Goal: Complete application form: Complete application form

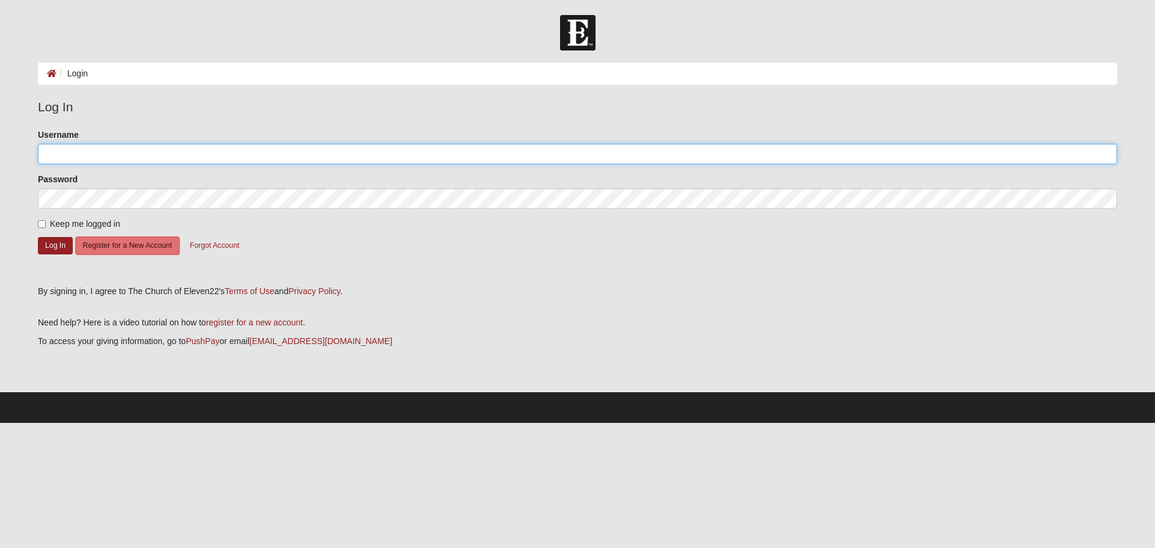
click at [69, 152] on input "Username" at bounding box center [577, 154] width 1079 height 20
type input "[EMAIL_ADDRESS][DOMAIN_NAME]"
click at [45, 246] on button "Log In" at bounding box center [55, 245] width 35 height 17
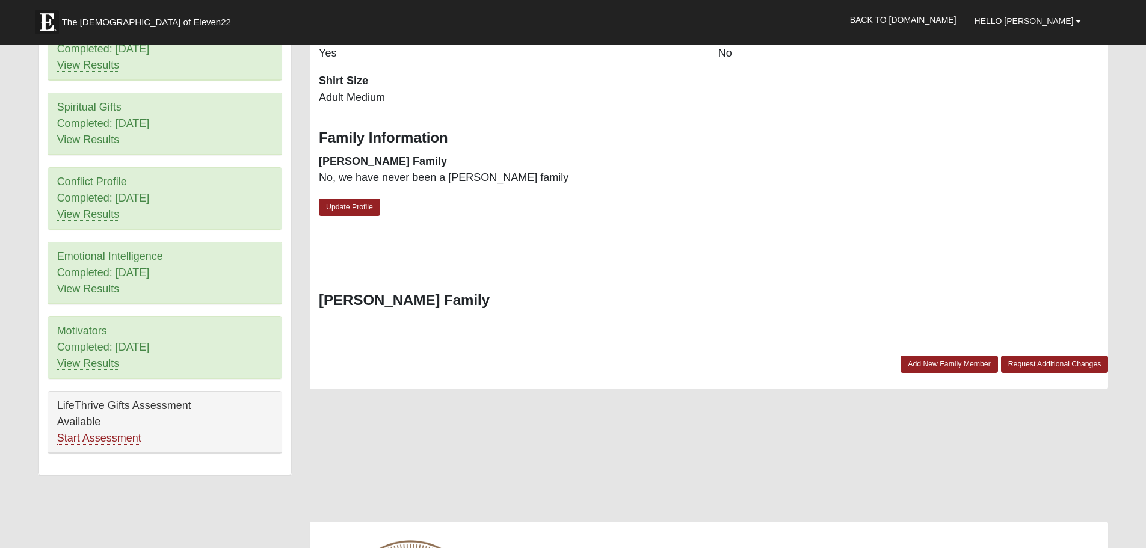
scroll to position [541, 0]
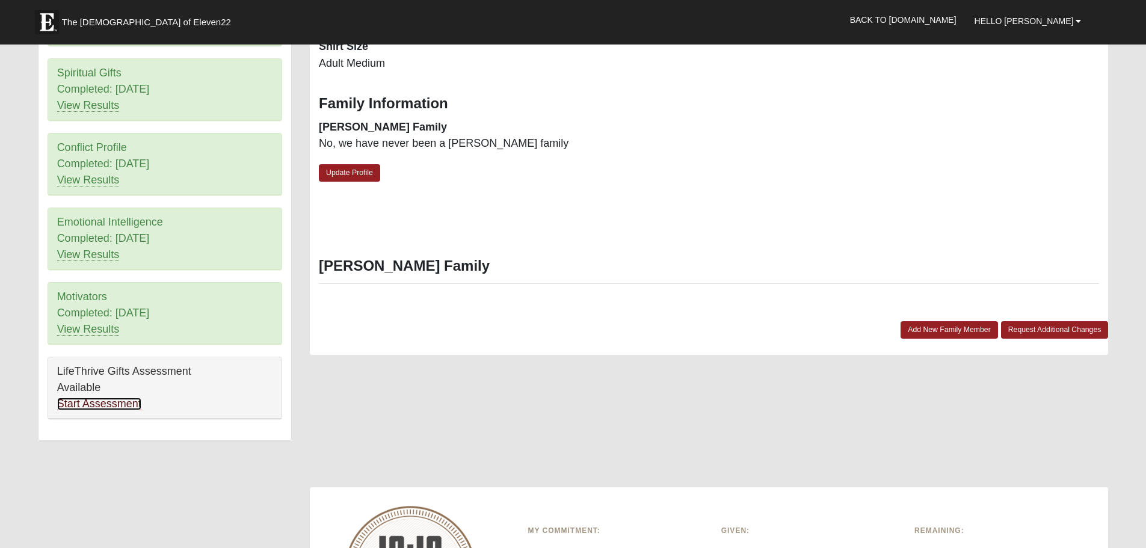
click at [79, 409] on link "Start Assessment" at bounding box center [99, 404] width 84 height 13
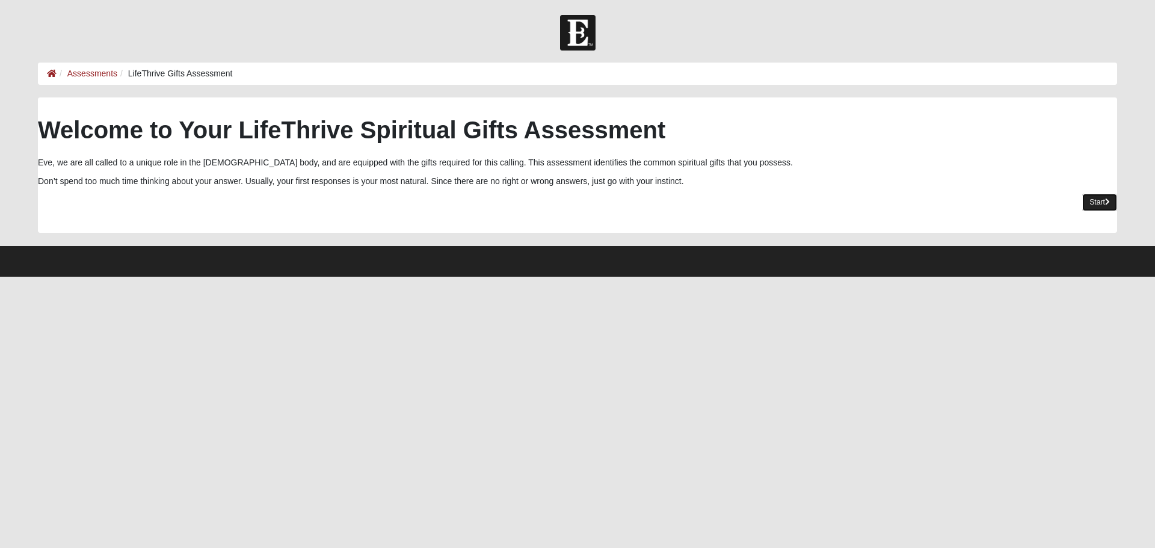
click at [1085, 200] on link "Start" at bounding box center [1099, 202] width 35 height 17
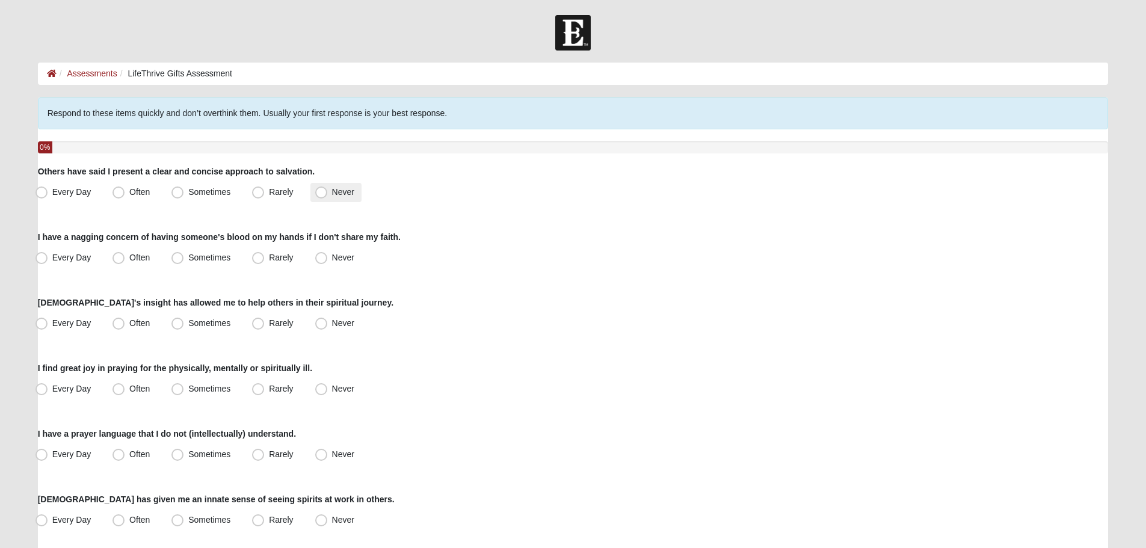
click at [329, 190] on label "Never" at bounding box center [335, 192] width 51 height 19
click at [328, 190] on input "Never" at bounding box center [324, 192] width 8 height 8
radio input "true"
click at [332, 256] on span "Never" at bounding box center [343, 258] width 22 height 10
click at [320, 256] on input "Never" at bounding box center [324, 258] width 8 height 8
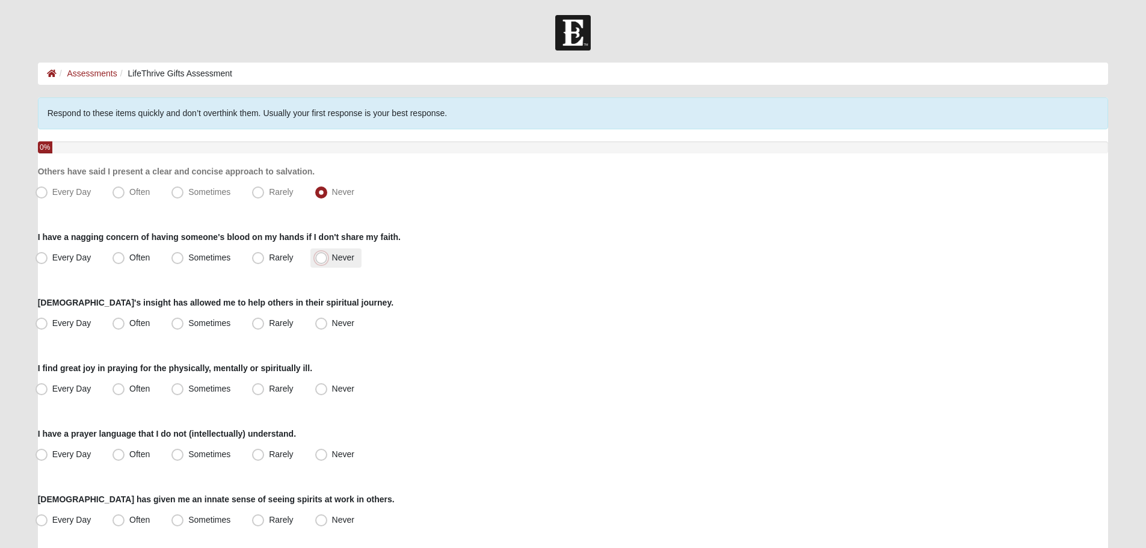
radio input "true"
click at [273, 259] on span "Rarely" at bounding box center [281, 258] width 24 height 10
click at [265, 259] on input "Rarely" at bounding box center [261, 258] width 8 height 8
radio input "true"
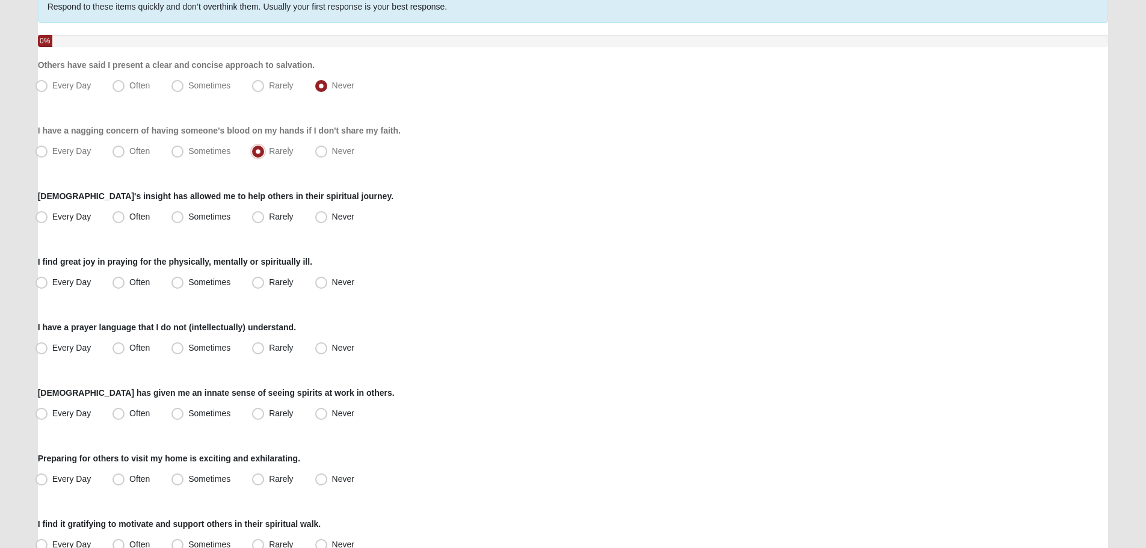
scroll to position [120, 0]
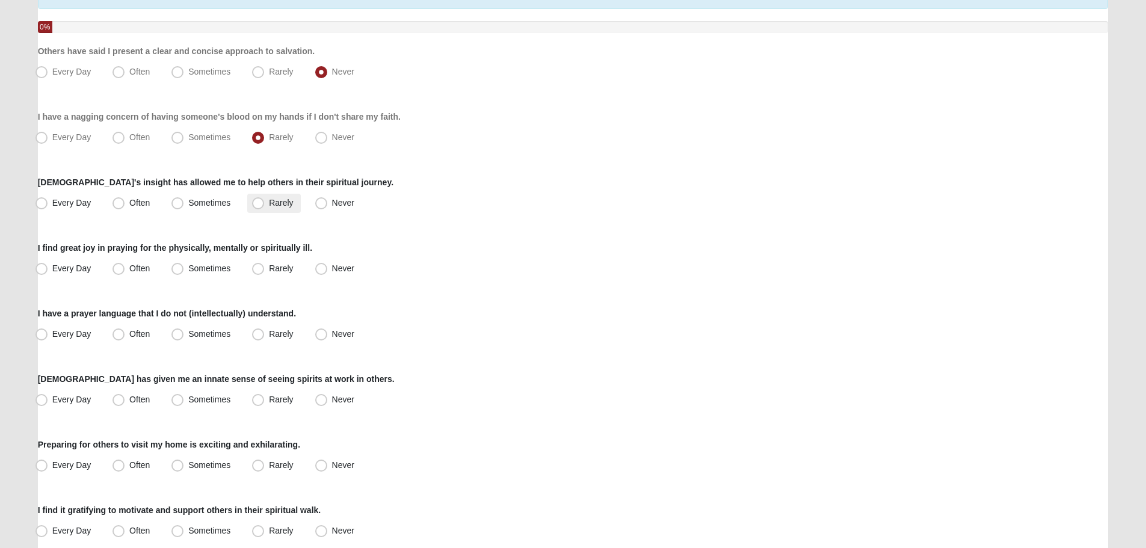
click at [284, 204] on span "Rarely" at bounding box center [281, 203] width 24 height 10
click at [265, 204] on input "Rarely" at bounding box center [261, 203] width 8 height 8
radio input "true"
click at [142, 267] on span "Often" at bounding box center [139, 269] width 20 height 10
click at [125, 267] on input "Often" at bounding box center [121, 269] width 8 height 8
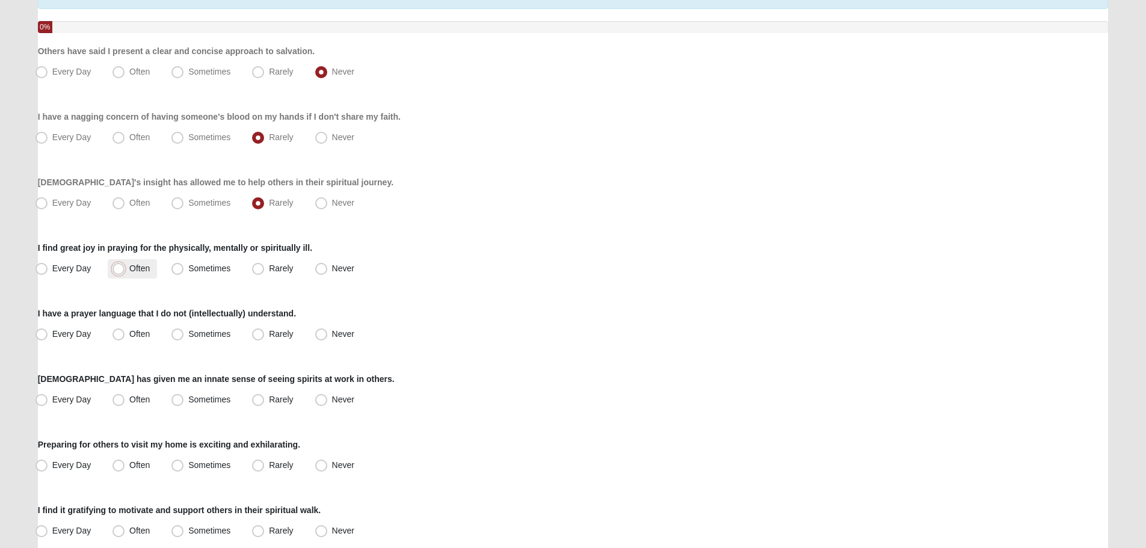
radio input "true"
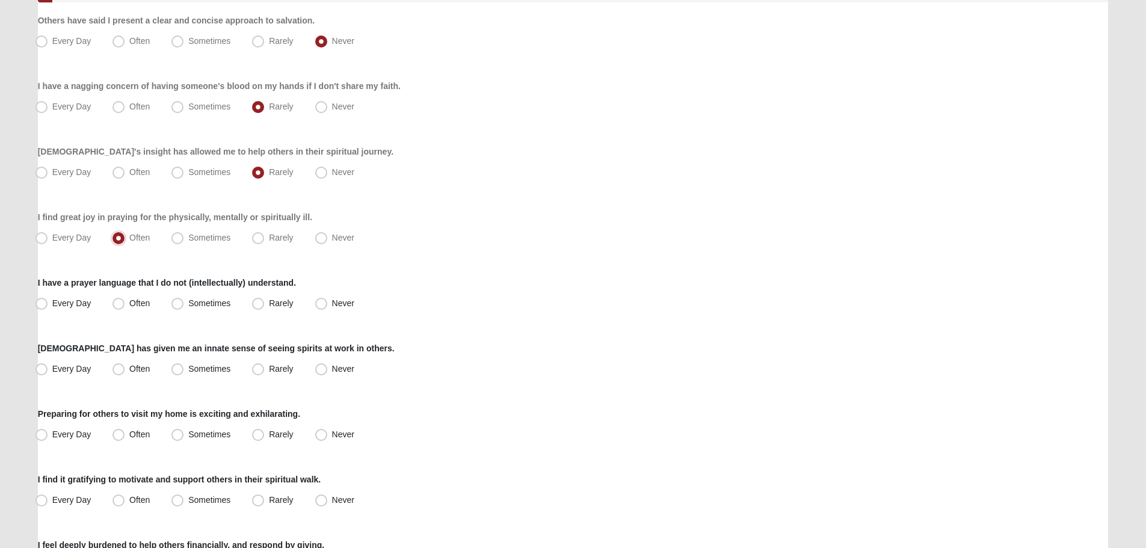
scroll to position [241, 0]
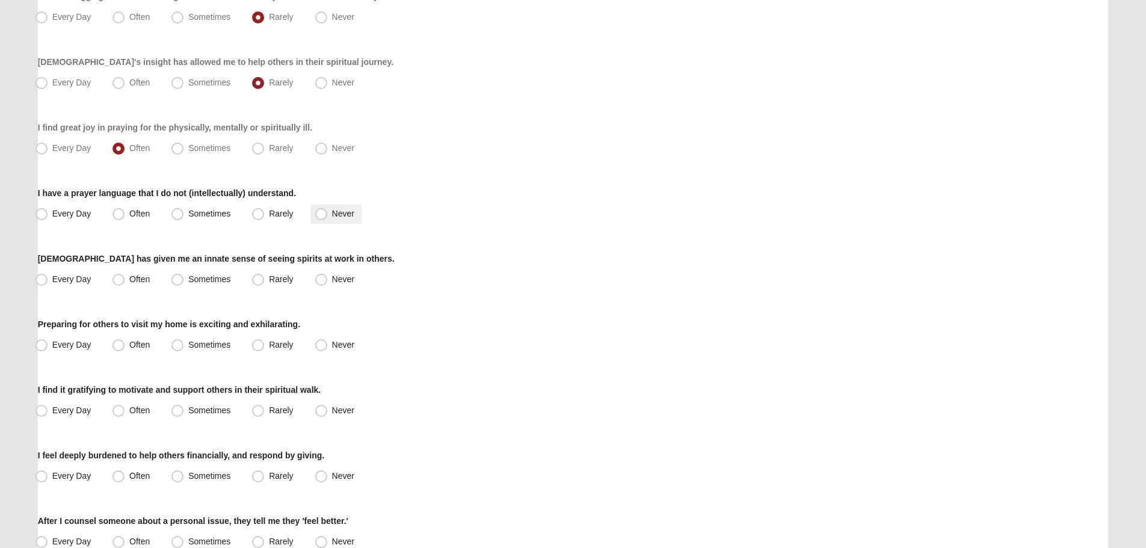
click at [341, 208] on label "Never" at bounding box center [335, 214] width 51 height 19
click at [328, 210] on input "Never" at bounding box center [324, 214] width 8 height 8
radio input "true"
click at [218, 280] on span "Sometimes" at bounding box center [209, 279] width 42 height 10
click at [184, 280] on input "Sometimes" at bounding box center [180, 280] width 8 height 8
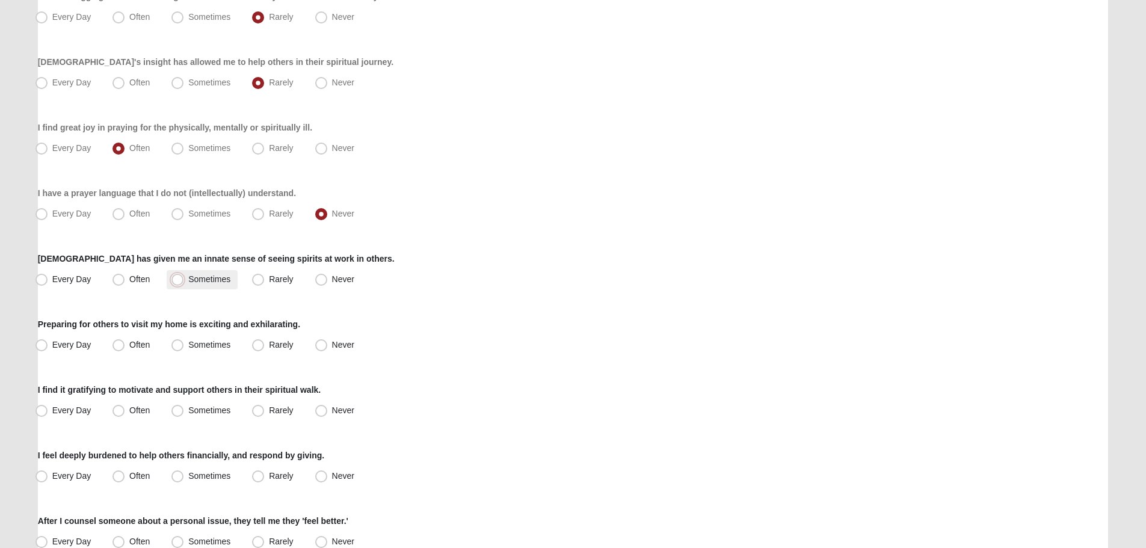
radio input "true"
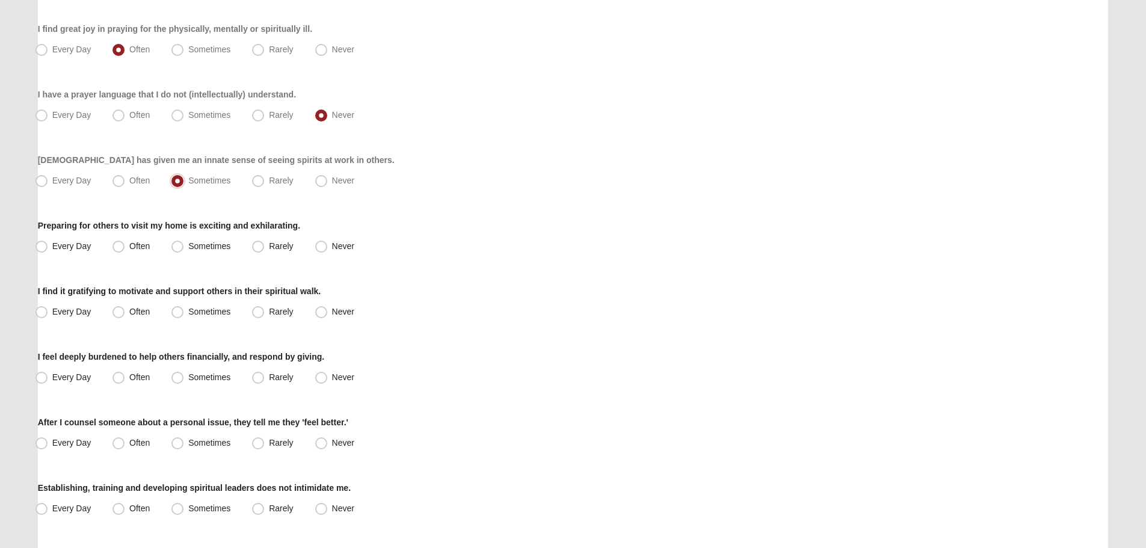
scroll to position [361, 0]
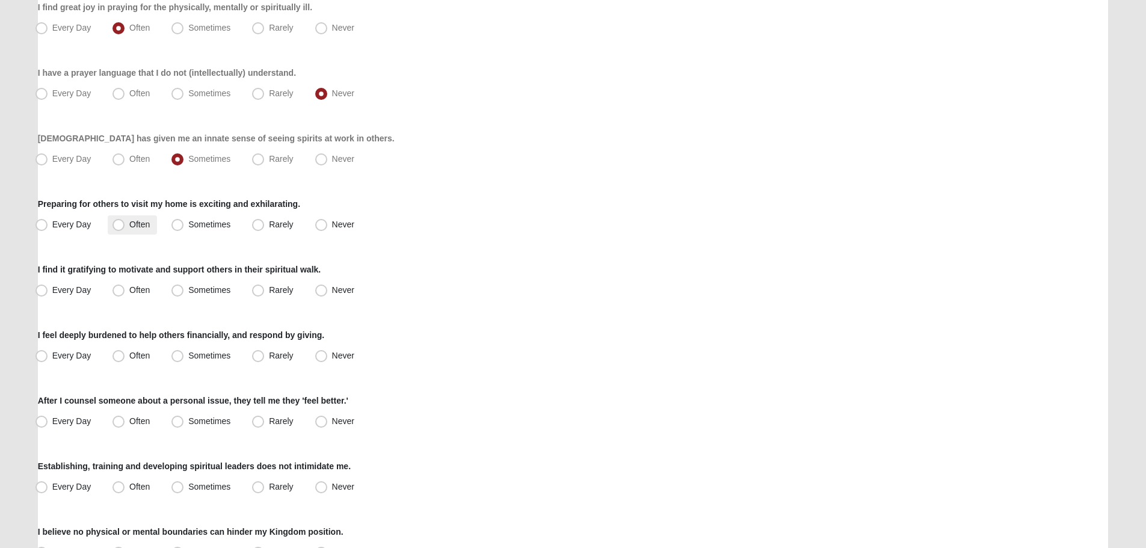
click at [135, 221] on span "Often" at bounding box center [139, 225] width 20 height 10
click at [125, 221] on input "Often" at bounding box center [121, 225] width 8 height 8
radio input "true"
click at [188, 289] on span "Sometimes" at bounding box center [209, 290] width 42 height 10
click at [183, 289] on input "Sometimes" at bounding box center [180, 290] width 8 height 8
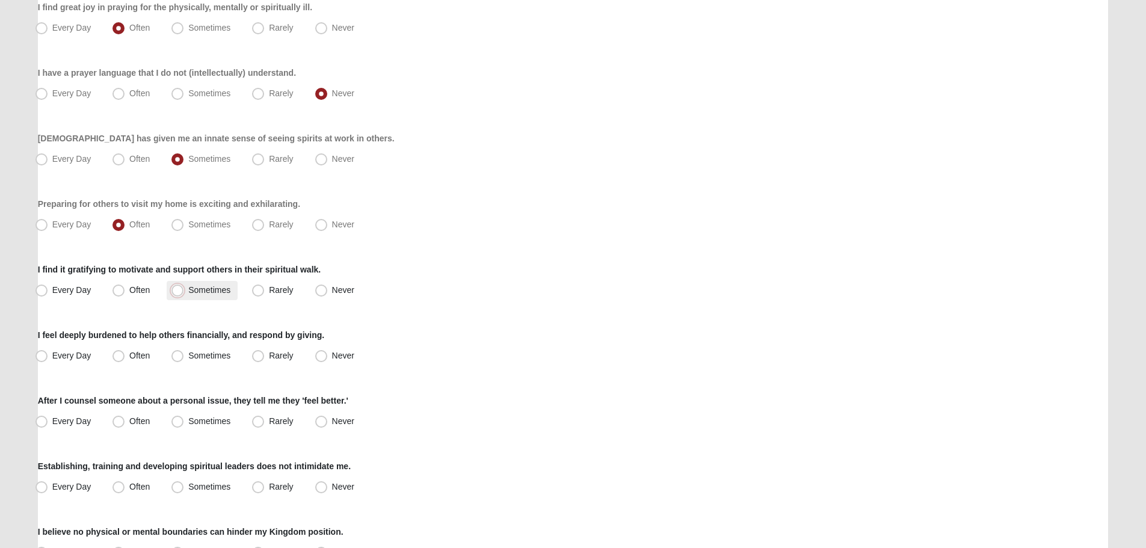
radio input "true"
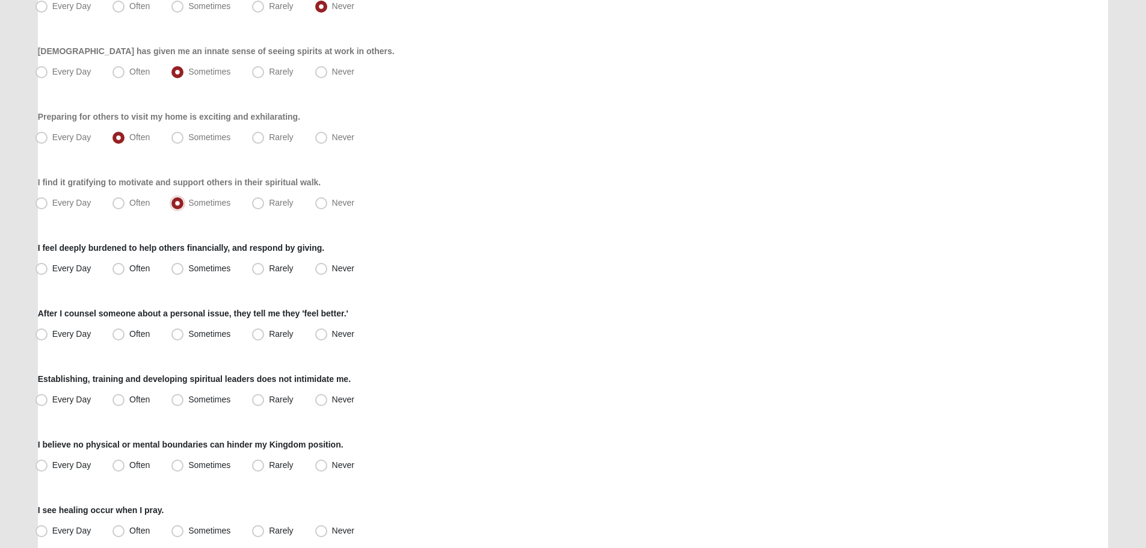
scroll to position [481, 0]
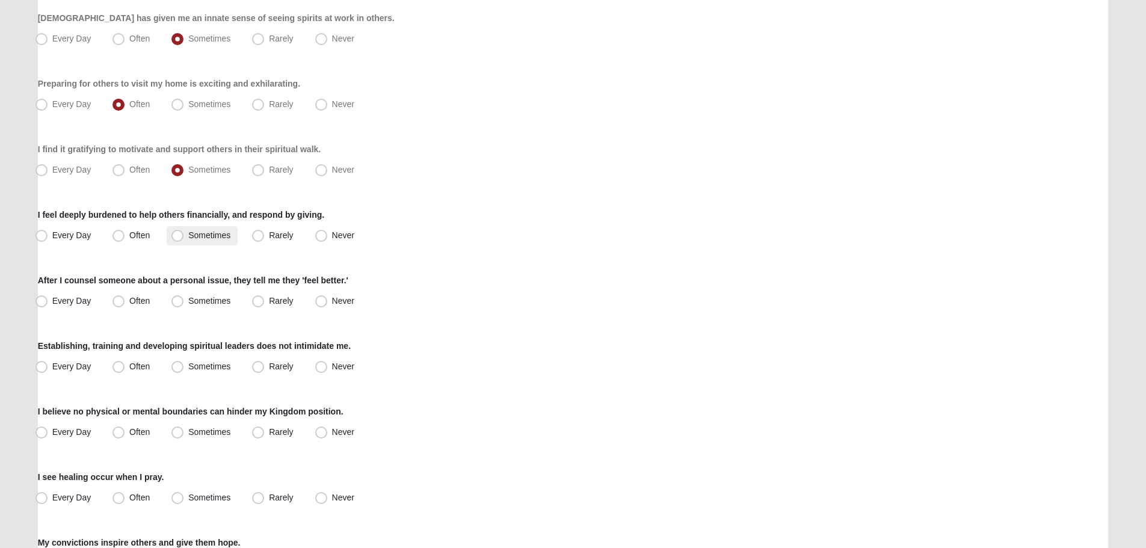
click at [195, 238] on span "Sometimes" at bounding box center [209, 235] width 42 height 10
click at [184, 238] on input "Sometimes" at bounding box center [180, 236] width 8 height 8
radio input "true"
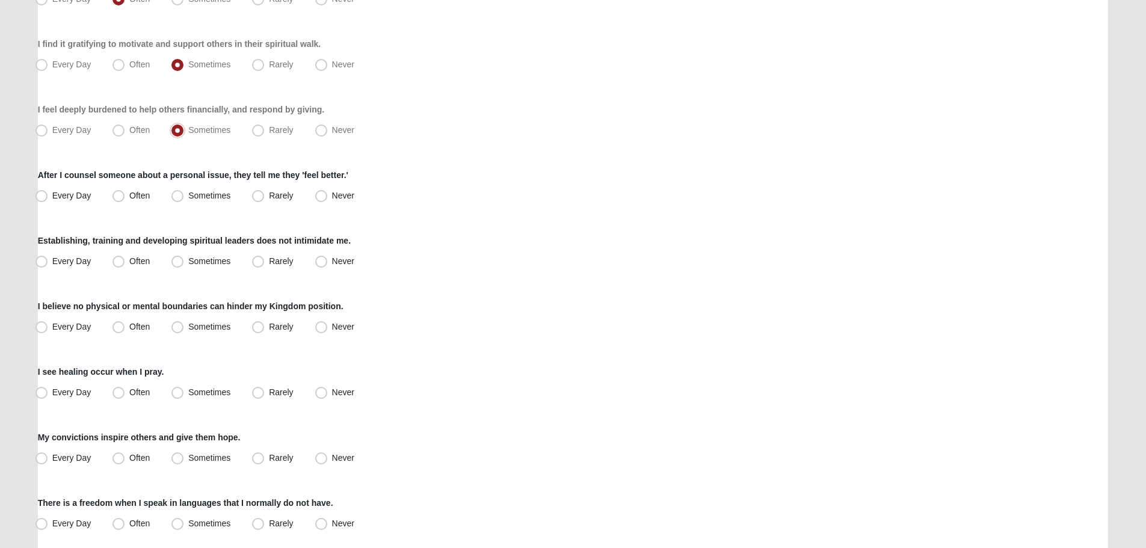
scroll to position [602, 0]
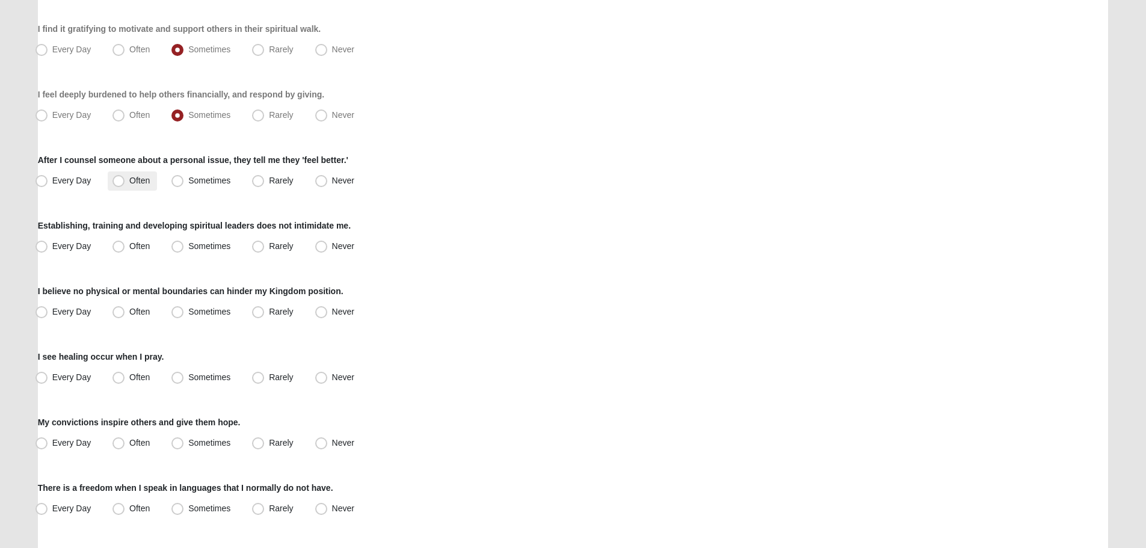
click at [129, 177] on label "Often" at bounding box center [132, 180] width 49 height 19
click at [125, 177] on input "Often" at bounding box center [121, 181] width 8 height 8
radio input "true"
click at [144, 244] on span "Often" at bounding box center [139, 246] width 20 height 10
click at [125, 244] on input "Often" at bounding box center [121, 246] width 8 height 8
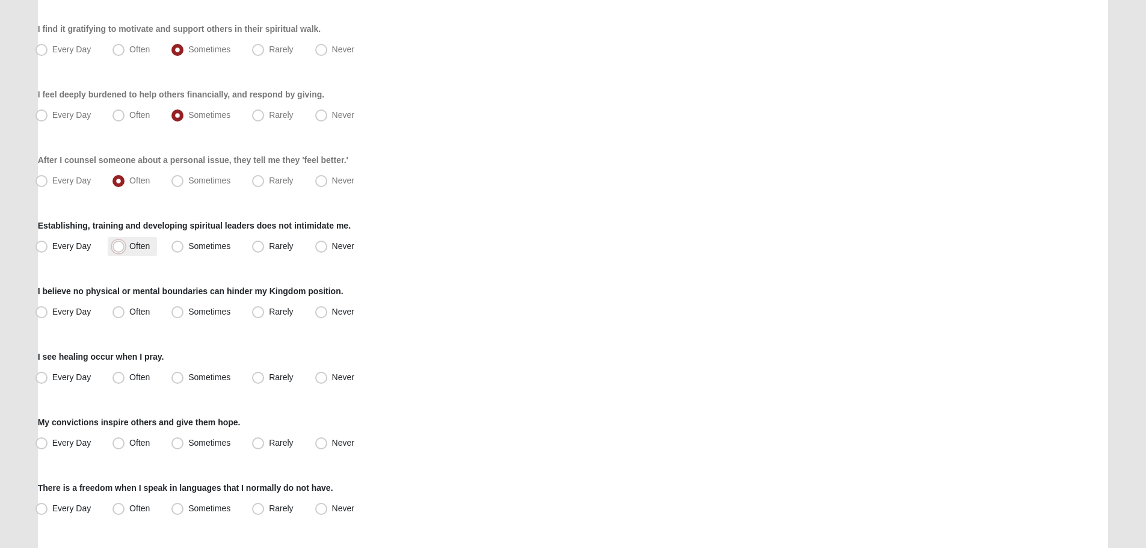
radio input "true"
click at [335, 312] on span "Never" at bounding box center [343, 312] width 22 height 10
click at [328, 312] on input "Never" at bounding box center [324, 312] width 8 height 8
radio input "true"
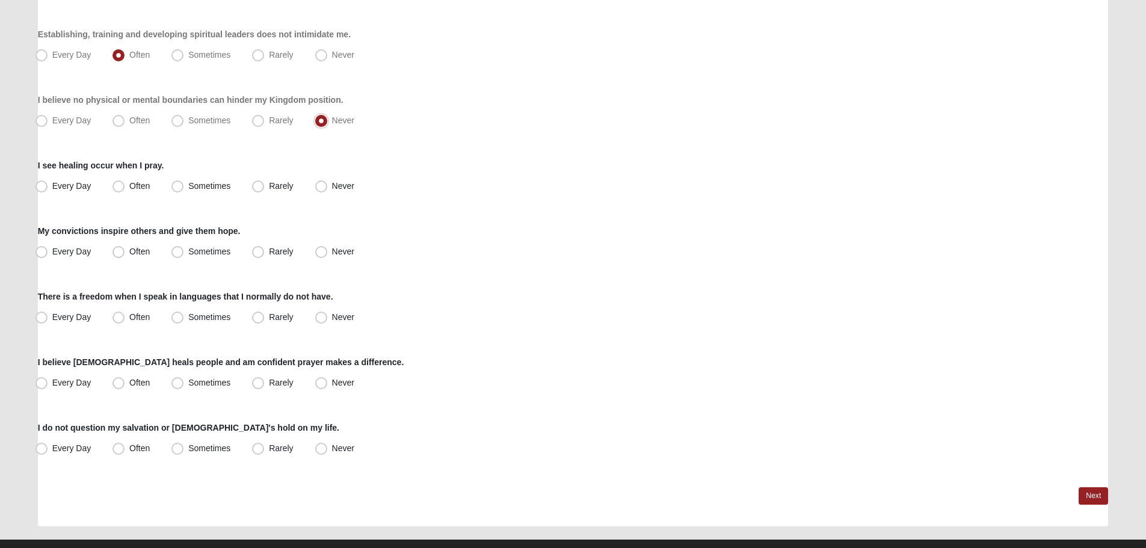
scroll to position [815, 0]
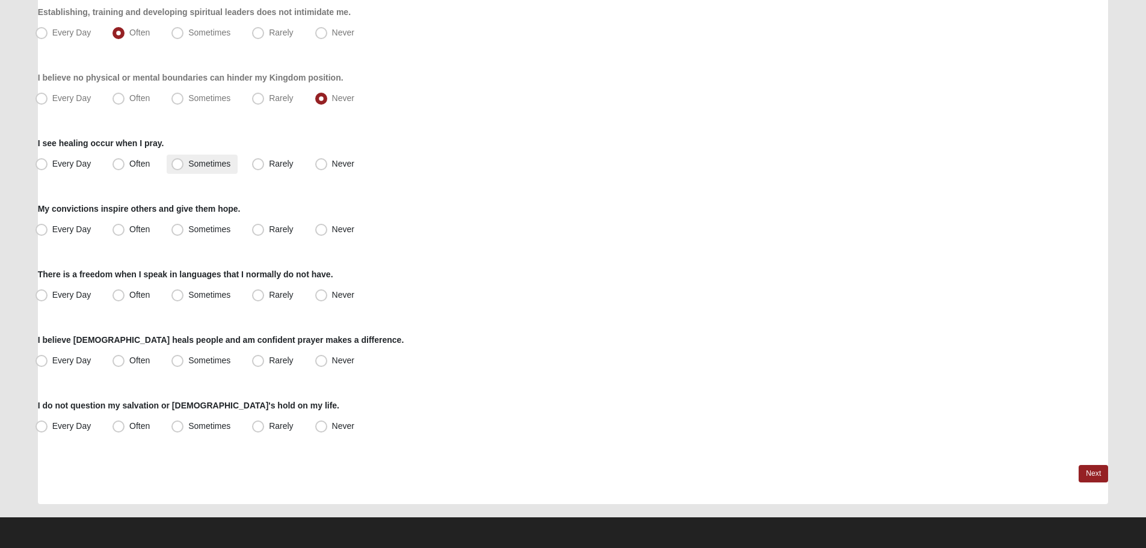
click at [205, 159] on span "Sometimes" at bounding box center [209, 164] width 42 height 10
click at [184, 160] on input "Sometimes" at bounding box center [180, 164] width 8 height 8
radio input "true"
click at [197, 224] on span "Sometimes" at bounding box center [209, 229] width 42 height 10
click at [184, 226] on input "Sometimes" at bounding box center [180, 230] width 8 height 8
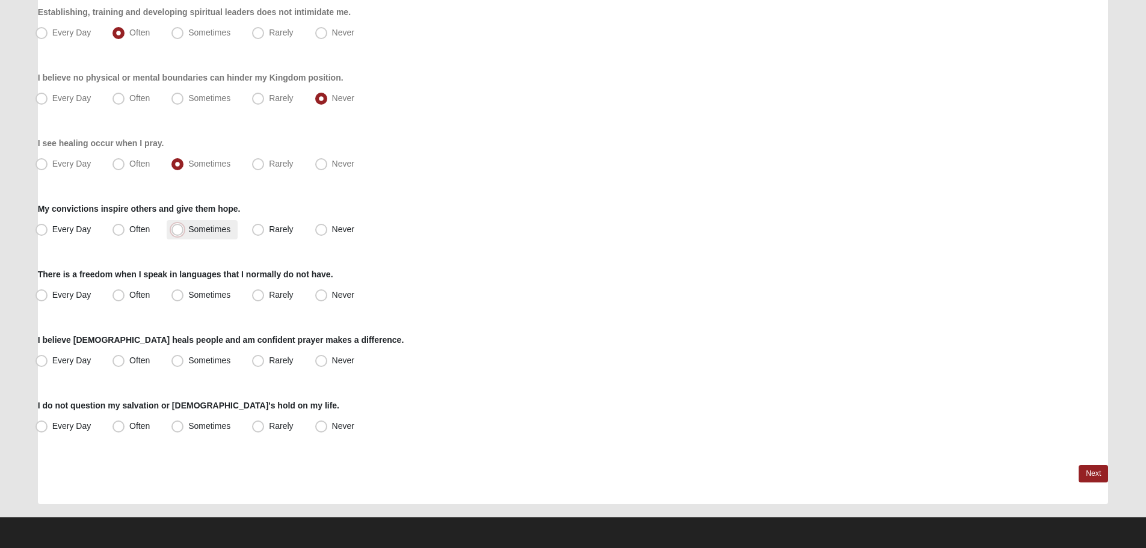
radio input "true"
click at [332, 294] on span "Never" at bounding box center [343, 295] width 22 height 10
click at [328, 294] on input "Never" at bounding box center [324, 295] width 8 height 8
radio input "true"
drag, startPoint x: 208, startPoint y: 357, endPoint x: 379, endPoint y: 370, distance: 171.9
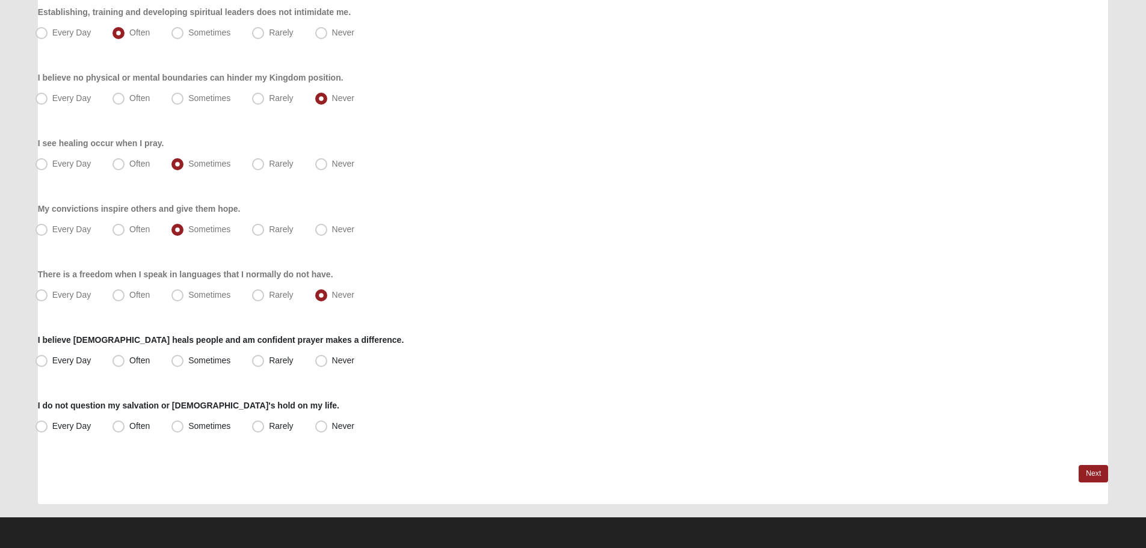
click at [208, 357] on span "Sometimes" at bounding box center [209, 361] width 42 height 10
click at [184, 357] on input "Sometimes" at bounding box center [180, 361] width 8 height 8
radio input "true"
click at [202, 426] on span "Sometimes" at bounding box center [209, 426] width 42 height 10
click at [184, 426] on input "Sometimes" at bounding box center [180, 426] width 8 height 8
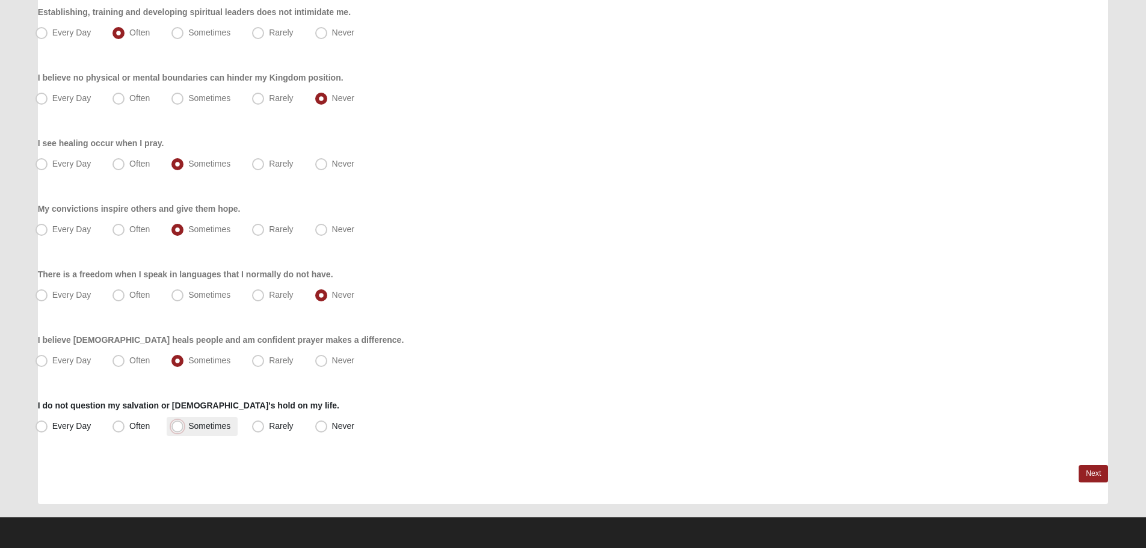
radio input "true"
click at [1091, 472] on link "Next" at bounding box center [1093, 473] width 29 height 17
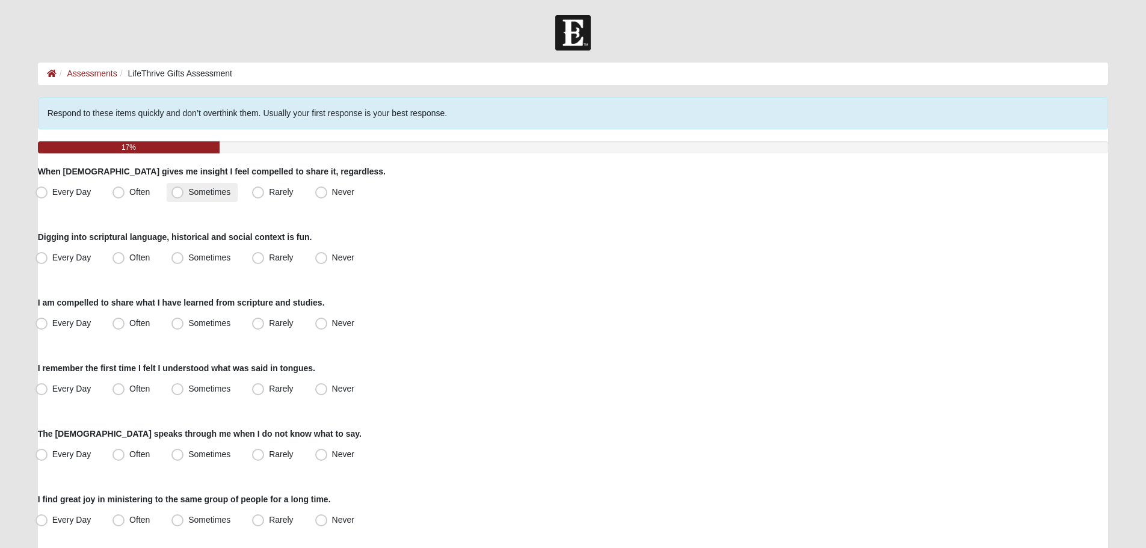
click at [211, 188] on span "Sometimes" at bounding box center [209, 192] width 42 height 10
click at [184, 188] on input "Sometimes" at bounding box center [180, 192] width 8 height 8
radio input "true"
click at [133, 260] on span "Often" at bounding box center [139, 258] width 20 height 10
click at [125, 260] on input "Often" at bounding box center [121, 258] width 8 height 8
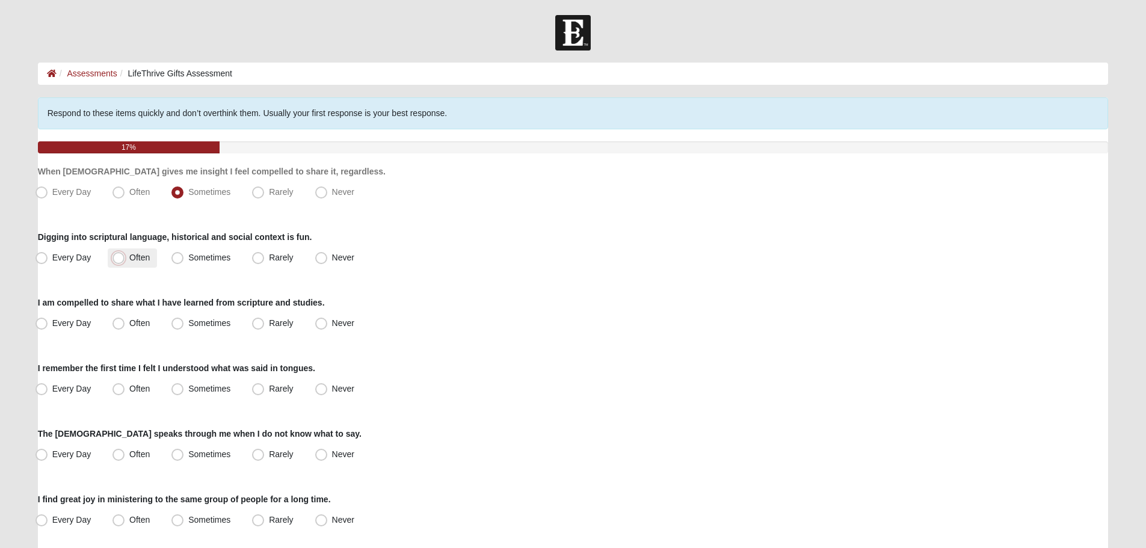
radio input "true"
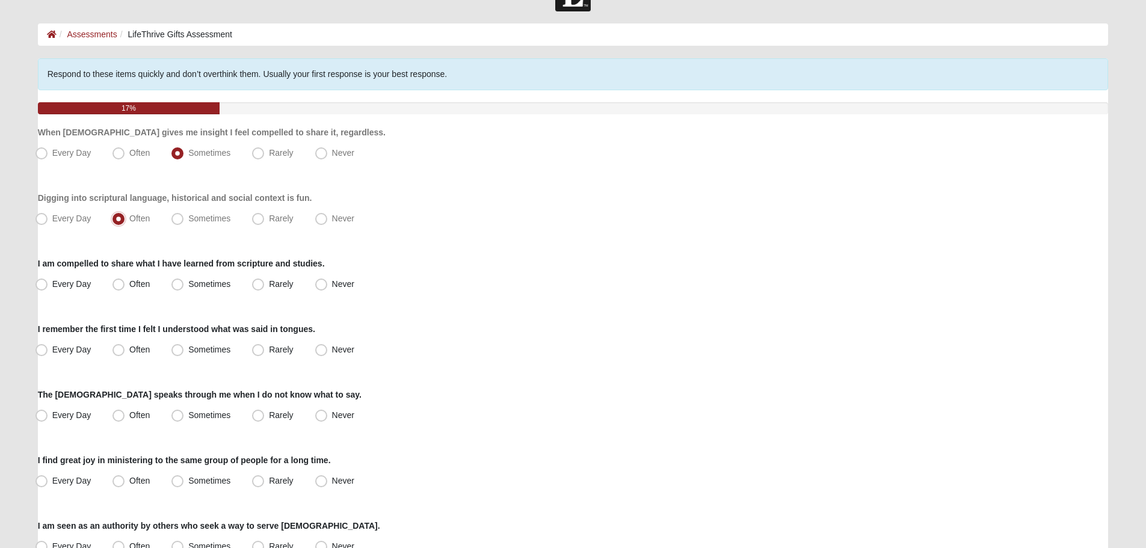
scroll to position [60, 0]
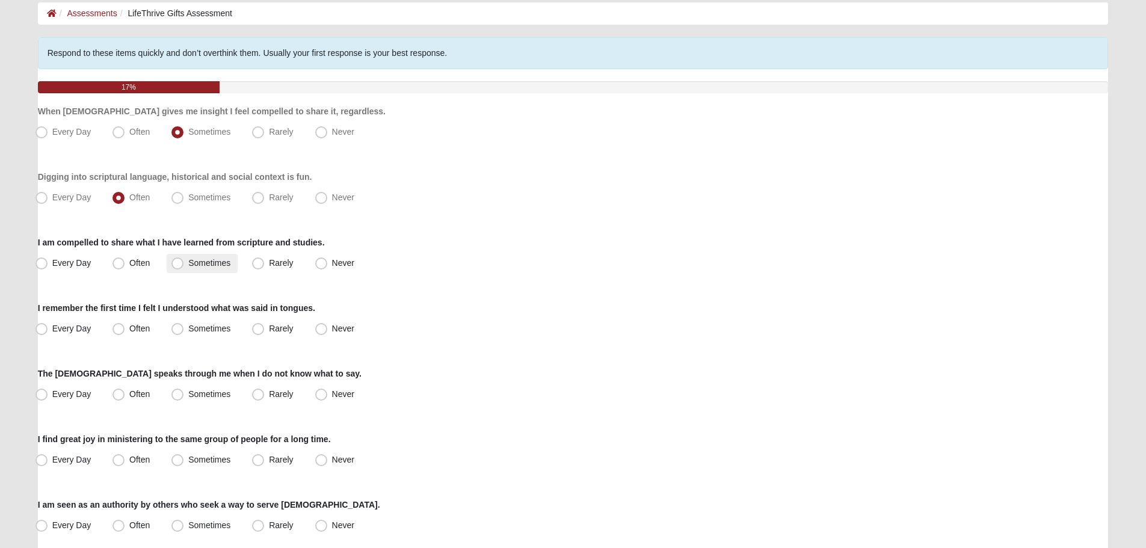
click at [209, 262] on span "Sometimes" at bounding box center [209, 263] width 42 height 10
click at [184, 262] on input "Sometimes" at bounding box center [180, 263] width 8 height 8
radio input "true"
click at [336, 326] on span "Never" at bounding box center [343, 329] width 22 height 10
click at [328, 326] on input "Never" at bounding box center [324, 329] width 8 height 8
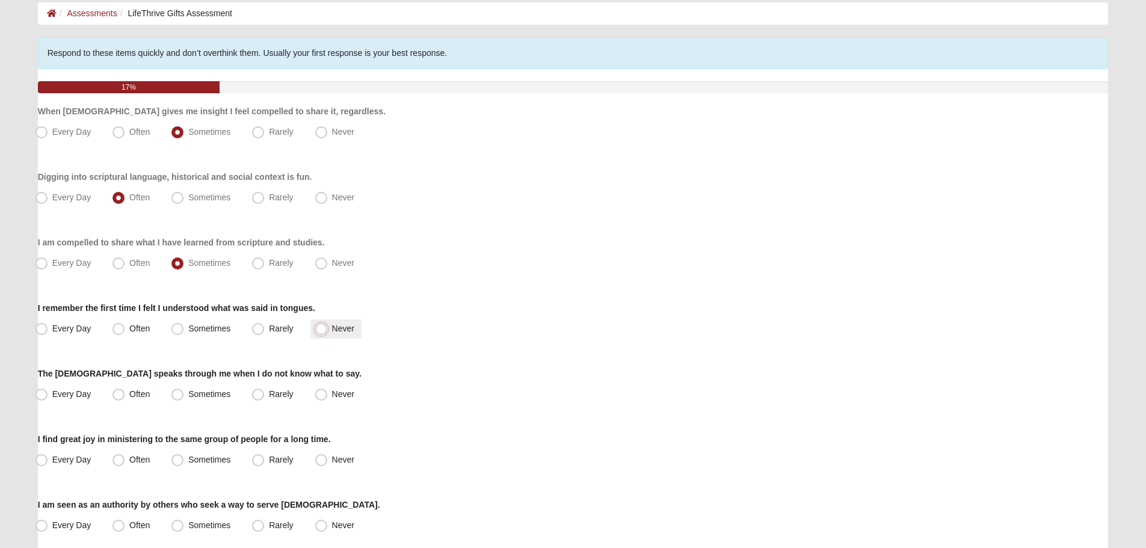
radio input "true"
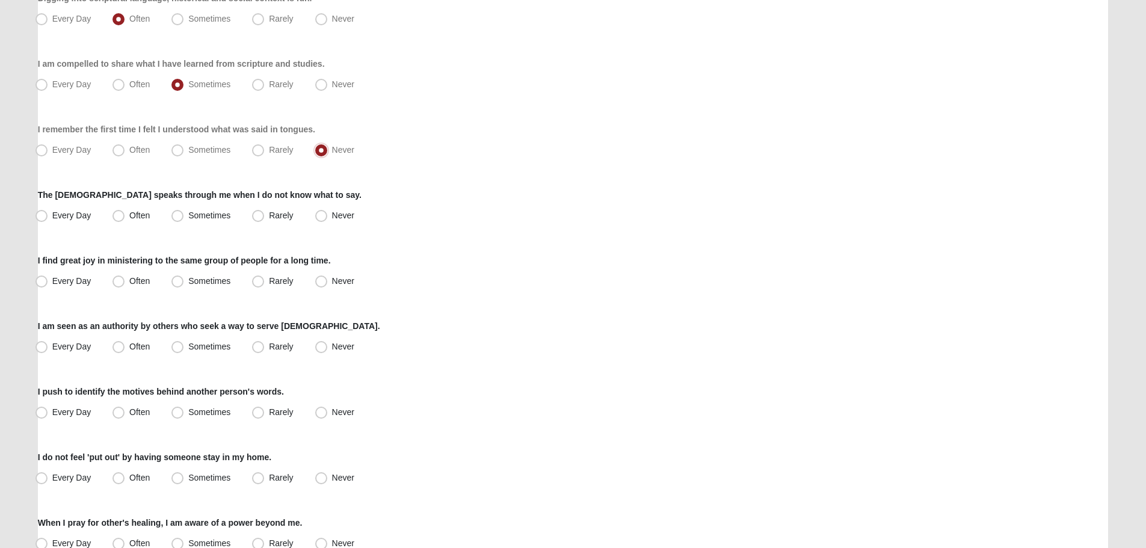
scroll to position [241, 0]
click at [276, 214] on span "Rarely" at bounding box center [281, 214] width 24 height 10
click at [265, 214] on input "Rarely" at bounding box center [261, 214] width 8 height 8
radio input "true"
click at [269, 280] on span "Rarely" at bounding box center [281, 279] width 24 height 10
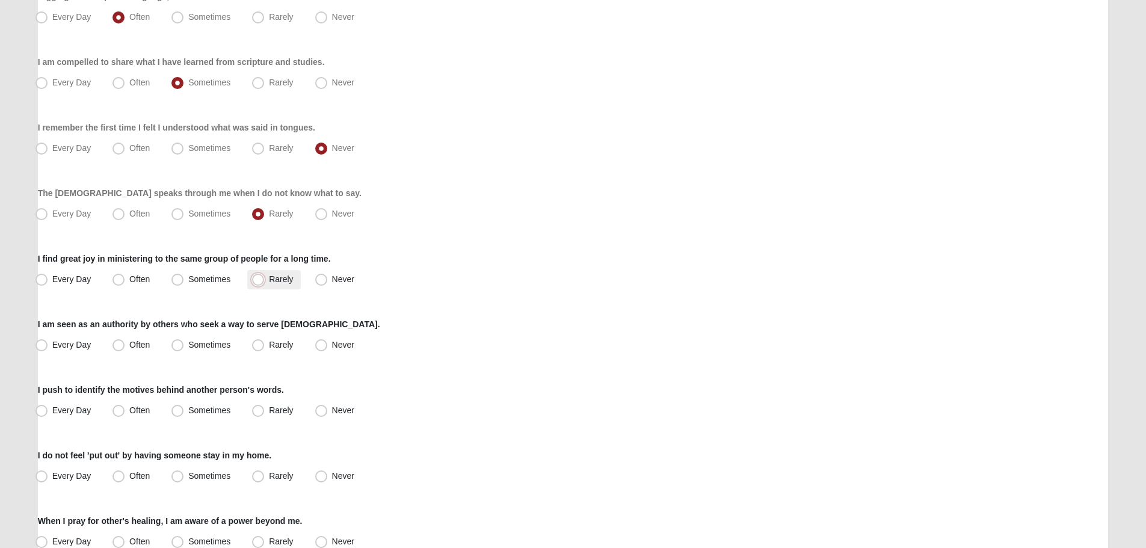
click at [265, 280] on input "Rarely" at bounding box center [261, 280] width 8 height 8
radio input "true"
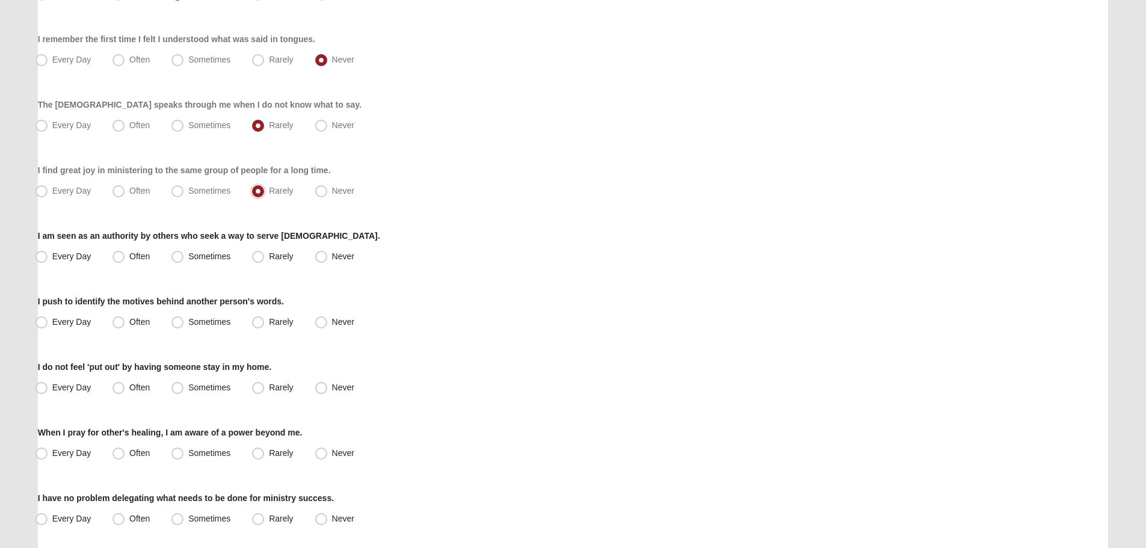
scroll to position [361, 0]
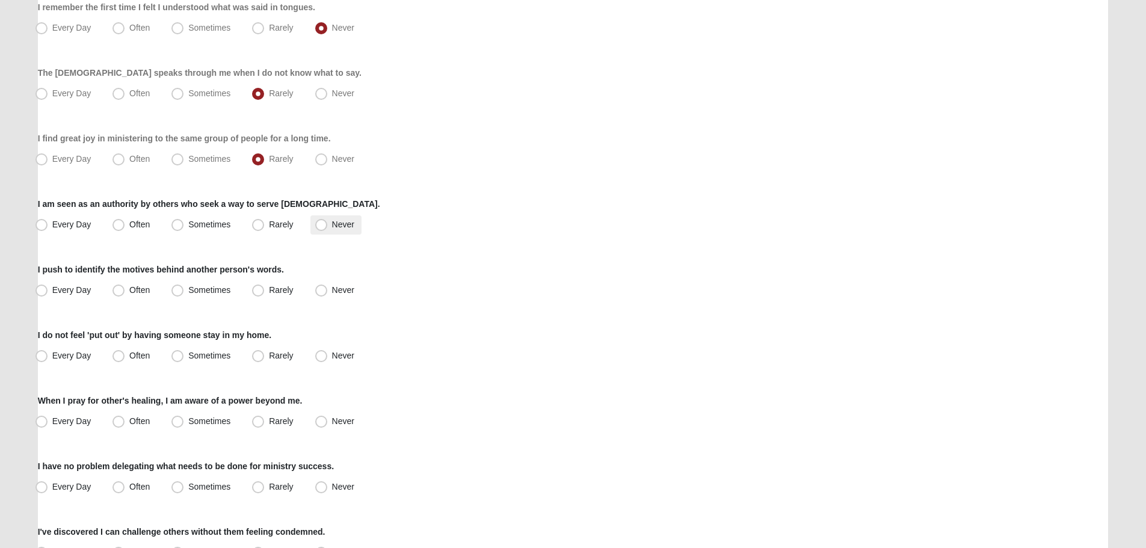
click at [333, 229] on span "Never" at bounding box center [343, 225] width 22 height 10
click at [328, 229] on input "Never" at bounding box center [324, 225] width 8 height 8
radio input "true"
click at [230, 285] on label "Sometimes" at bounding box center [202, 290] width 71 height 19
click at [184, 286] on input "Sometimes" at bounding box center [180, 290] width 8 height 8
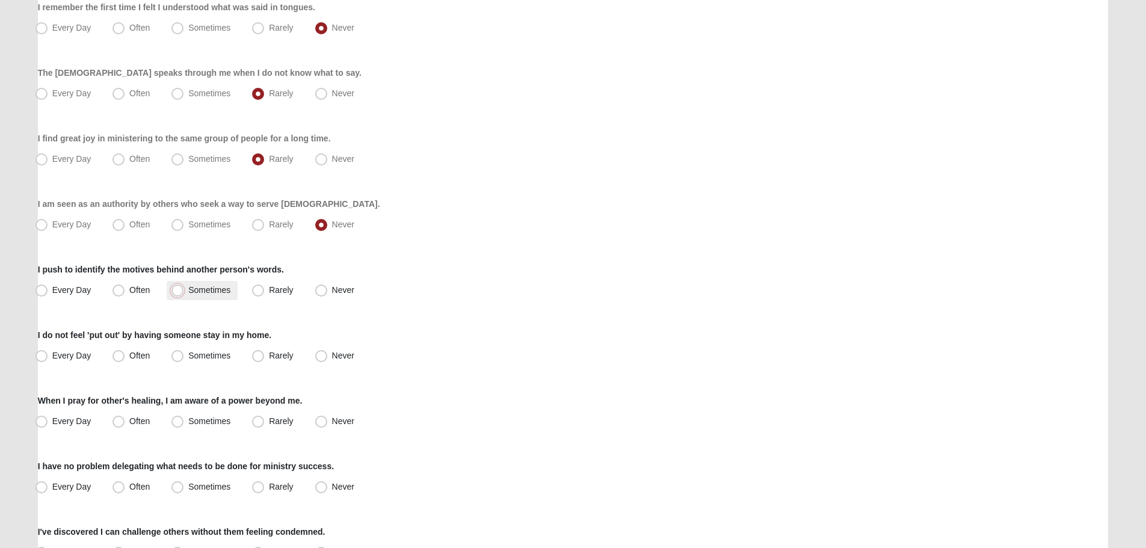
radio input "true"
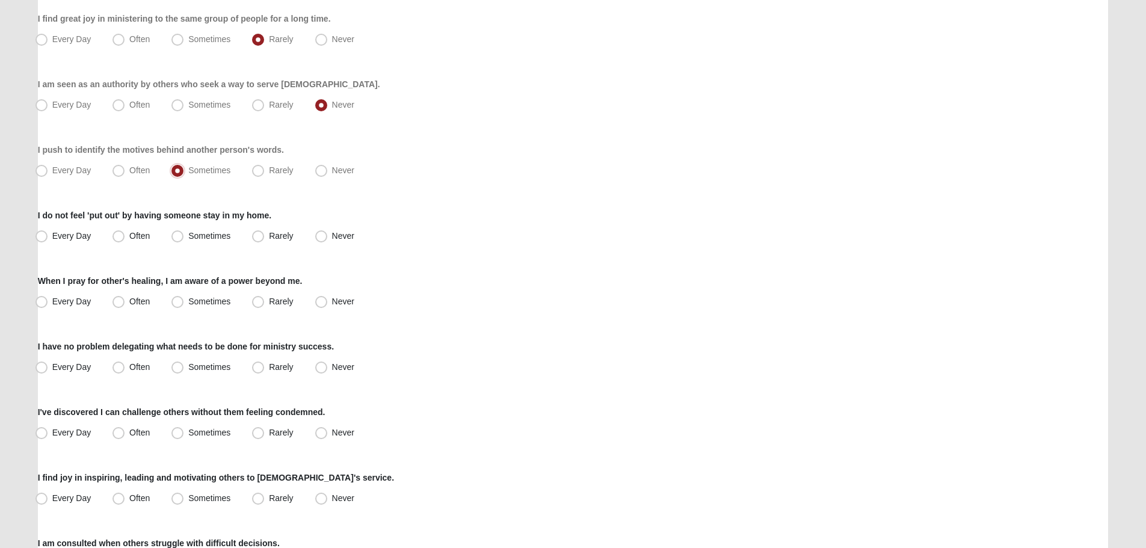
scroll to position [481, 0]
click at [330, 237] on label "Never" at bounding box center [335, 235] width 51 height 19
click at [328, 237] on input "Never" at bounding box center [324, 236] width 8 height 8
radio input "true"
click at [61, 233] on span "Every Day" at bounding box center [71, 235] width 39 height 10
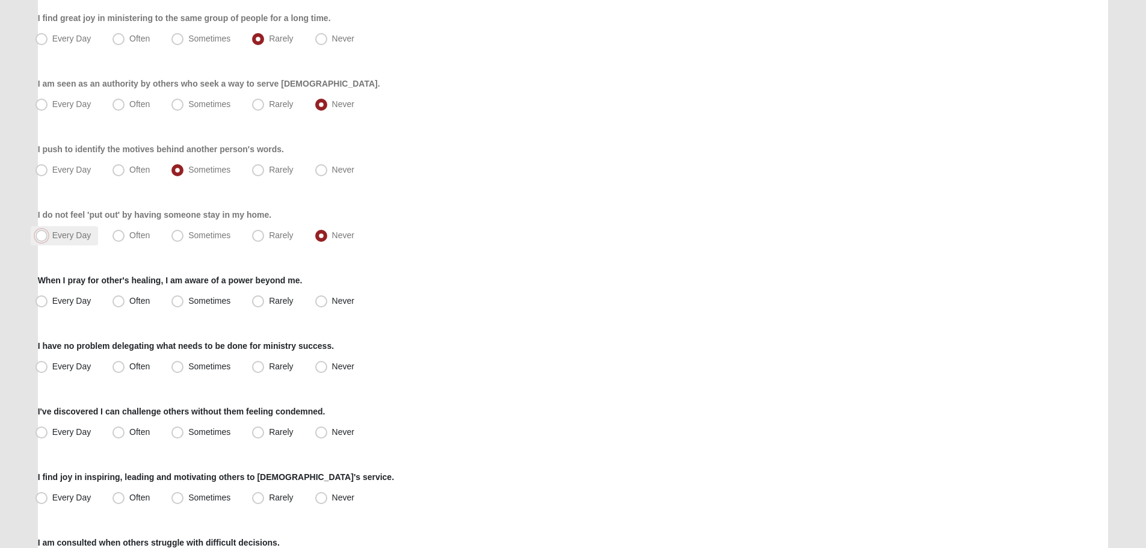
click at [48, 233] on input "Every Day" at bounding box center [44, 236] width 8 height 8
radio input "true"
click at [129, 239] on span "Often" at bounding box center [139, 235] width 20 height 10
click at [122, 239] on input "Often" at bounding box center [121, 236] width 8 height 8
radio input "true"
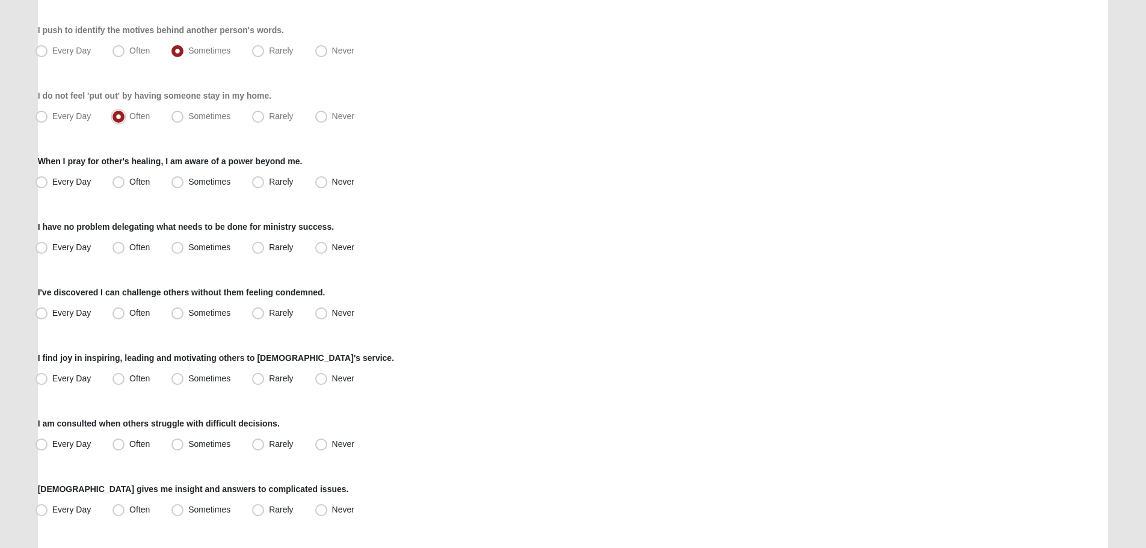
scroll to position [602, 0]
click at [285, 181] on span "Rarely" at bounding box center [281, 181] width 24 height 10
click at [265, 181] on input "Rarely" at bounding box center [261, 181] width 8 height 8
radio input "true"
click at [332, 243] on span "Never" at bounding box center [343, 246] width 22 height 10
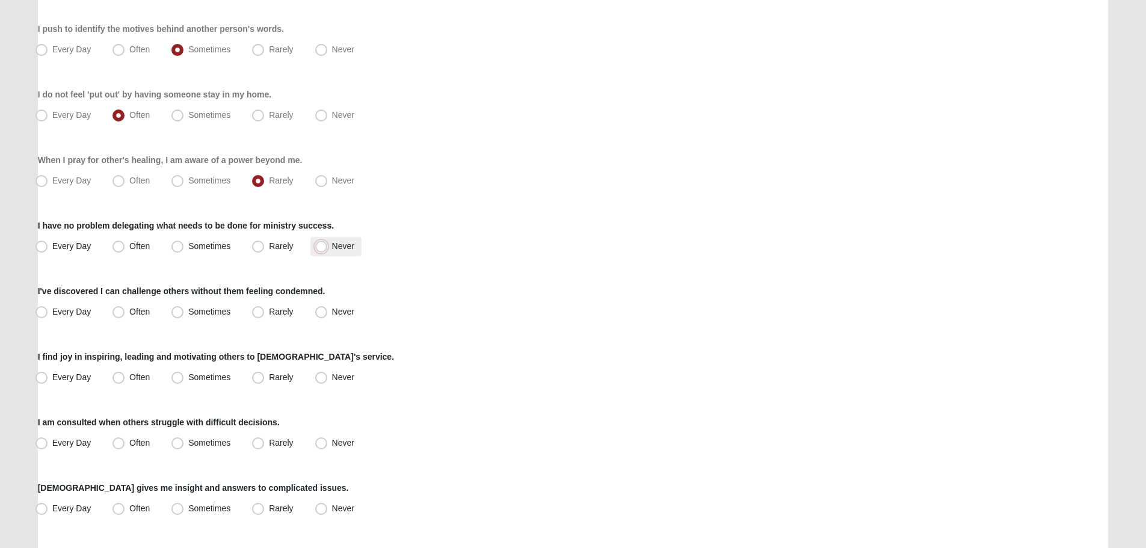
click at [328, 243] on input "Never" at bounding box center [324, 246] width 8 height 8
radio input "true"
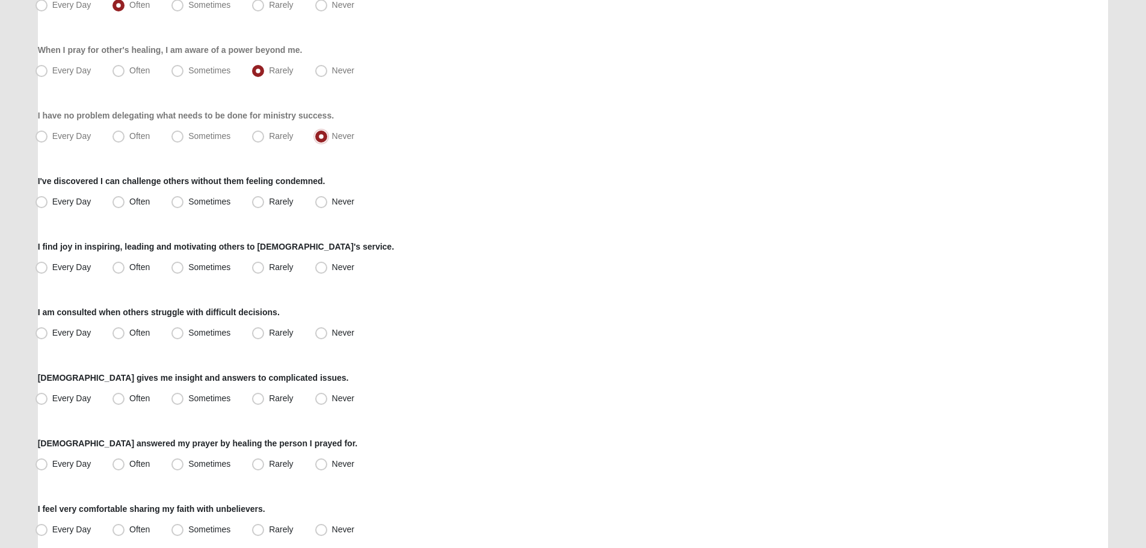
scroll to position [722, 0]
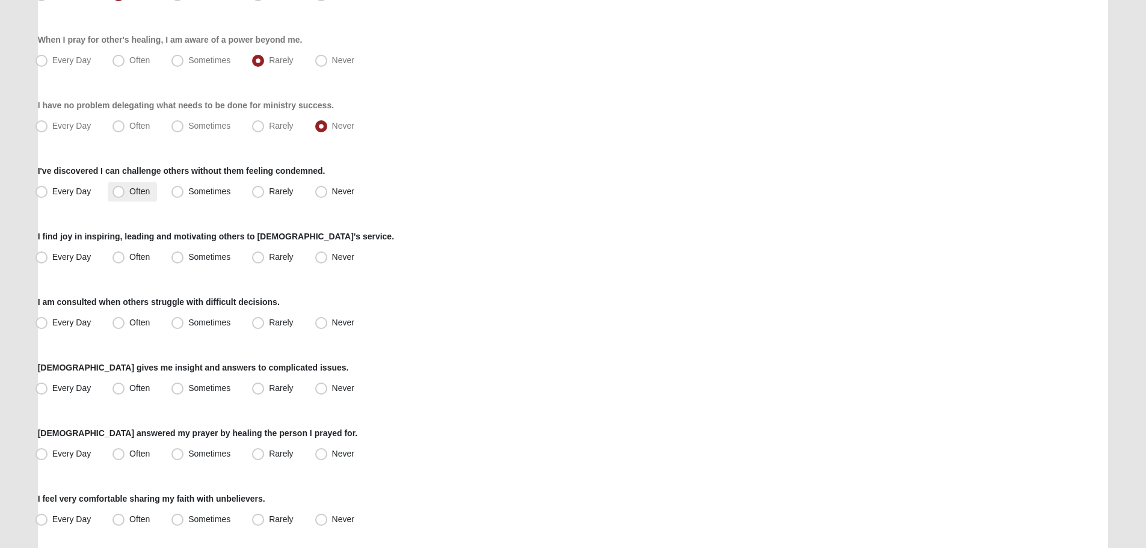
click at [143, 187] on span "Often" at bounding box center [139, 192] width 20 height 10
click at [125, 188] on input "Often" at bounding box center [121, 192] width 8 height 8
radio input "true"
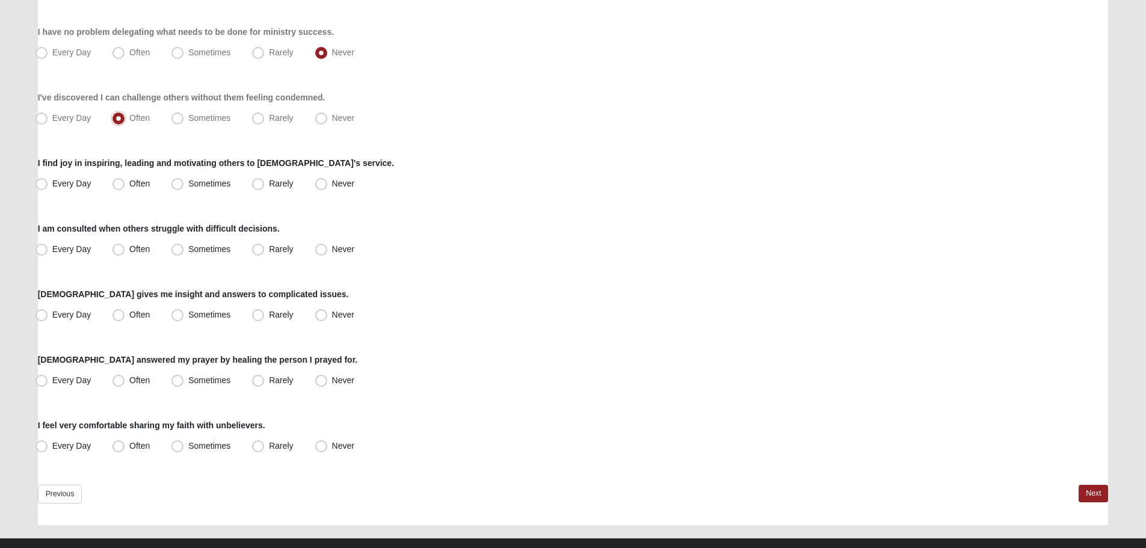
scroll to position [816, 0]
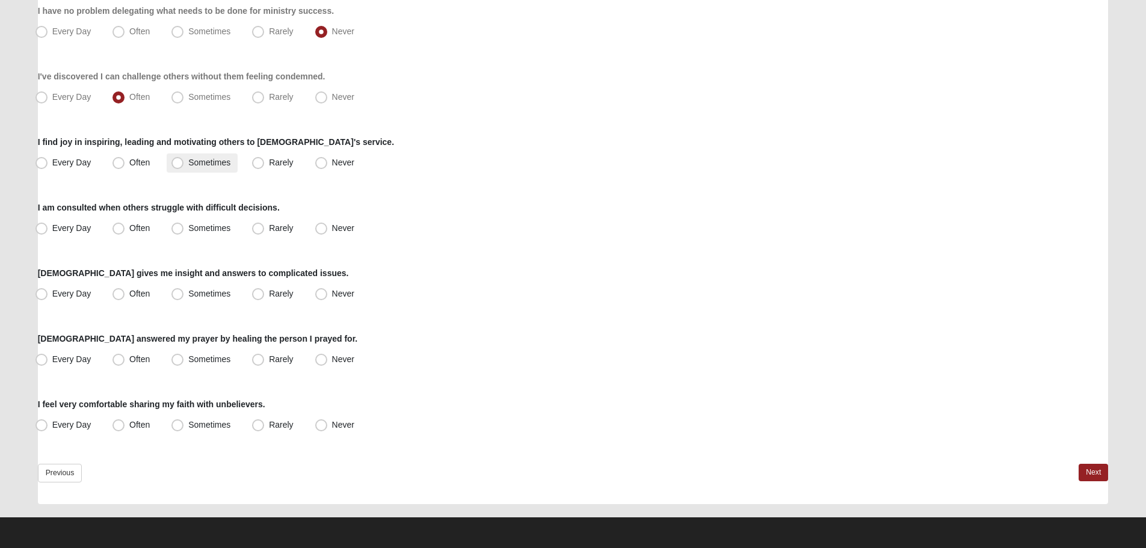
click at [214, 157] on label "Sometimes" at bounding box center [202, 162] width 71 height 19
click at [184, 159] on input "Sometimes" at bounding box center [180, 163] width 8 height 8
radio input "true"
click at [203, 225] on span "Sometimes" at bounding box center [209, 228] width 42 height 10
click at [184, 225] on input "Sometimes" at bounding box center [180, 228] width 8 height 8
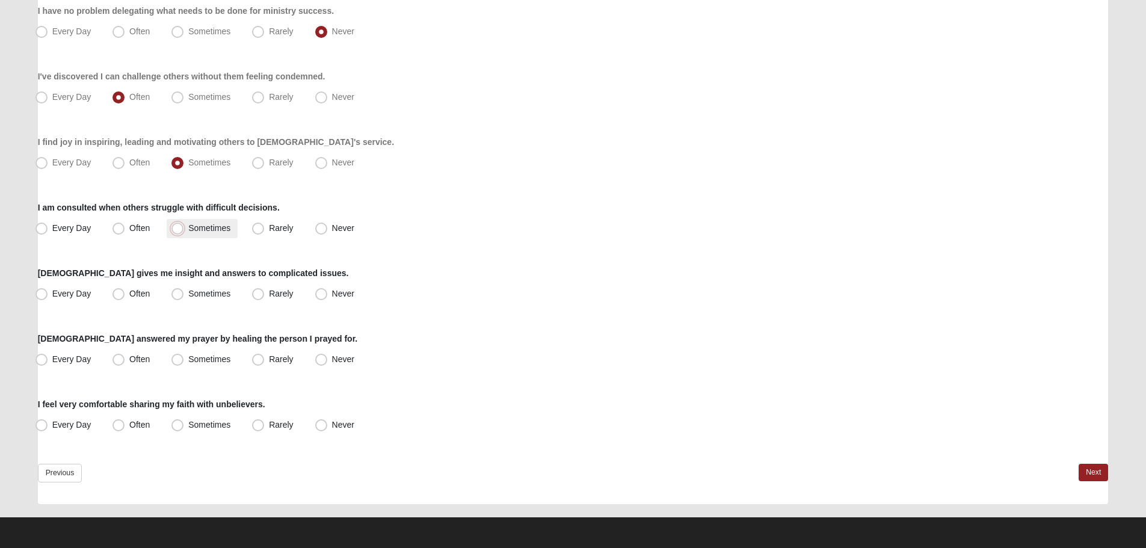
radio input "true"
click at [214, 279] on label "God gives me insight and answers to complicated issues." at bounding box center [193, 273] width 311 height 12
click at [208, 289] on span "Sometimes" at bounding box center [209, 294] width 42 height 10
click at [184, 290] on input "Sometimes" at bounding box center [180, 294] width 8 height 8
radio input "true"
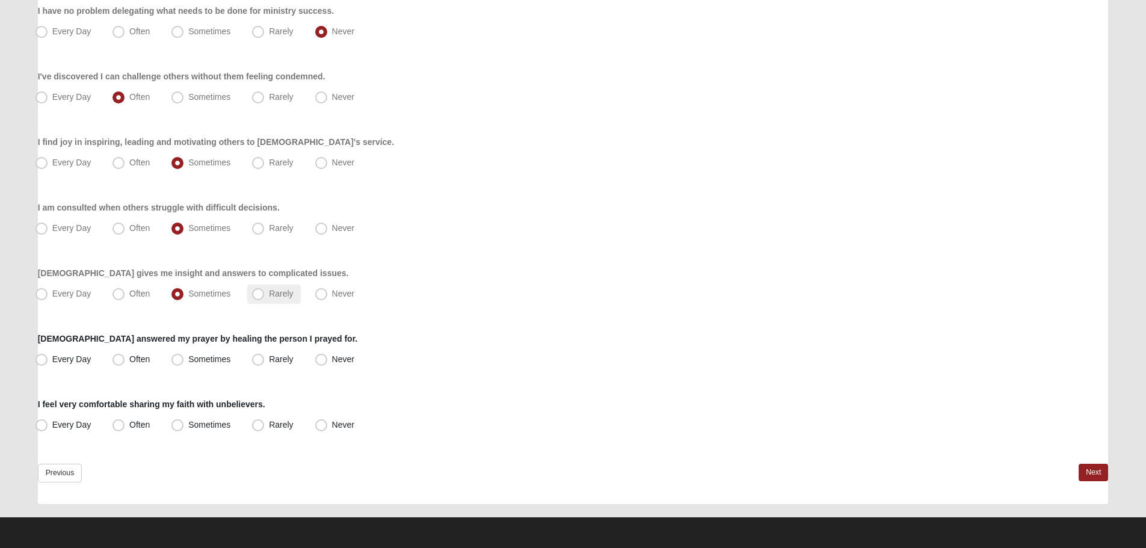
click at [268, 289] on label "Rarely" at bounding box center [273, 294] width 53 height 19
click at [265, 290] on input "Rarely" at bounding box center [261, 294] width 8 height 8
radio input "true"
click at [187, 352] on label "Sometimes" at bounding box center [202, 359] width 71 height 19
click at [184, 356] on input "Sometimes" at bounding box center [180, 360] width 8 height 8
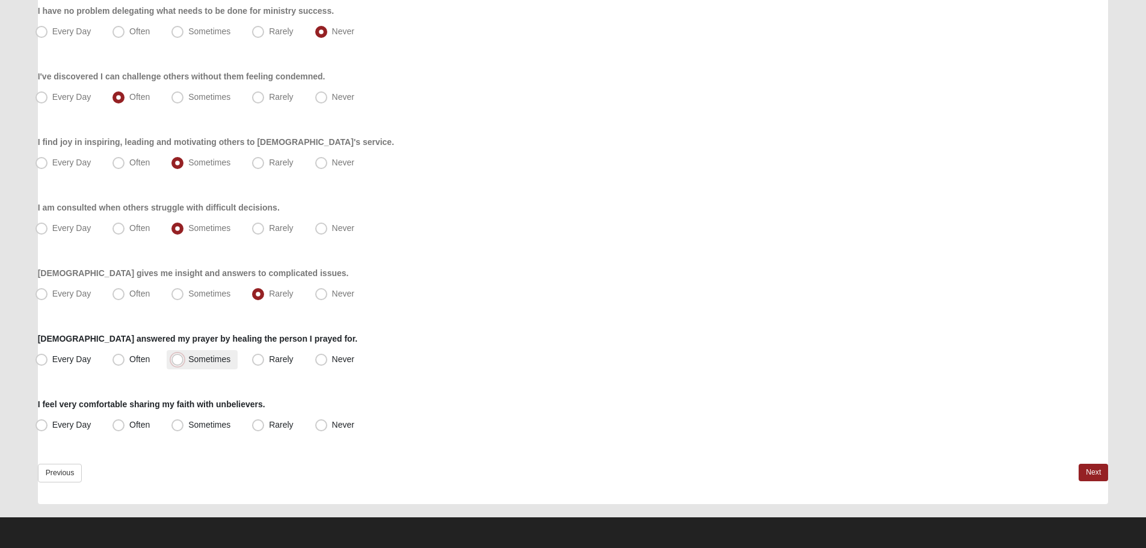
radio input "true"
click at [200, 431] on label "Sometimes" at bounding box center [202, 425] width 71 height 19
click at [184, 429] on input "Sometimes" at bounding box center [180, 425] width 8 height 8
radio input "true"
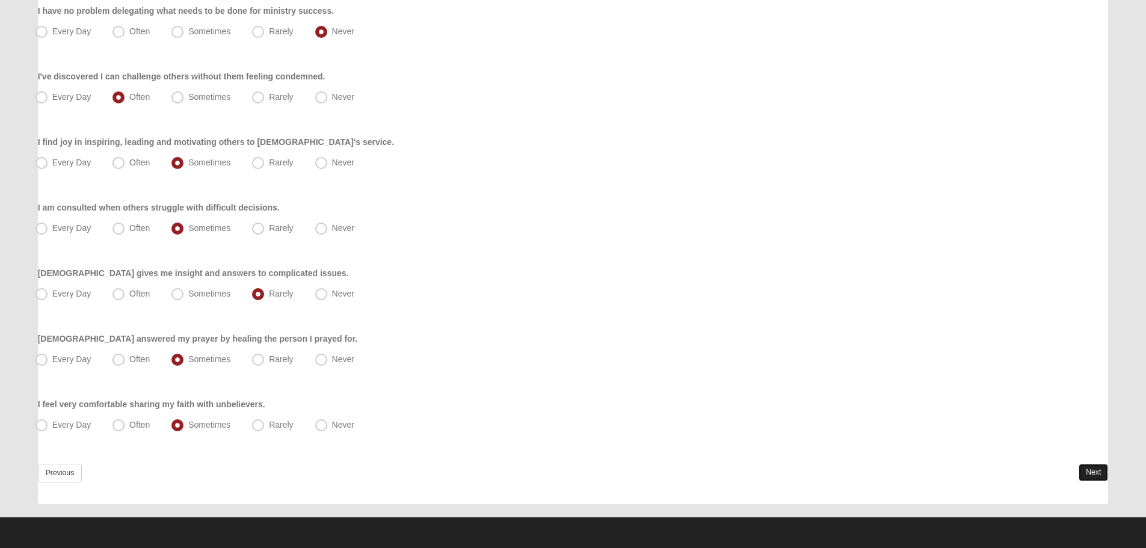
click at [1093, 471] on link "Next" at bounding box center [1093, 472] width 29 height 17
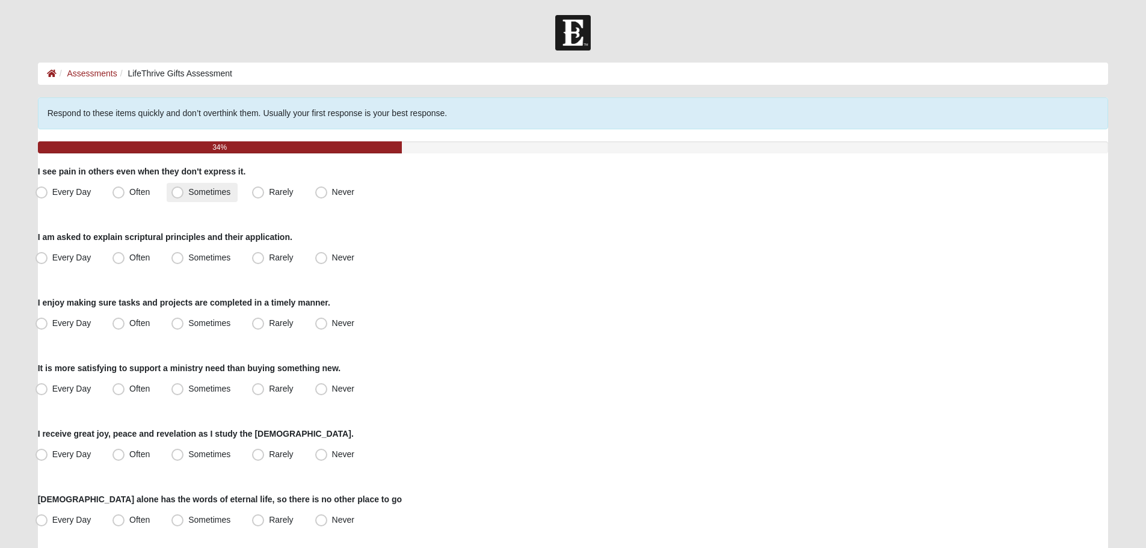
click at [191, 185] on label "Sometimes" at bounding box center [202, 192] width 71 height 19
click at [184, 188] on input "Sometimes" at bounding box center [180, 192] width 8 height 8
radio input "true"
click at [332, 258] on span "Never" at bounding box center [343, 258] width 22 height 10
click at [327, 258] on input "Never" at bounding box center [324, 258] width 8 height 8
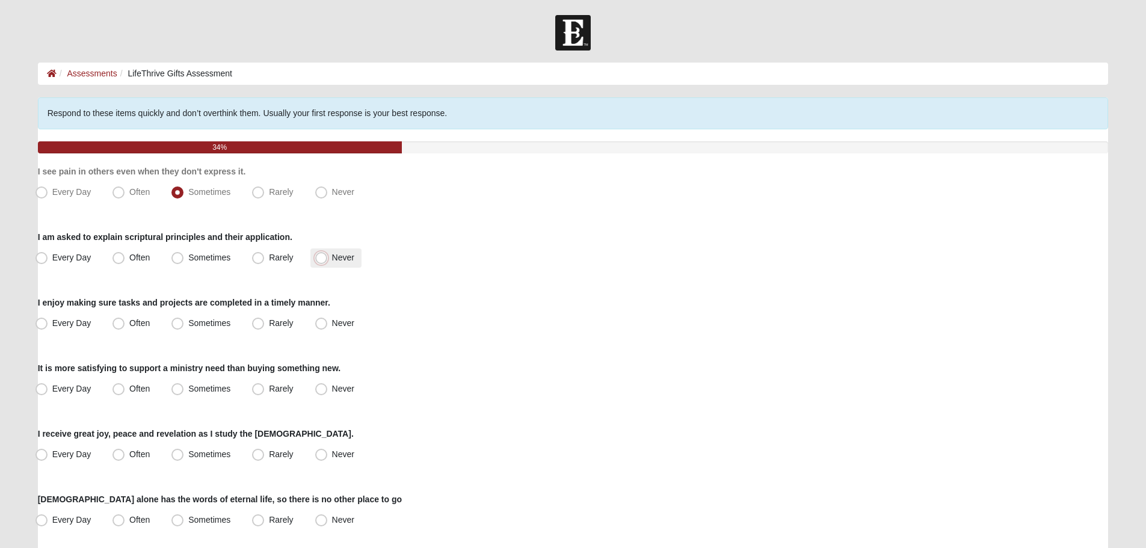
radio input "true"
click at [131, 321] on span "Often" at bounding box center [139, 323] width 20 height 10
click at [125, 321] on input "Often" at bounding box center [121, 323] width 8 height 8
radio input "true"
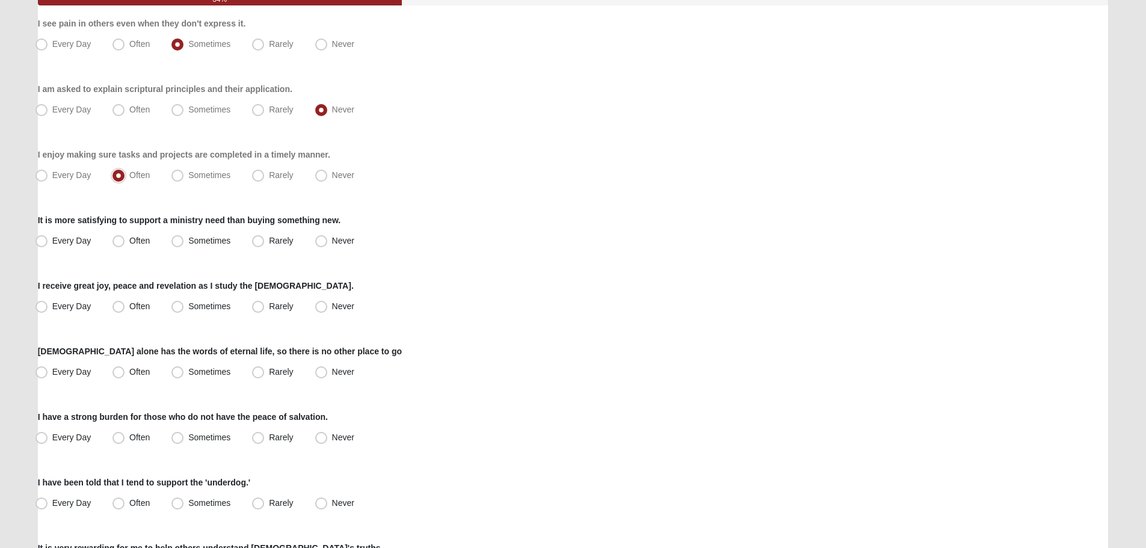
scroll to position [180, 0]
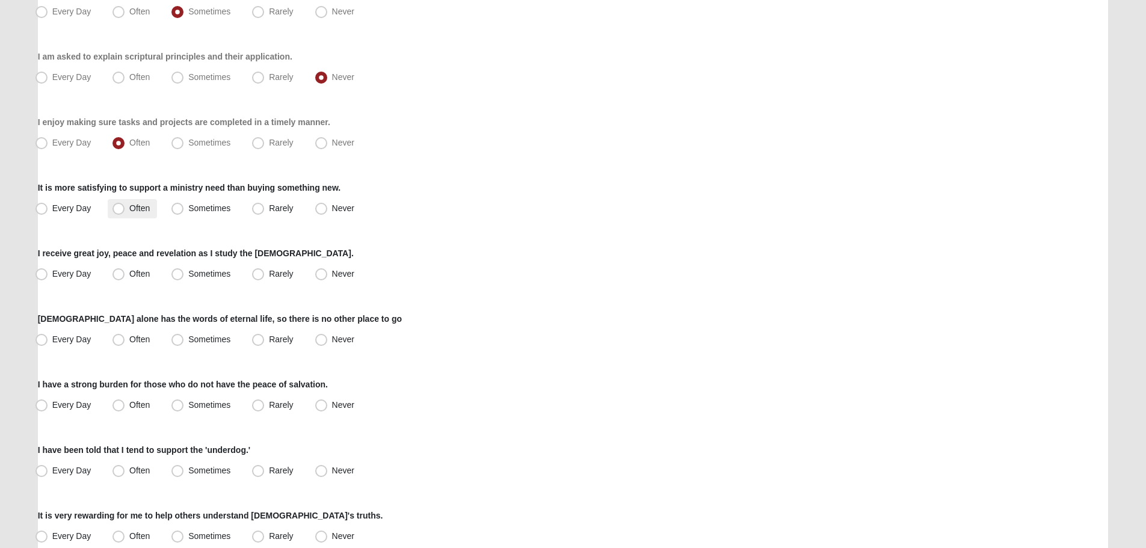
click at [130, 205] on span "Often" at bounding box center [139, 208] width 20 height 10
click at [125, 205] on input "Often" at bounding box center [121, 209] width 8 height 8
radio input "true"
click at [80, 279] on label "Every Day" at bounding box center [65, 274] width 68 height 19
click at [48, 278] on input "Every Day" at bounding box center [44, 274] width 8 height 8
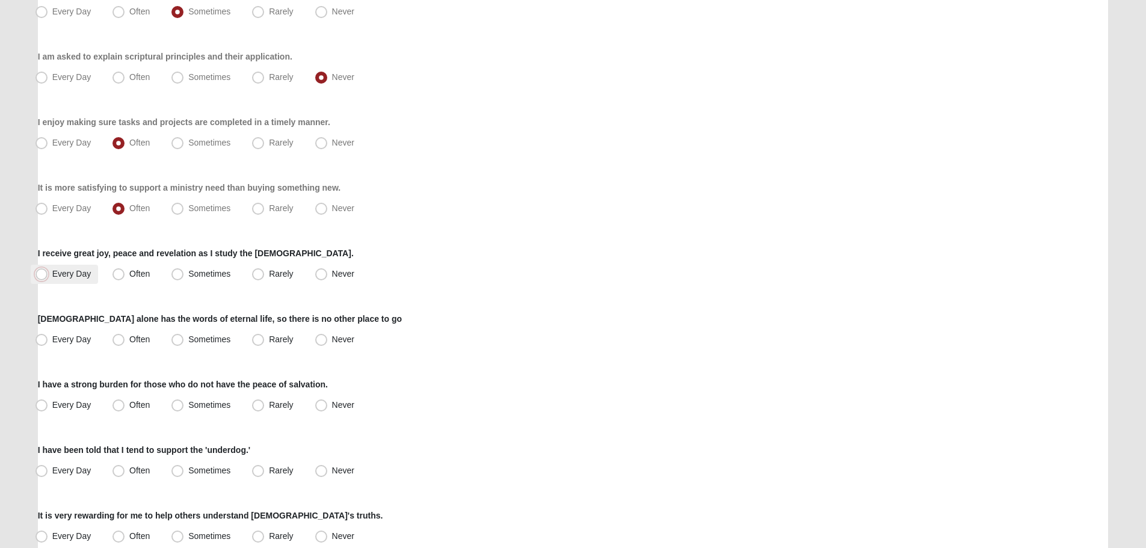
radio input "true"
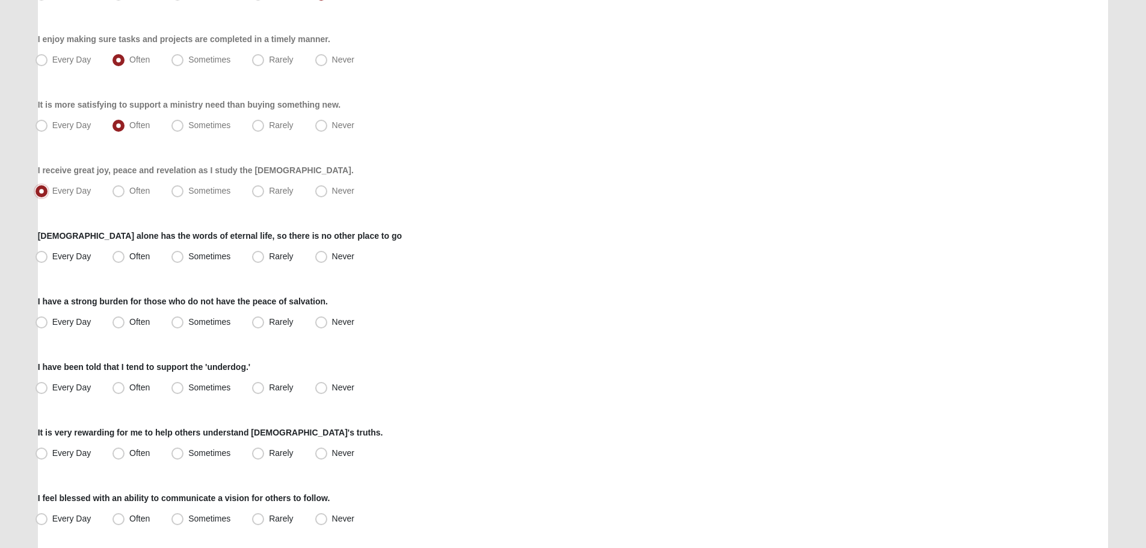
scroll to position [301, 0]
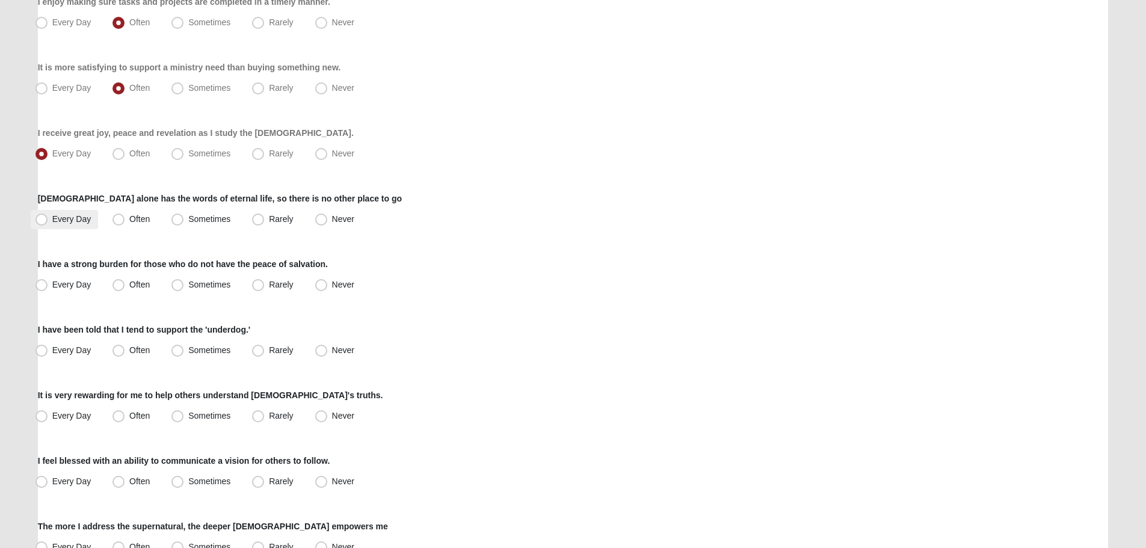
click at [70, 214] on span "Every Day" at bounding box center [71, 219] width 39 height 10
click at [48, 215] on input "Every Day" at bounding box center [44, 219] width 8 height 8
radio input "true"
click at [197, 283] on span "Sometimes" at bounding box center [209, 285] width 42 height 10
click at [184, 283] on input "Sometimes" at bounding box center [180, 285] width 8 height 8
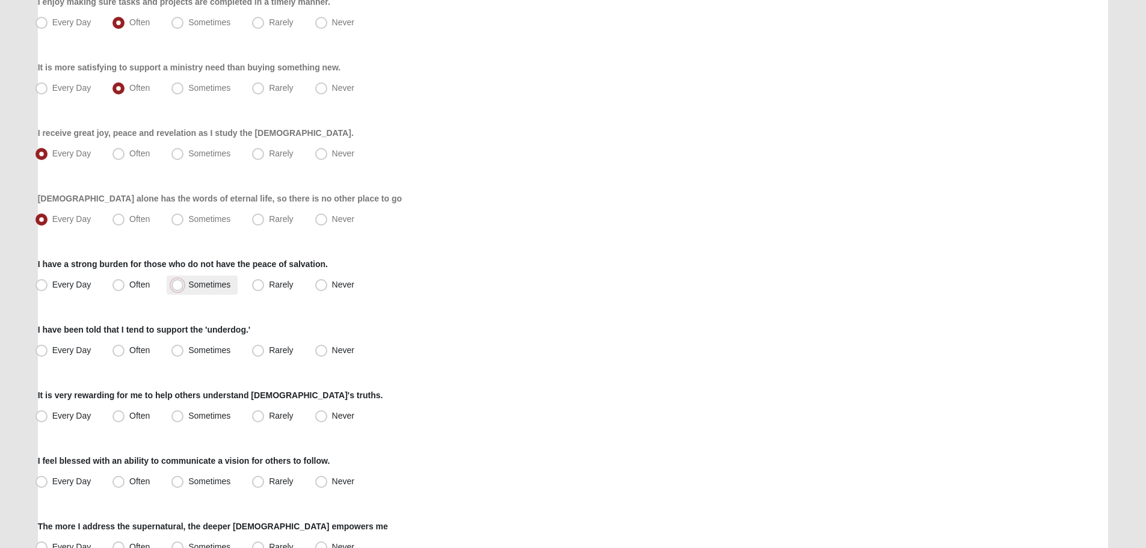
radio input "true"
click at [214, 353] on span "Sometimes" at bounding box center [209, 350] width 42 height 10
click at [184, 353] on input "Sometimes" at bounding box center [180, 351] width 8 height 8
radio input "true"
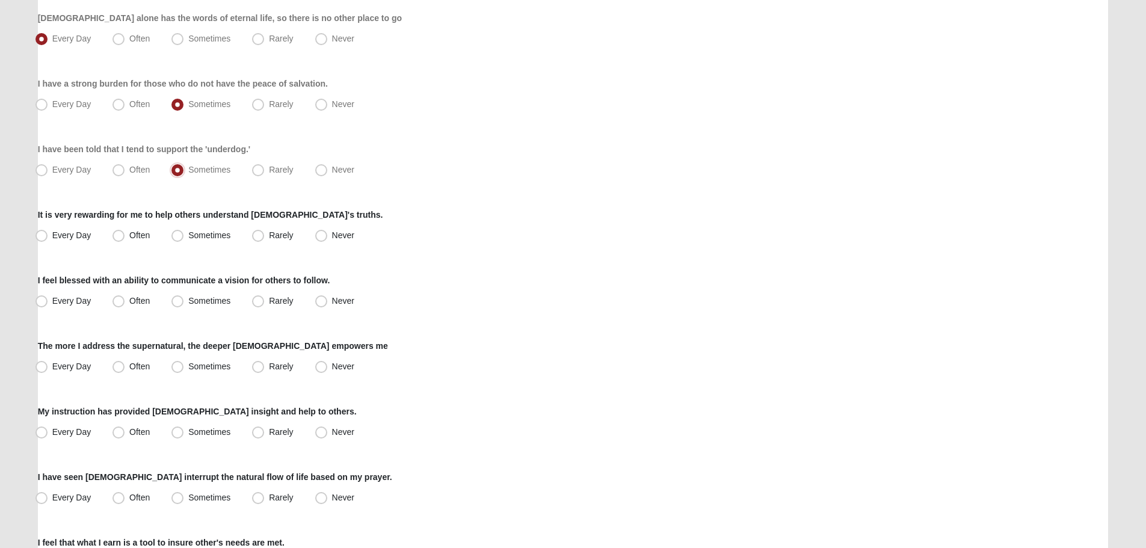
scroll to position [541, 0]
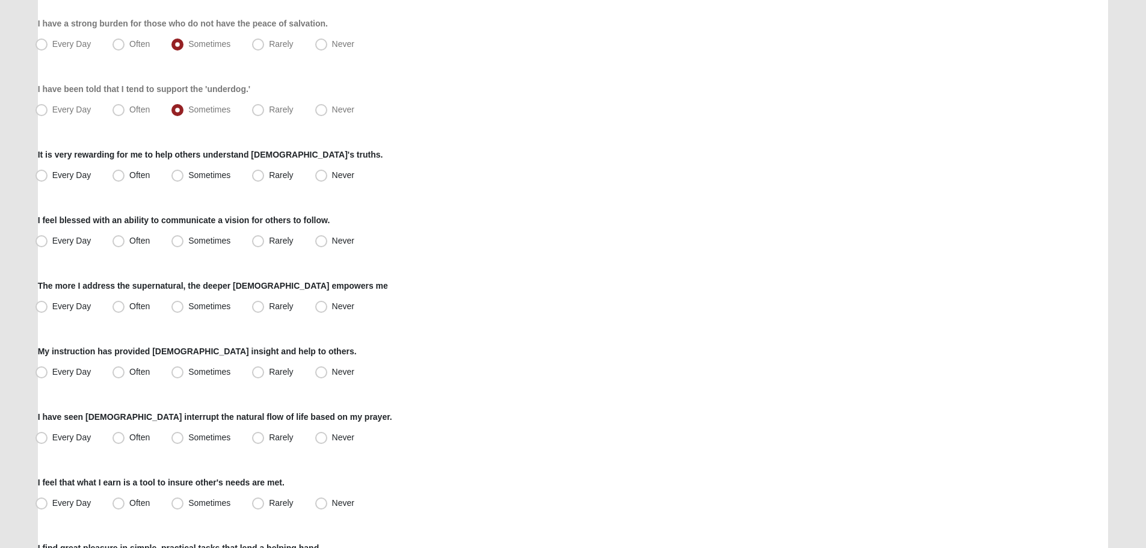
click at [137, 100] on div "I have been told that I tend to support the 'underdog.' Every Day Often Sometim…" at bounding box center [573, 101] width 1071 height 37
click at [144, 109] on span "Often" at bounding box center [139, 110] width 20 height 10
click at [125, 109] on input "Often" at bounding box center [121, 110] width 8 height 8
radio input "true"
click at [227, 172] on span "Sometimes" at bounding box center [209, 175] width 42 height 10
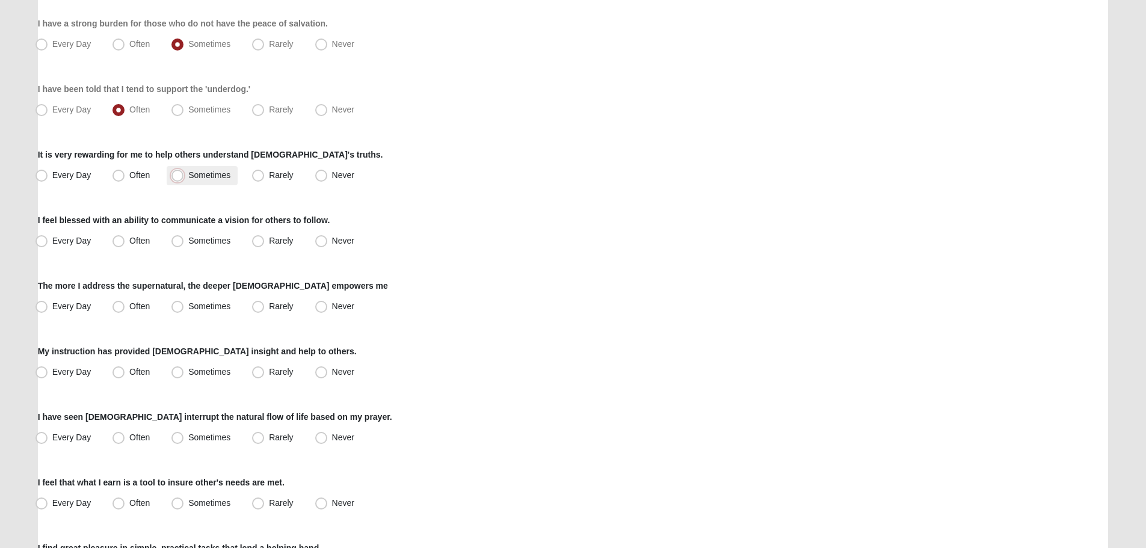
click at [184, 172] on input "Sometimes" at bounding box center [180, 175] width 8 height 8
radio input "true"
click at [209, 229] on div "I feel blessed with an ability to communicate a vision for others to follow. Ev…" at bounding box center [573, 232] width 1071 height 37
click at [209, 235] on label "Sometimes" at bounding box center [202, 241] width 71 height 19
click at [184, 237] on input "Sometimes" at bounding box center [180, 241] width 8 height 8
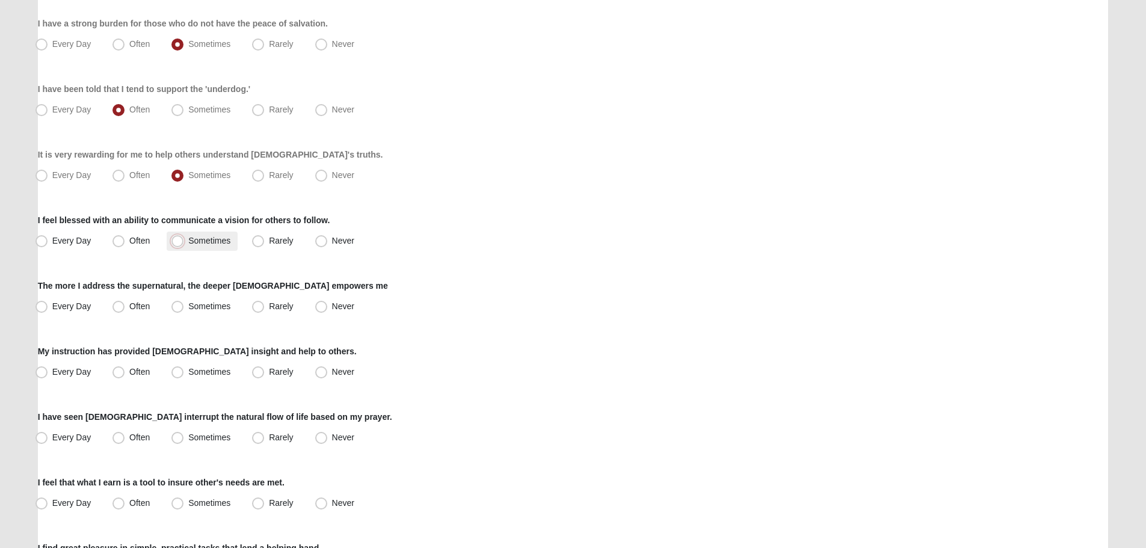
radio input "true"
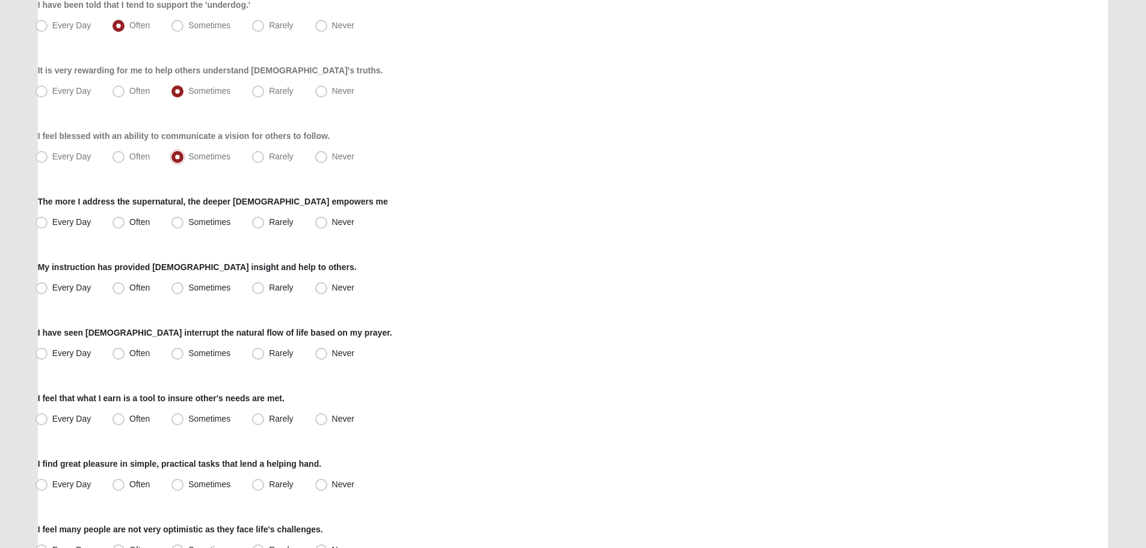
scroll to position [662, 0]
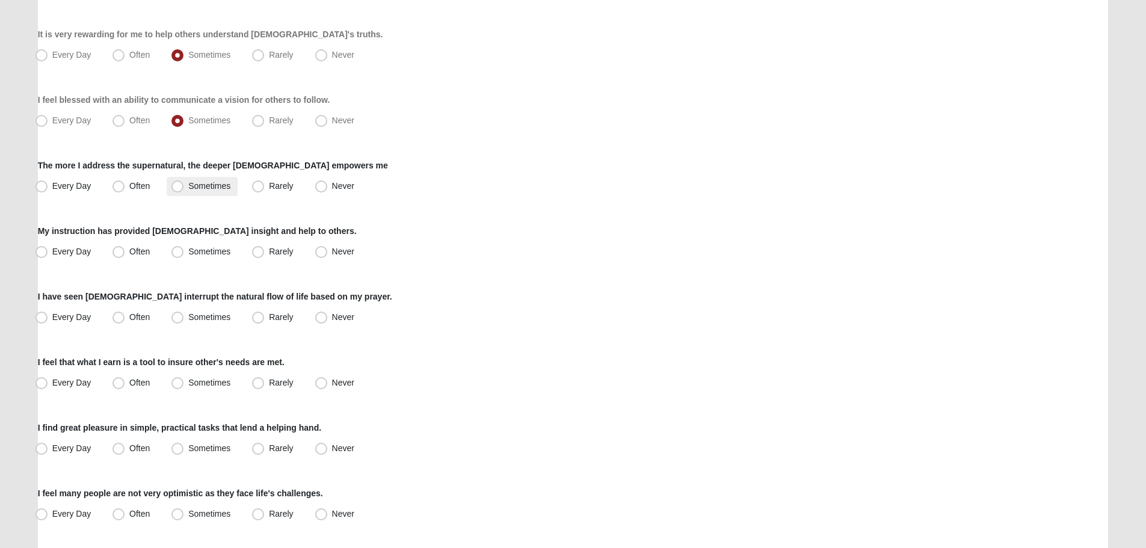
click at [202, 184] on span "Sometimes" at bounding box center [209, 186] width 42 height 10
click at [184, 184] on input "Sometimes" at bounding box center [180, 186] width 8 height 8
radio input "true"
click at [269, 182] on span "Rarely" at bounding box center [281, 186] width 24 height 10
click at [259, 182] on input "Rarely" at bounding box center [261, 186] width 8 height 8
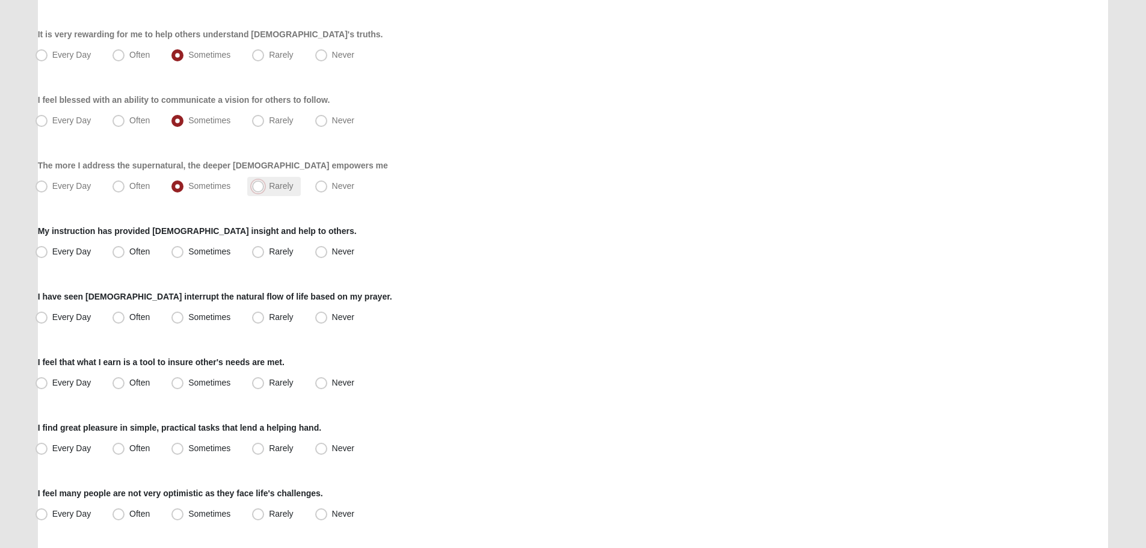
radio input "true"
click at [188, 256] on span "Sometimes" at bounding box center [209, 252] width 42 height 10
click at [176, 256] on input "Sometimes" at bounding box center [180, 252] width 8 height 8
radio input "true"
click at [343, 315] on span "Never" at bounding box center [343, 317] width 22 height 10
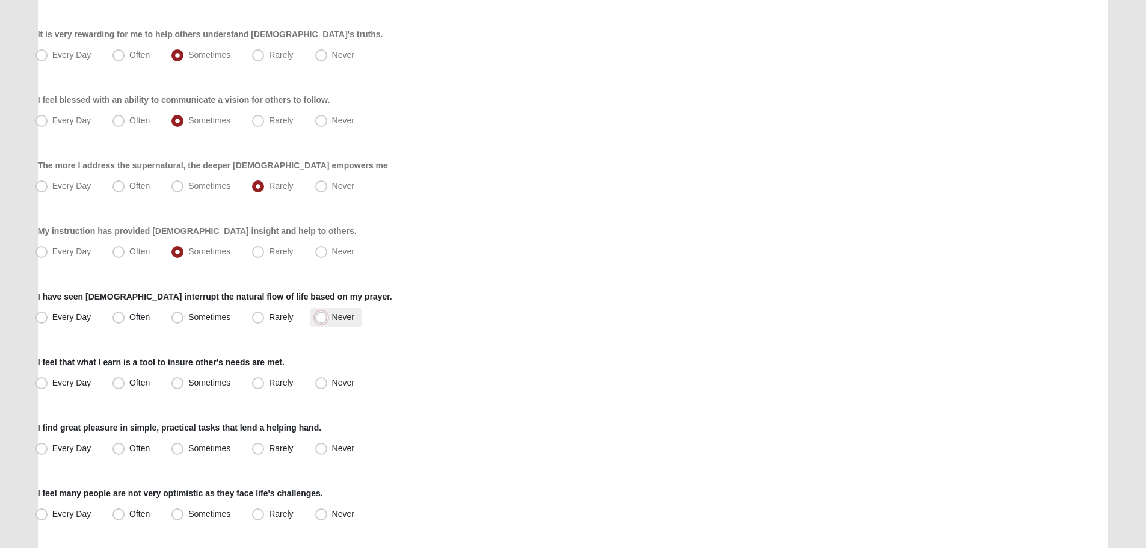
click at [328, 315] on input "Never" at bounding box center [324, 317] width 8 height 8
radio input "true"
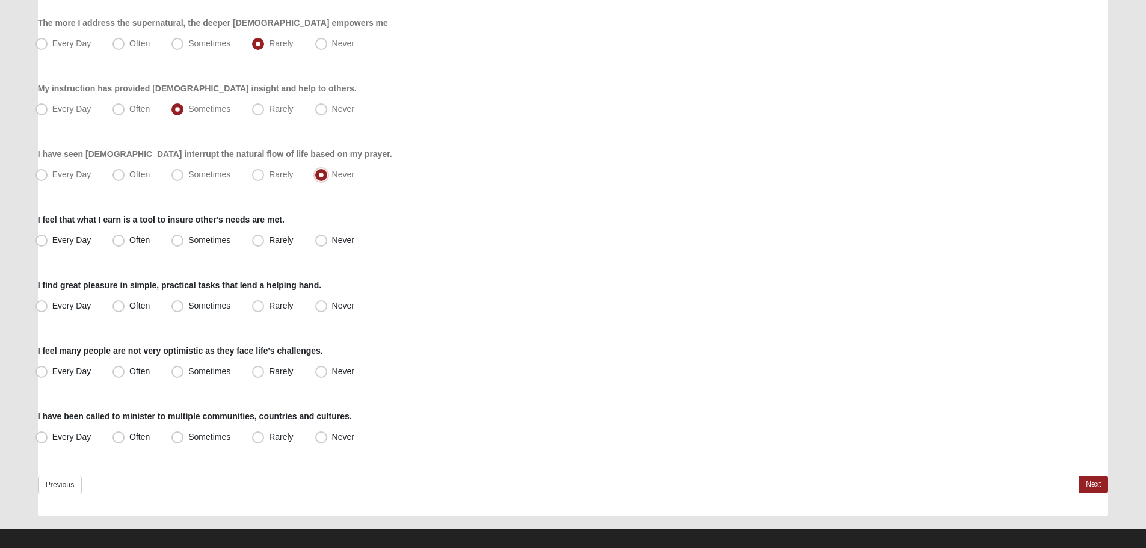
scroll to position [816, 0]
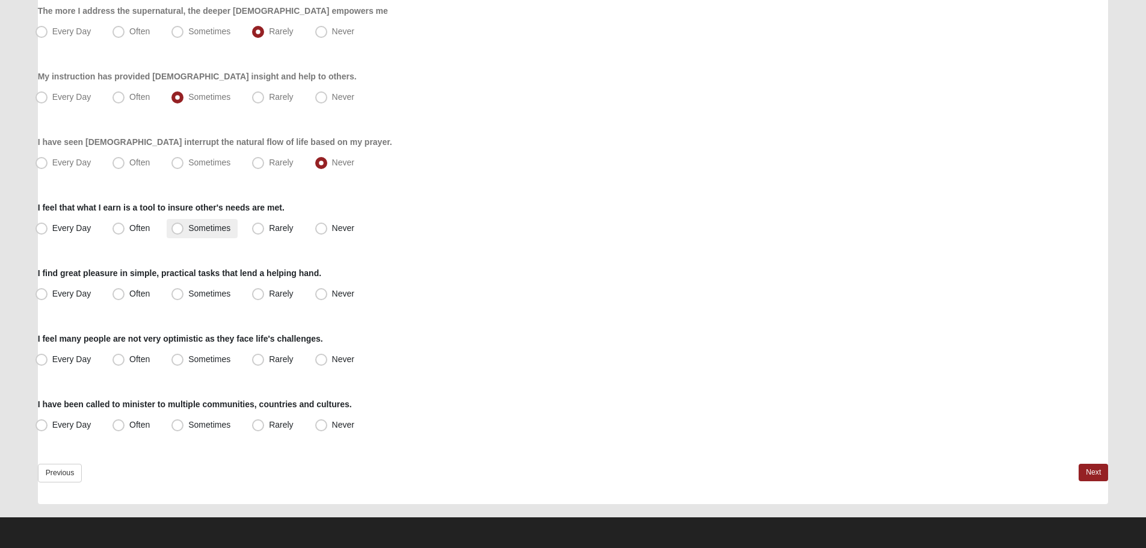
click at [197, 228] on span "Sometimes" at bounding box center [209, 228] width 42 height 10
click at [184, 228] on input "Sometimes" at bounding box center [180, 228] width 8 height 8
radio input "true"
click at [147, 291] on span "Often" at bounding box center [139, 294] width 20 height 10
click at [125, 291] on input "Often" at bounding box center [121, 294] width 8 height 8
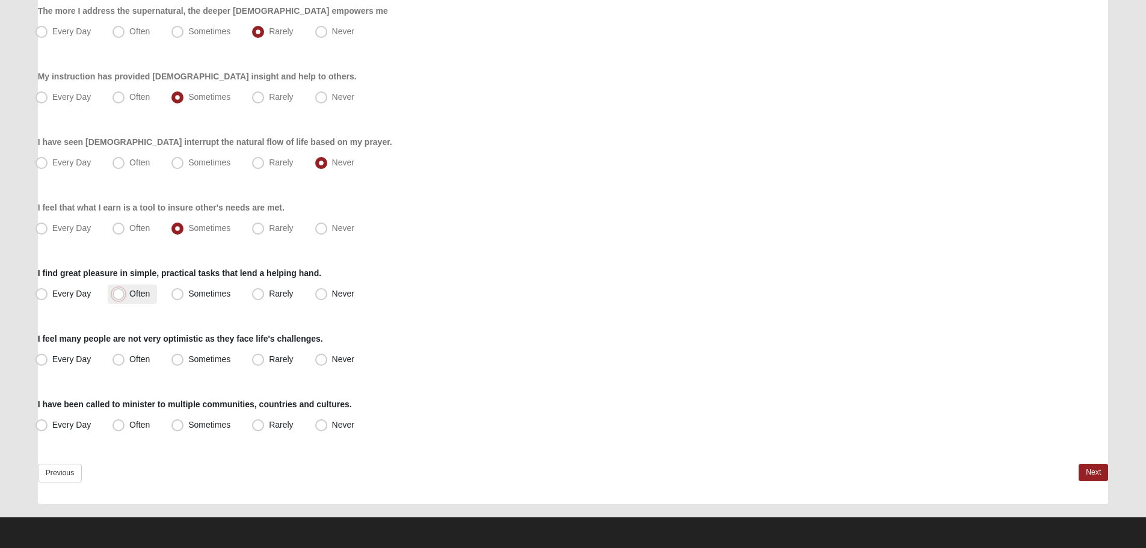
radio input "true"
click at [193, 354] on span "Sometimes" at bounding box center [209, 359] width 42 height 10
click at [184, 356] on input "Sometimes" at bounding box center [180, 360] width 8 height 8
radio input "true"
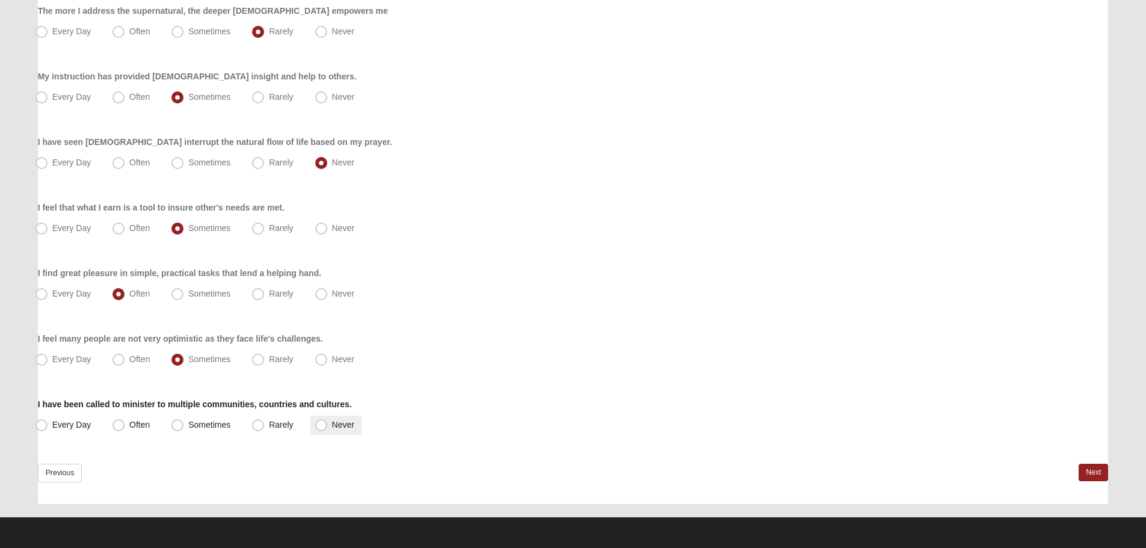
click at [340, 424] on span "Never" at bounding box center [343, 425] width 22 height 10
click at [328, 424] on input "Never" at bounding box center [324, 425] width 8 height 8
radio input "true"
click at [1100, 472] on link "Next" at bounding box center [1093, 472] width 29 height 17
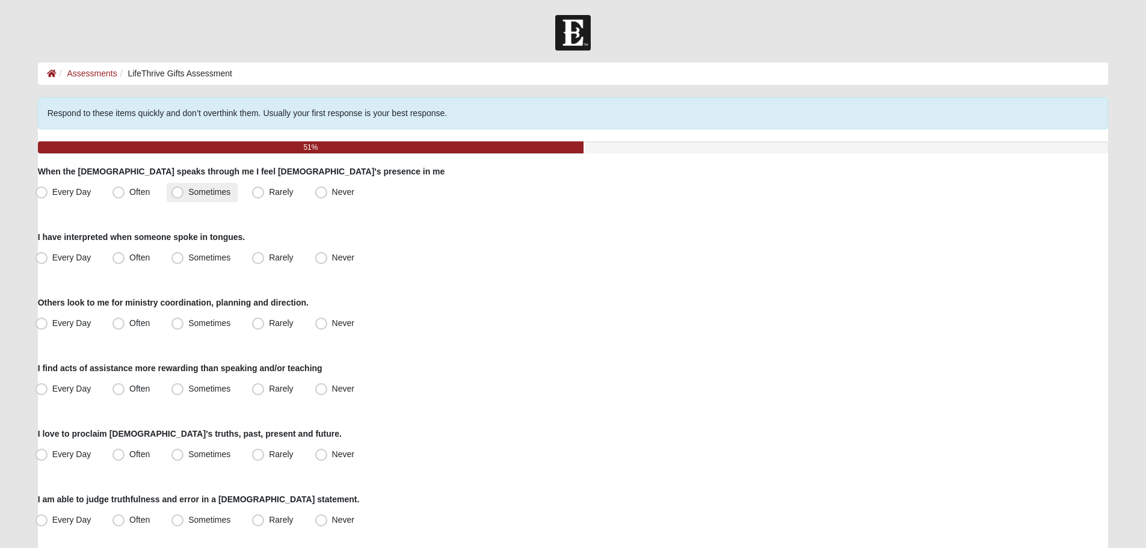
click at [221, 185] on label "Sometimes" at bounding box center [202, 192] width 71 height 19
click at [184, 188] on input "Sometimes" at bounding box center [180, 192] width 8 height 8
radio input "true"
click at [338, 262] on label "Never" at bounding box center [335, 257] width 51 height 19
click at [328, 262] on input "Never" at bounding box center [324, 258] width 8 height 8
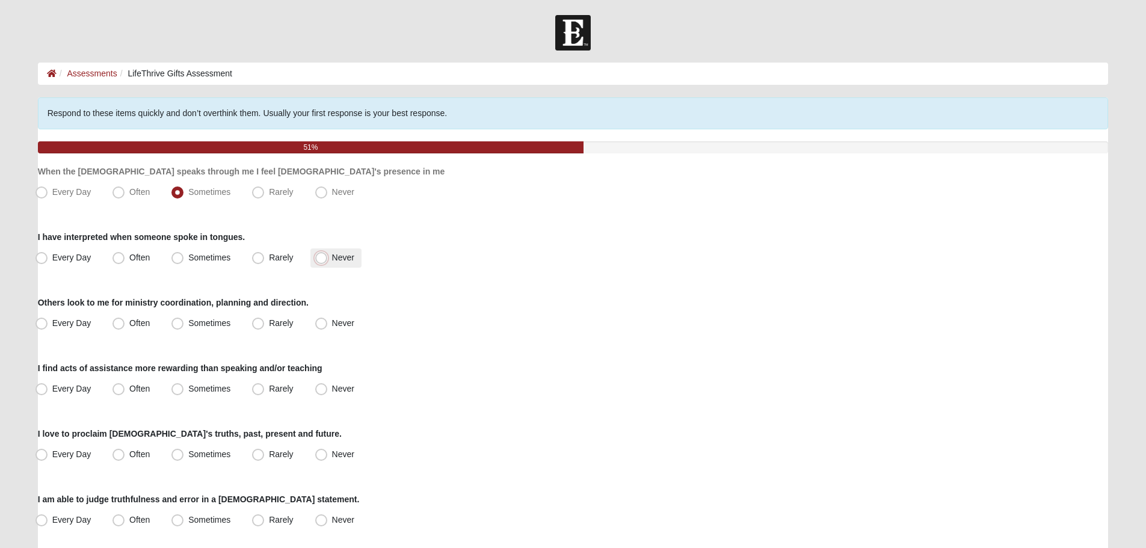
radio input "true"
click at [344, 327] on span "Never" at bounding box center [343, 323] width 22 height 10
click at [328, 327] on input "Never" at bounding box center [324, 323] width 8 height 8
radio input "true"
click at [219, 387] on span "Sometimes" at bounding box center [209, 389] width 42 height 10
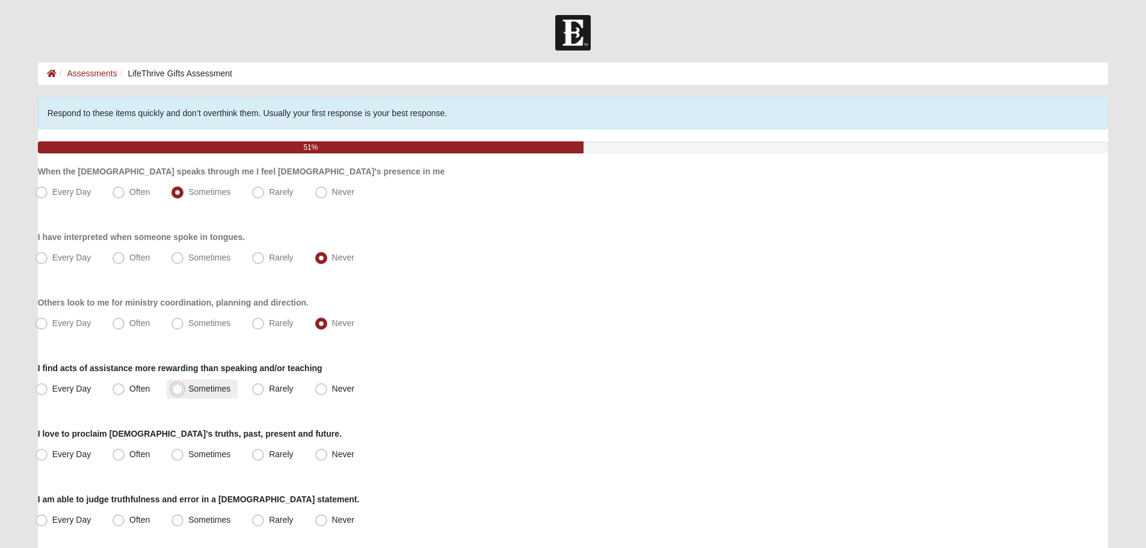
click at [184, 387] on input "Sometimes" at bounding box center [180, 389] width 8 height 8
radio input "true"
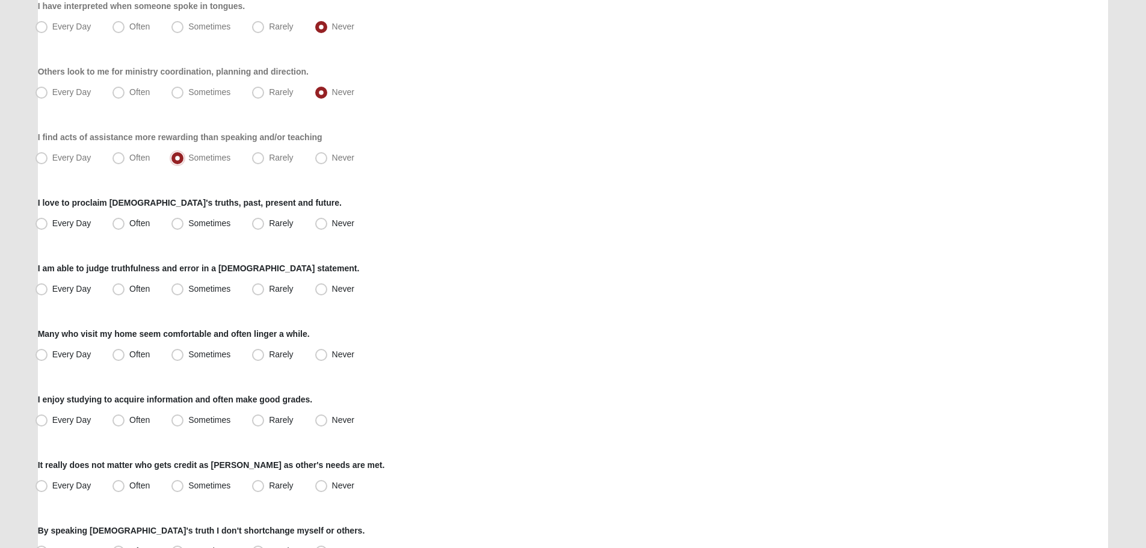
scroll to position [241, 0]
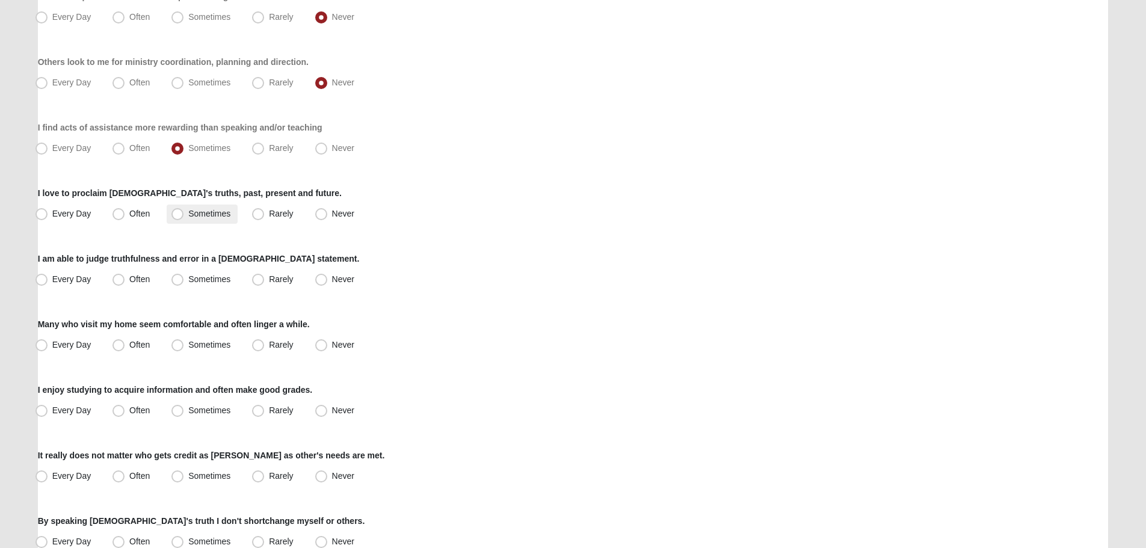
click at [227, 212] on span "Sometimes" at bounding box center [209, 214] width 42 height 10
click at [184, 212] on input "Sometimes" at bounding box center [180, 214] width 8 height 8
radio input "true"
click at [332, 273] on label "Never" at bounding box center [335, 279] width 51 height 19
click at [328, 276] on input "Never" at bounding box center [324, 280] width 8 height 8
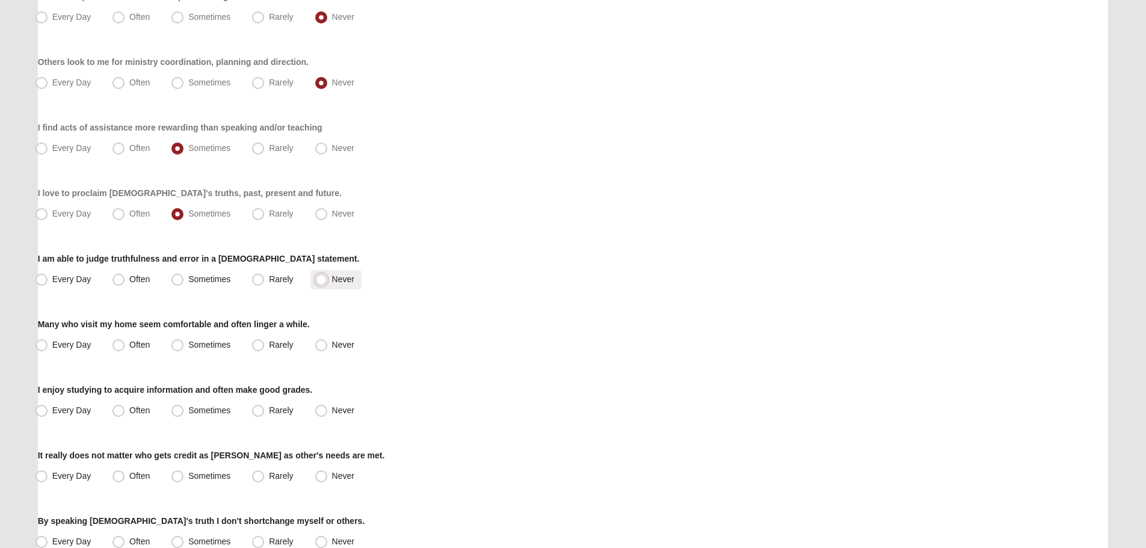
radio input "true"
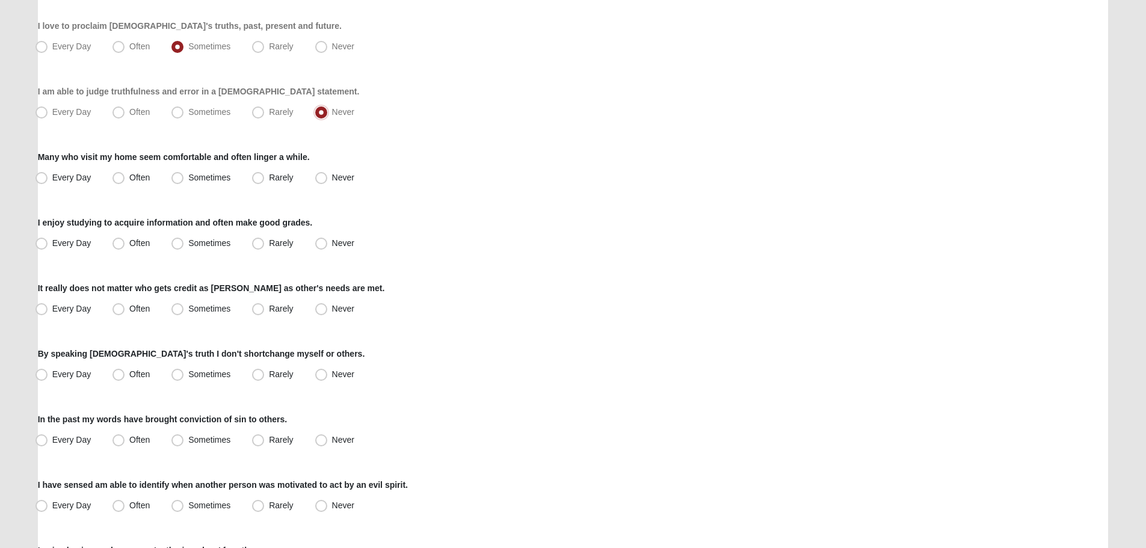
scroll to position [421, 0]
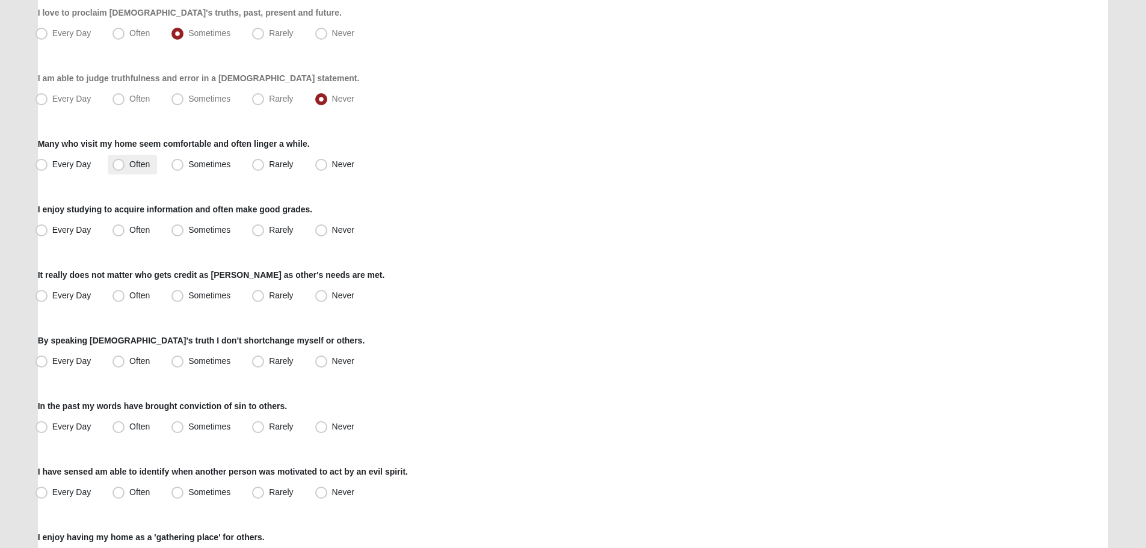
click at [138, 158] on label "Often" at bounding box center [132, 164] width 49 height 19
click at [125, 161] on input "Often" at bounding box center [121, 165] width 8 height 8
radio input "true"
click at [131, 226] on span "Often" at bounding box center [139, 230] width 20 height 10
click at [125, 226] on input "Often" at bounding box center [121, 230] width 8 height 8
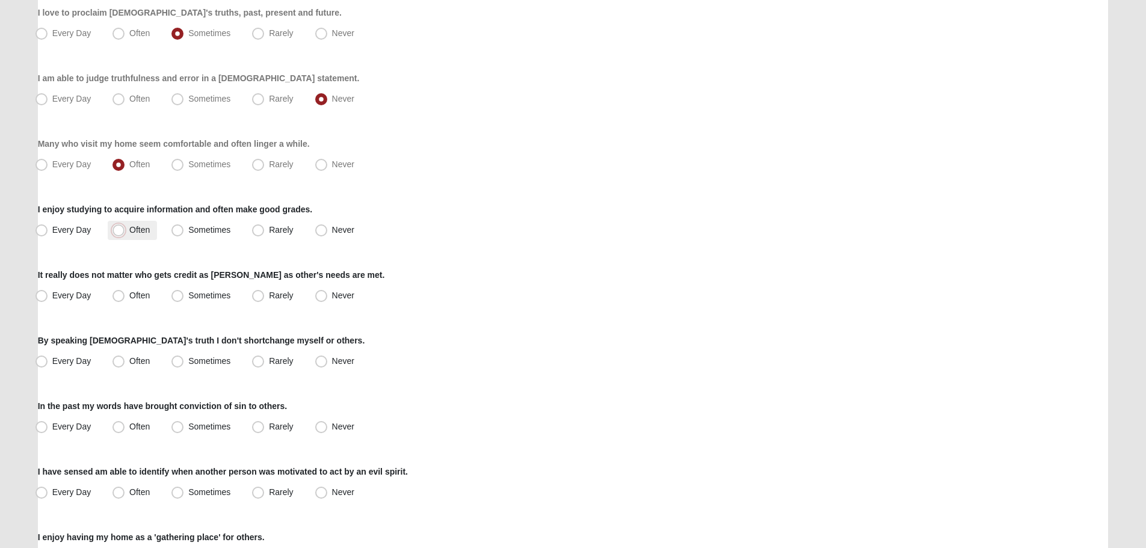
radio input "true"
click at [131, 295] on span "Often" at bounding box center [139, 296] width 20 height 10
click at [125, 295] on input "Often" at bounding box center [121, 296] width 8 height 8
radio input "true"
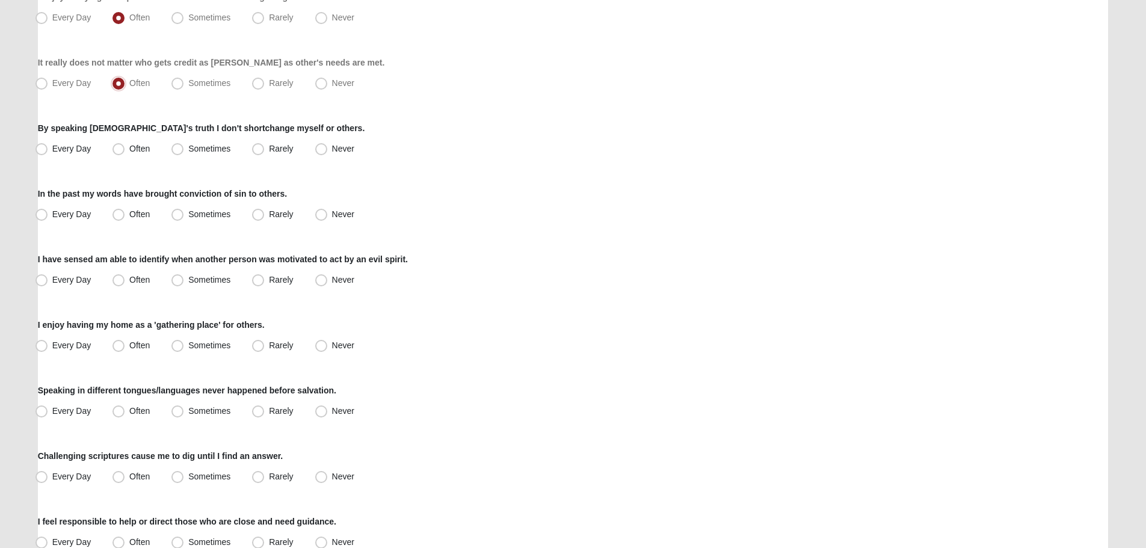
scroll to position [662, 0]
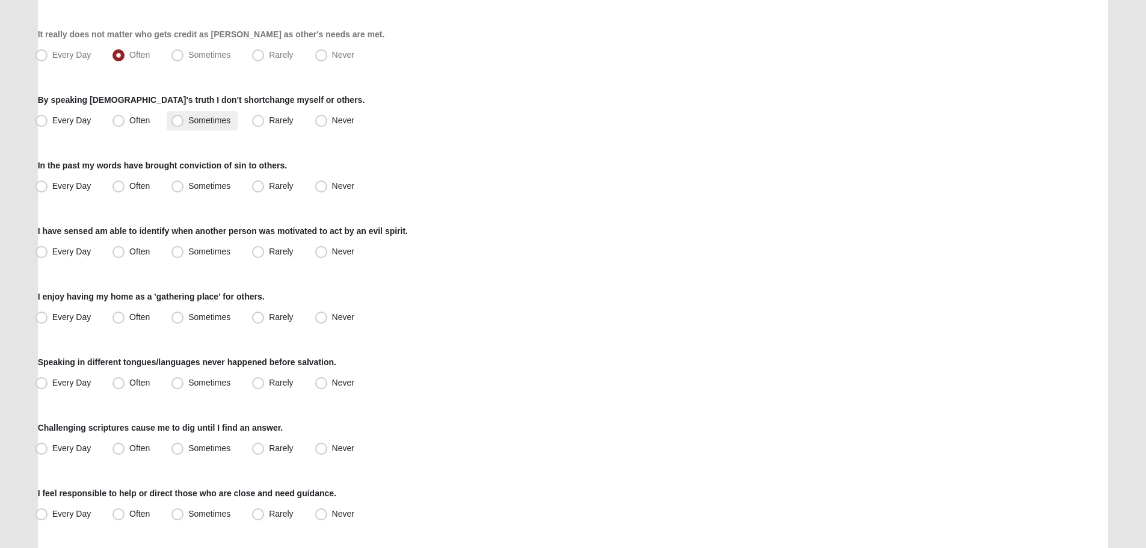
click at [188, 117] on span "Sometimes" at bounding box center [209, 121] width 42 height 10
click at [184, 117] on input "Sometimes" at bounding box center [180, 121] width 8 height 8
radio input "true"
click at [332, 186] on span "Never" at bounding box center [343, 186] width 22 height 10
click at [328, 186] on input "Never" at bounding box center [324, 186] width 8 height 8
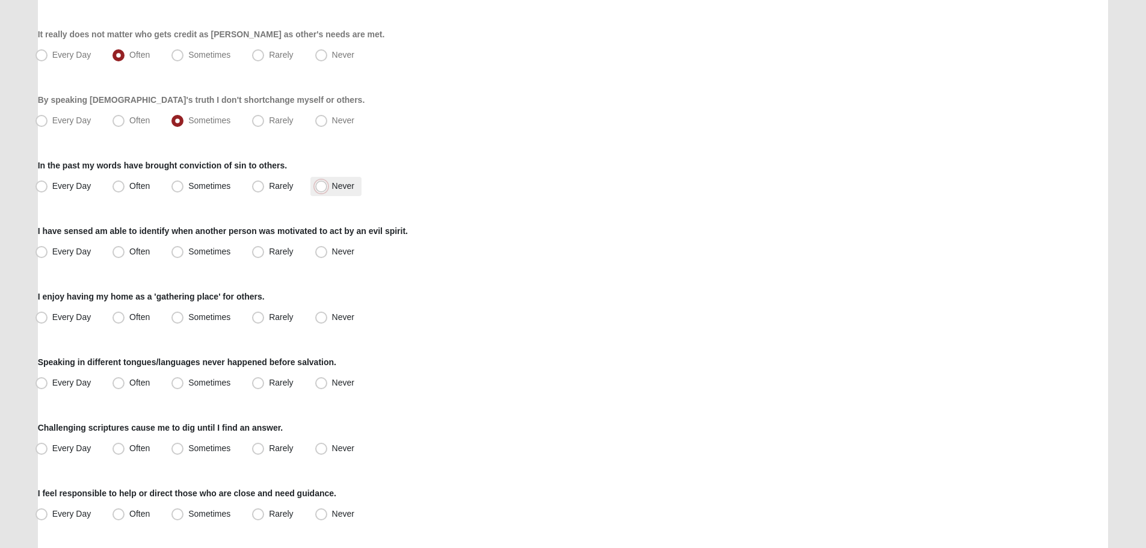
radio input "true"
click at [205, 249] on span "Sometimes" at bounding box center [209, 252] width 42 height 10
click at [184, 249] on input "Sometimes" at bounding box center [180, 252] width 8 height 8
radio input "true"
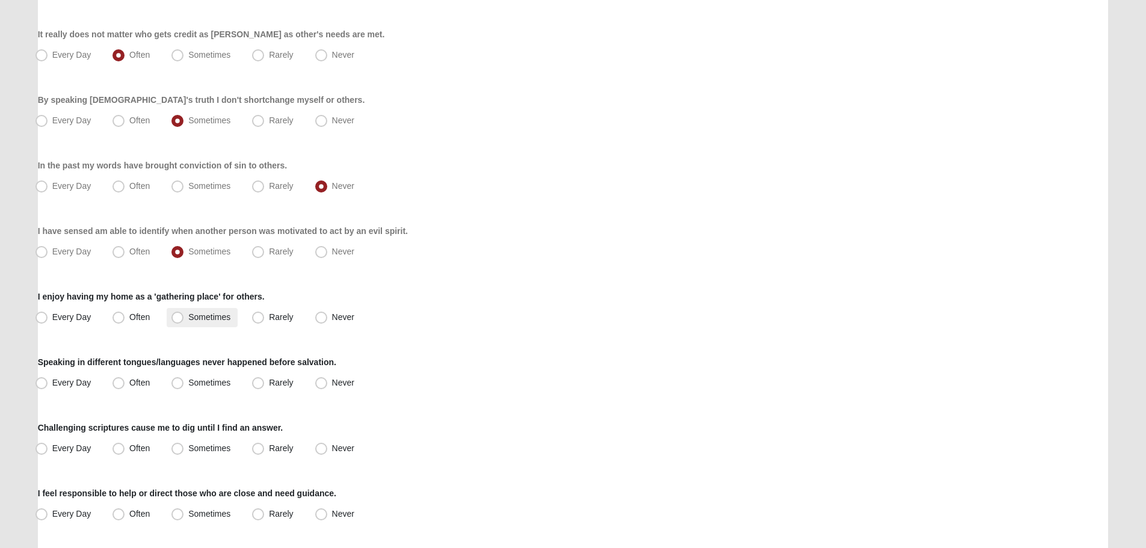
click at [191, 321] on span "Sometimes" at bounding box center [209, 317] width 42 height 10
click at [184, 321] on input "Sometimes" at bounding box center [180, 317] width 8 height 8
radio input "true"
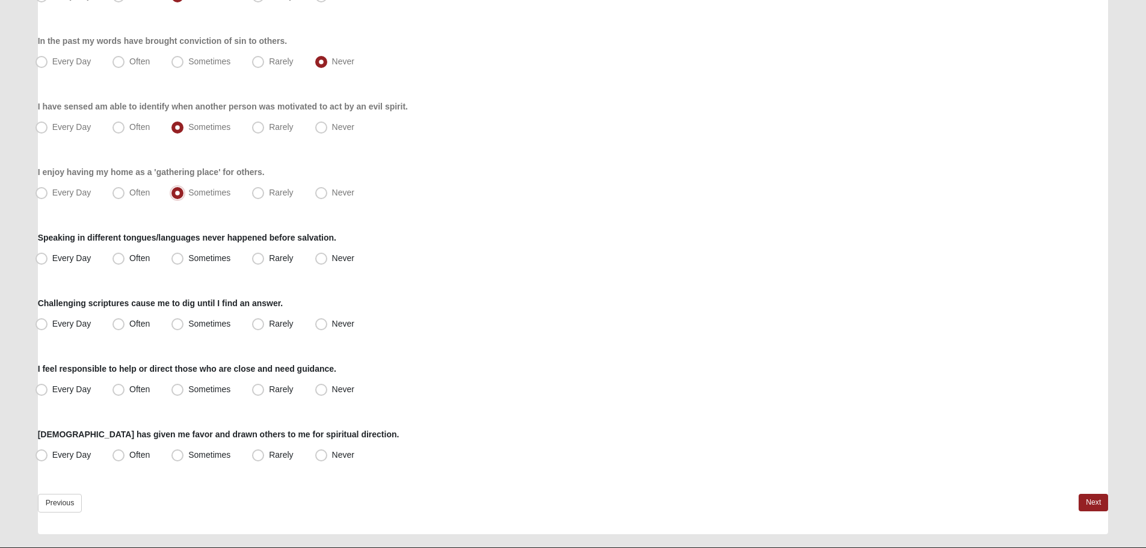
scroll to position [816, 0]
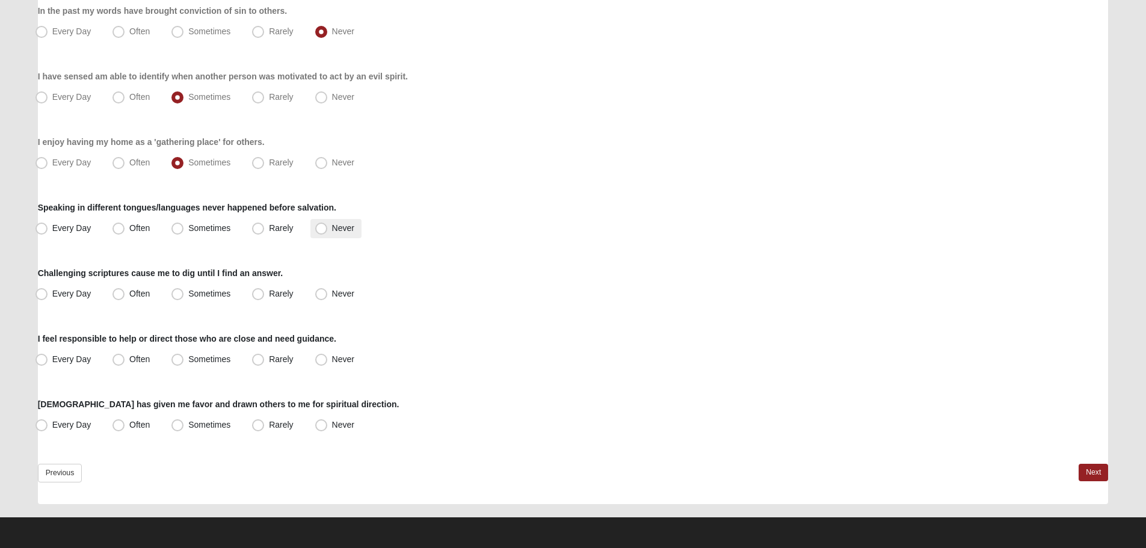
click at [336, 227] on span "Never" at bounding box center [343, 228] width 22 height 10
click at [328, 227] on input "Never" at bounding box center [324, 228] width 8 height 8
radio input "true"
click at [275, 297] on span "Rarely" at bounding box center [281, 294] width 24 height 10
click at [265, 297] on input "Rarely" at bounding box center [261, 294] width 8 height 8
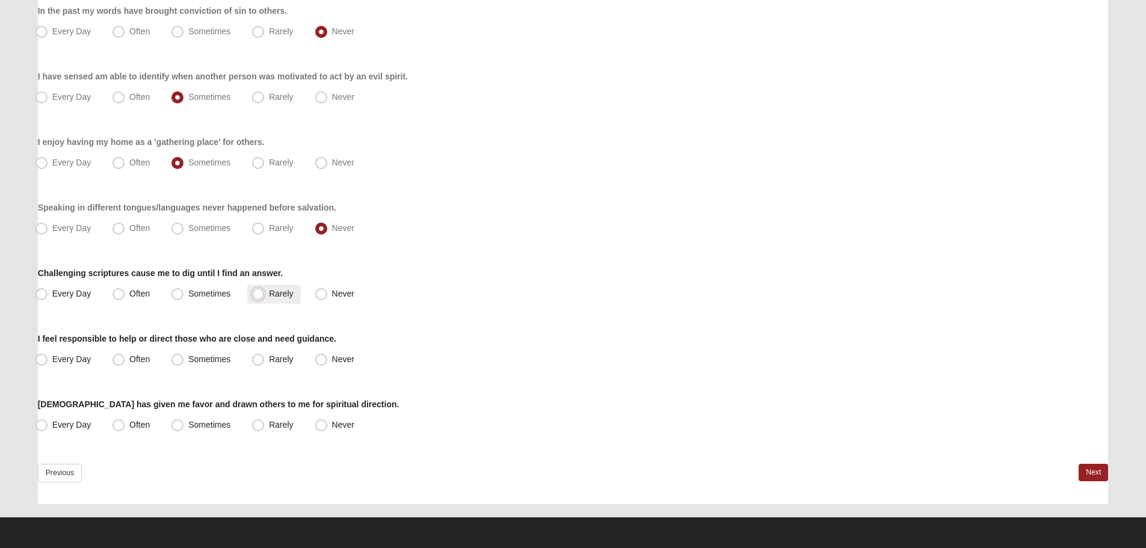
radio input "true"
click at [209, 355] on span "Sometimes" at bounding box center [209, 359] width 42 height 10
click at [184, 356] on input "Sometimes" at bounding box center [180, 360] width 8 height 8
radio input "true"
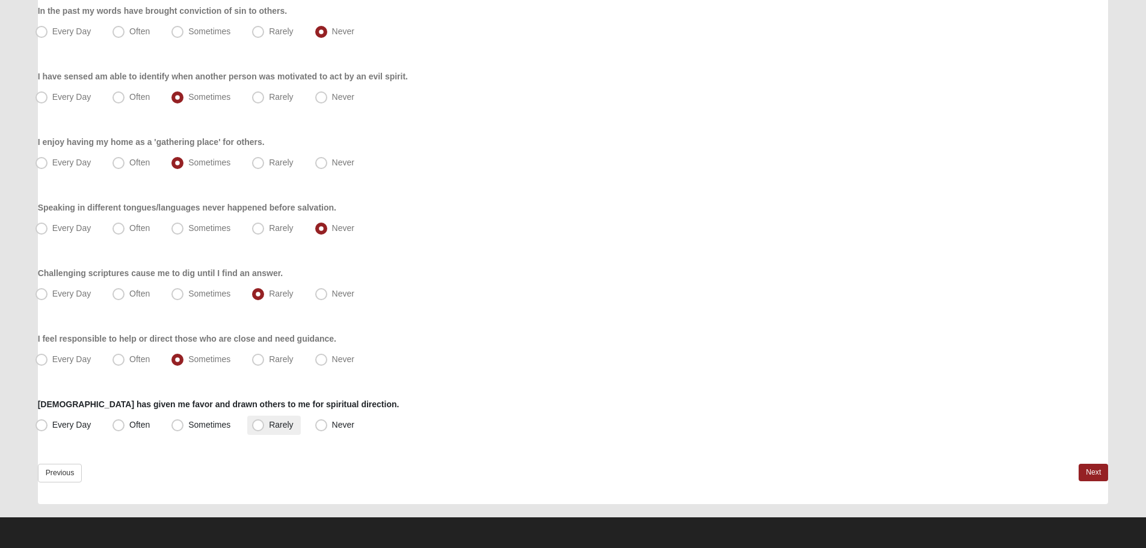
click at [274, 424] on span "Rarely" at bounding box center [281, 425] width 24 height 10
click at [265, 424] on input "Rarely" at bounding box center [261, 425] width 8 height 8
radio input "true"
drag, startPoint x: 1092, startPoint y: 464, endPoint x: 1079, endPoint y: 463, distance: 13.3
click at [1092, 464] on link "Next" at bounding box center [1093, 472] width 29 height 17
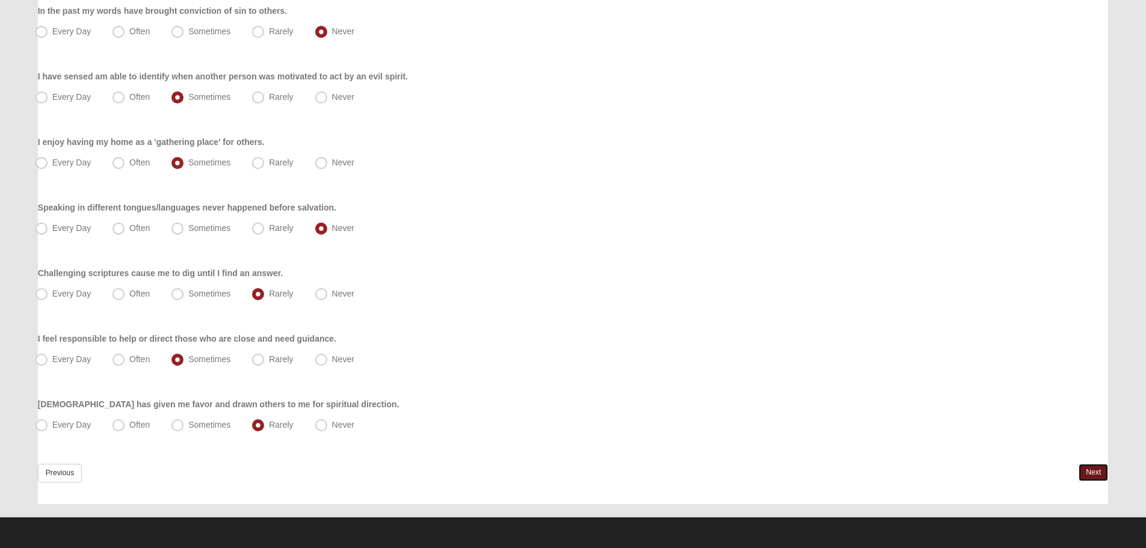
scroll to position [0, 0]
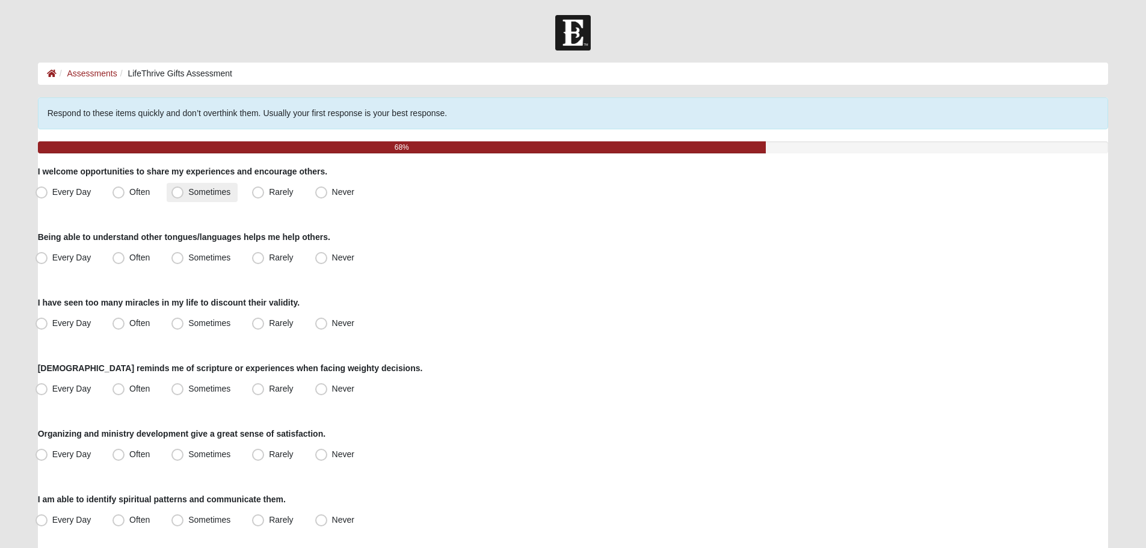
click at [217, 187] on span "Sometimes" at bounding box center [209, 192] width 42 height 10
click at [184, 188] on input "Sometimes" at bounding box center [180, 192] width 8 height 8
radio input "true"
click at [335, 261] on span "Never" at bounding box center [343, 258] width 22 height 10
click at [328, 261] on input "Never" at bounding box center [324, 258] width 8 height 8
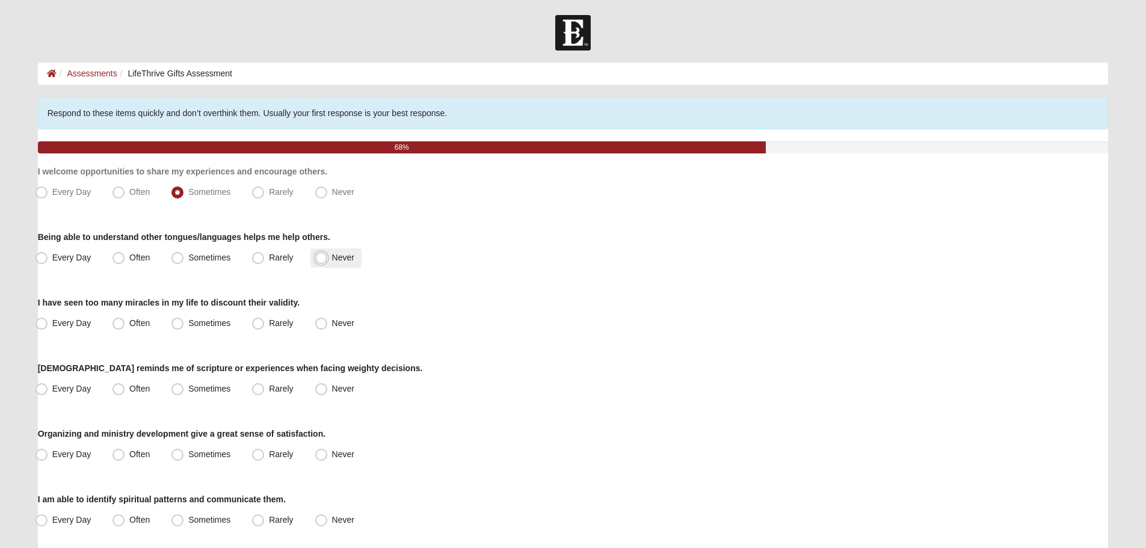
radio input "true"
click at [271, 324] on span "Rarely" at bounding box center [281, 323] width 24 height 10
click at [265, 324] on input "Rarely" at bounding box center [261, 323] width 8 height 8
radio input "true"
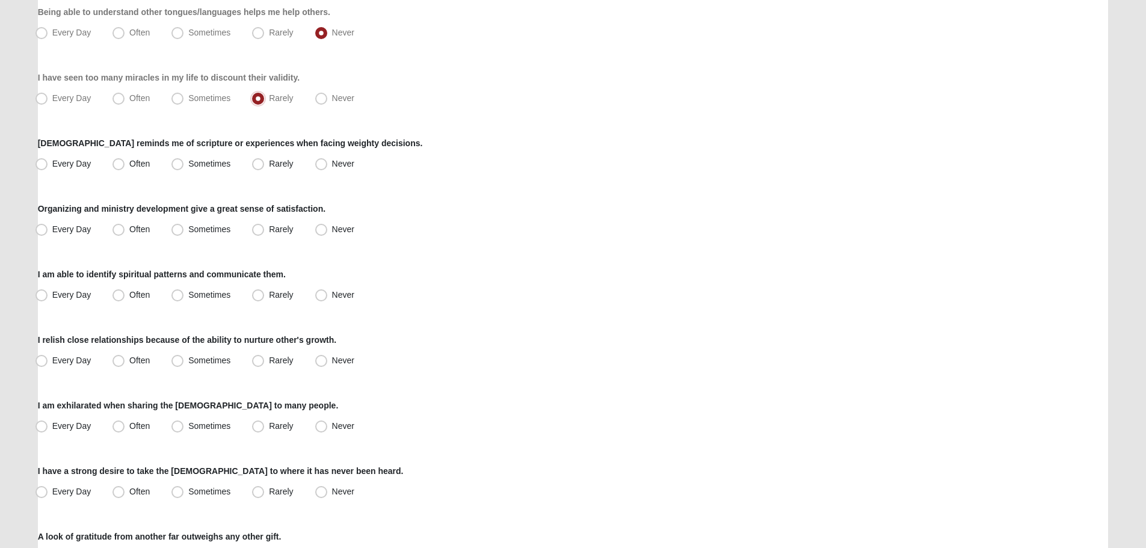
scroll to position [241, 0]
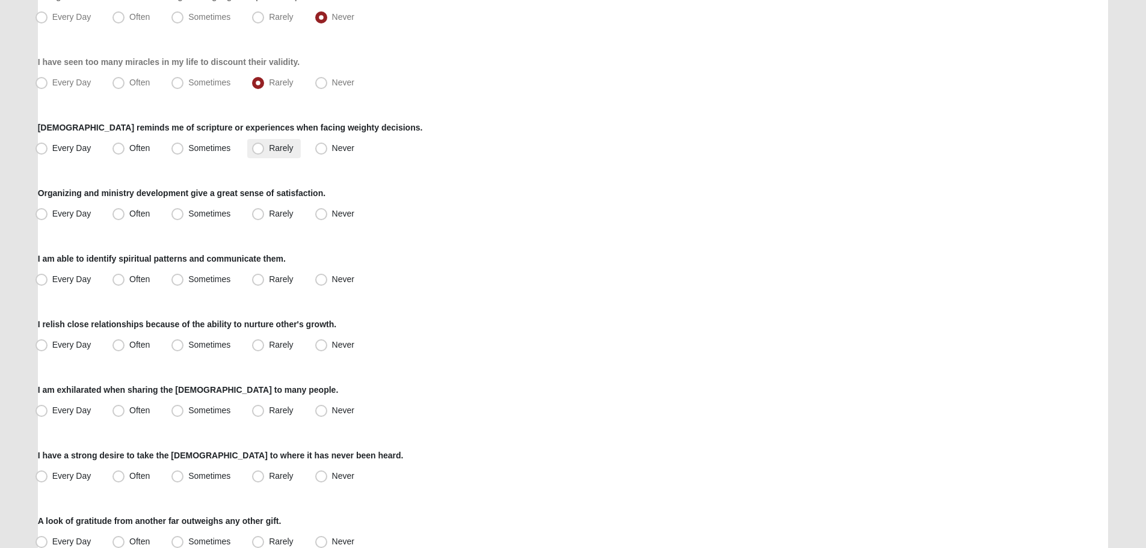
click at [283, 143] on label "Rarely" at bounding box center [273, 148] width 53 height 19
click at [265, 144] on input "Rarely" at bounding box center [261, 148] width 8 height 8
radio input "true"
click at [332, 215] on span "Never" at bounding box center [343, 214] width 22 height 10
click at [321, 215] on input "Never" at bounding box center [324, 214] width 8 height 8
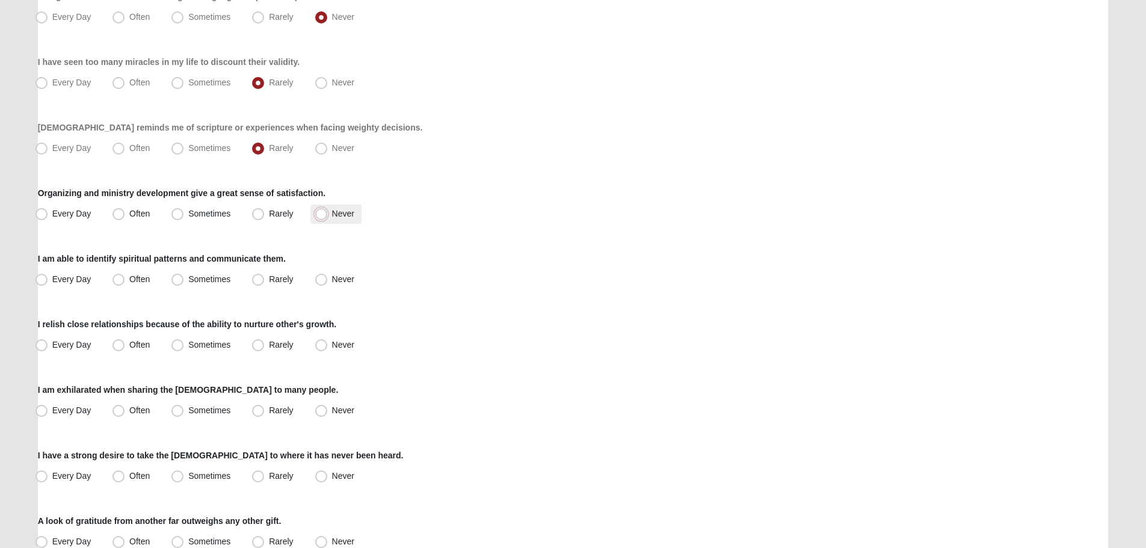
radio input "true"
click at [261, 223] on label "Rarely" at bounding box center [273, 214] width 53 height 19
click at [261, 218] on input "Rarely" at bounding box center [261, 214] width 8 height 8
radio input "true"
click at [345, 209] on span "Never" at bounding box center [343, 214] width 22 height 10
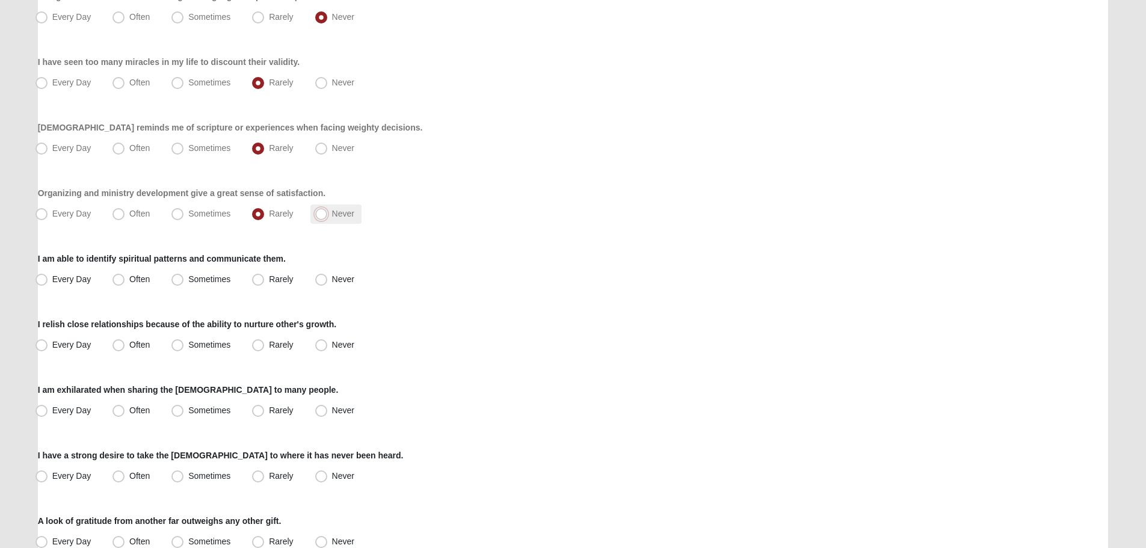
click at [328, 210] on input "Never" at bounding box center [324, 214] width 8 height 8
radio input "true"
click at [332, 282] on span "Never" at bounding box center [343, 279] width 22 height 10
click at [322, 282] on input "Never" at bounding box center [324, 280] width 8 height 8
radio input "true"
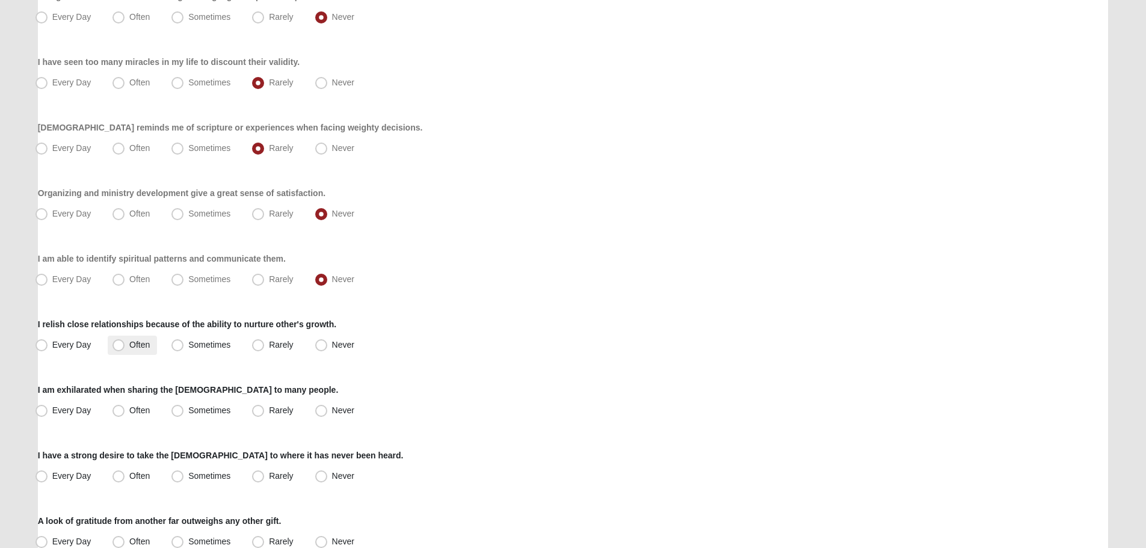
click at [143, 341] on span "Often" at bounding box center [139, 345] width 20 height 10
click at [125, 341] on input "Often" at bounding box center [121, 345] width 8 height 8
radio input "true"
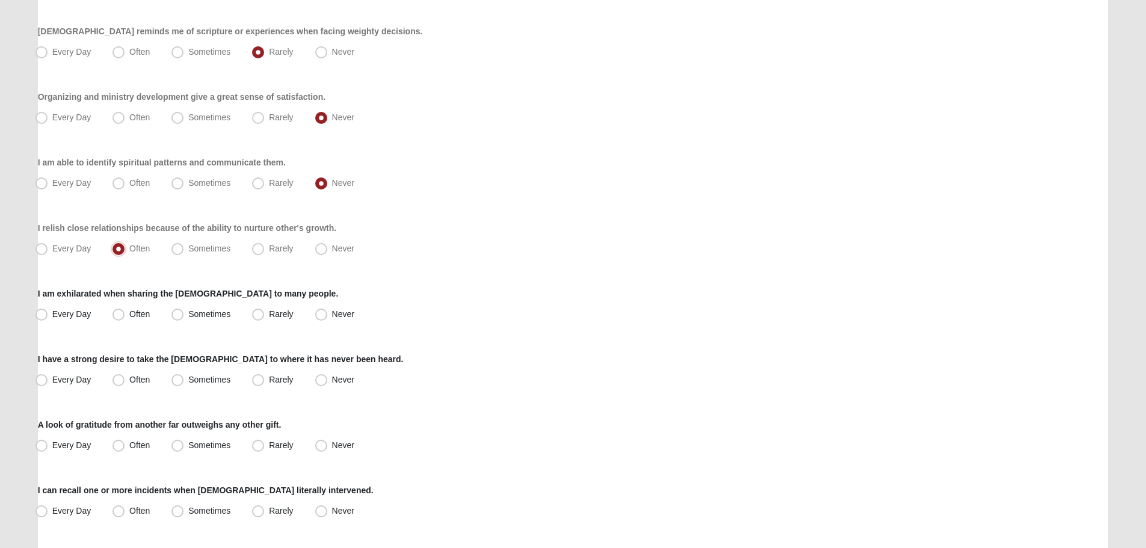
scroll to position [361, 0]
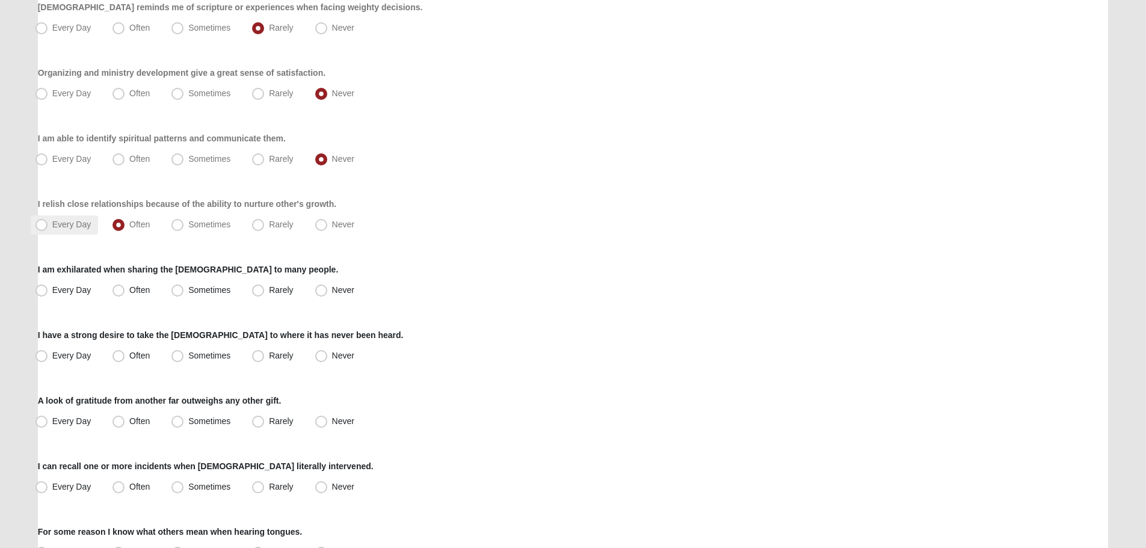
click at [69, 220] on span "Every Day" at bounding box center [71, 225] width 39 height 10
click at [48, 221] on input "Every Day" at bounding box center [44, 225] width 8 height 8
radio input "true"
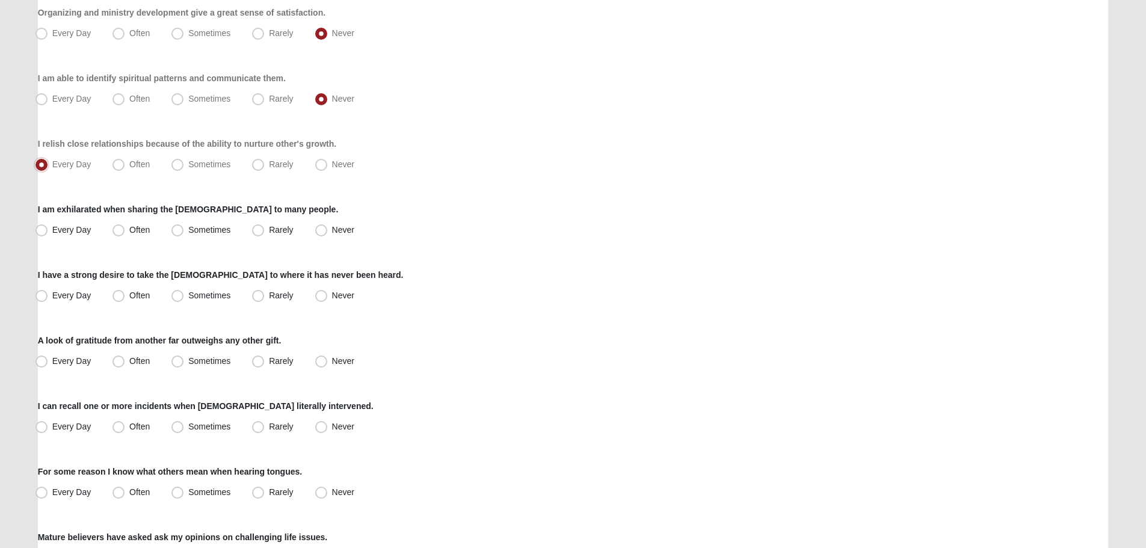
scroll to position [481, 0]
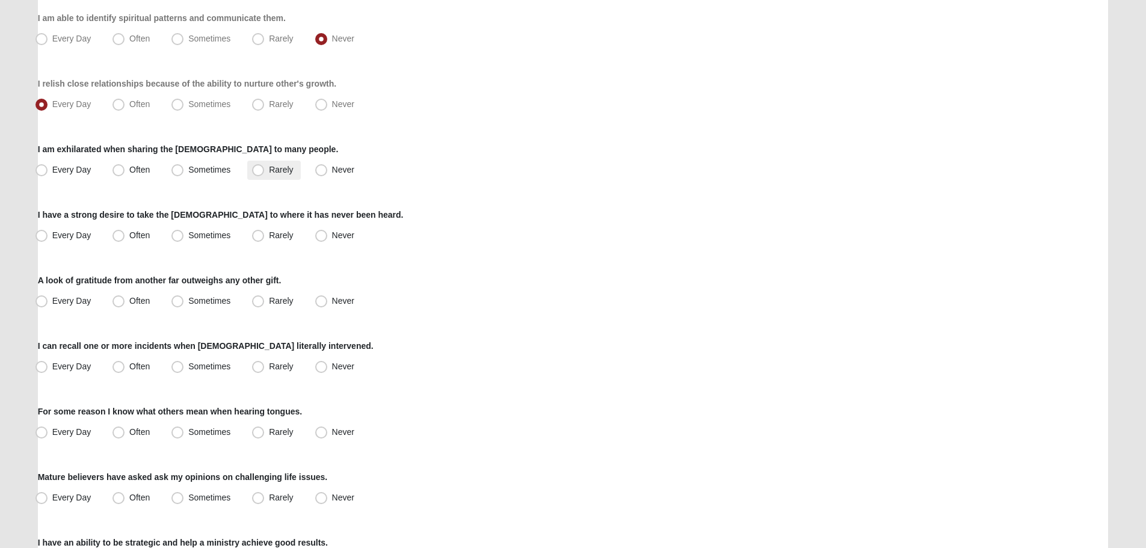
click at [271, 166] on span "Rarely" at bounding box center [281, 170] width 24 height 10
click at [265, 166] on input "Rarely" at bounding box center [261, 170] width 8 height 8
radio input "true"
click at [280, 233] on span "Rarely" at bounding box center [281, 235] width 24 height 10
click at [265, 233] on input "Rarely" at bounding box center [261, 236] width 8 height 8
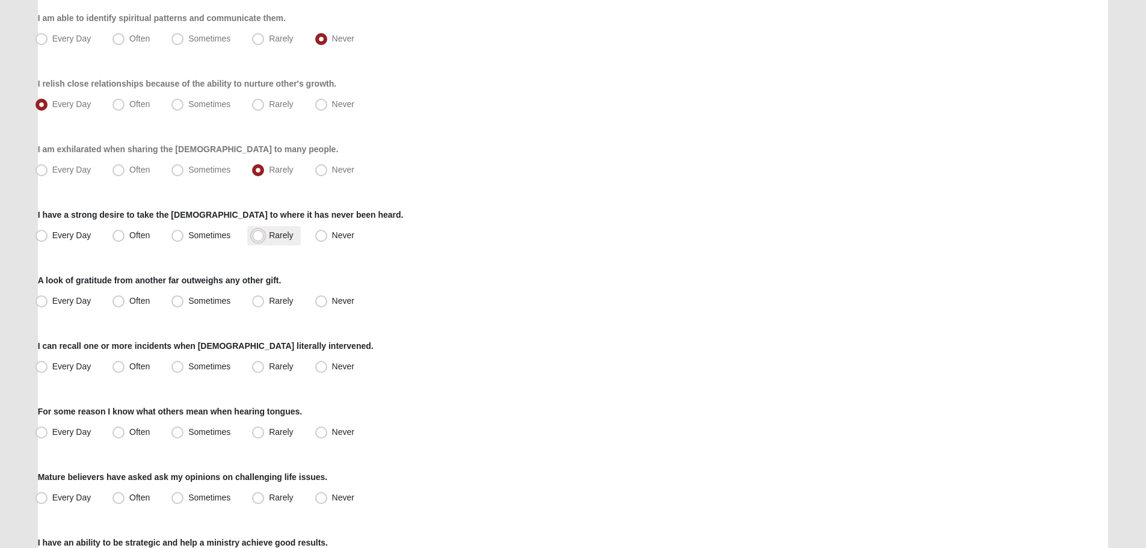
radio input "true"
click at [126, 301] on label "Often" at bounding box center [132, 301] width 49 height 19
click at [125, 301] on input "Often" at bounding box center [121, 301] width 8 height 8
radio input "true"
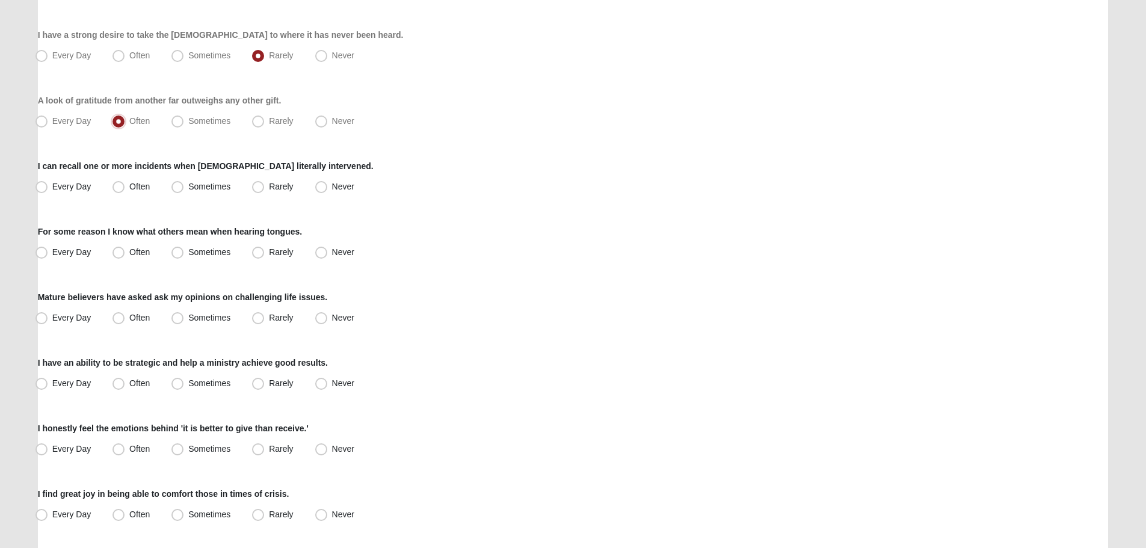
scroll to position [662, 0]
click at [289, 184] on span "Rarely" at bounding box center [281, 186] width 24 height 10
click at [265, 184] on input "Rarely" at bounding box center [261, 186] width 8 height 8
radio input "true"
click at [342, 250] on span "Never" at bounding box center [343, 252] width 22 height 10
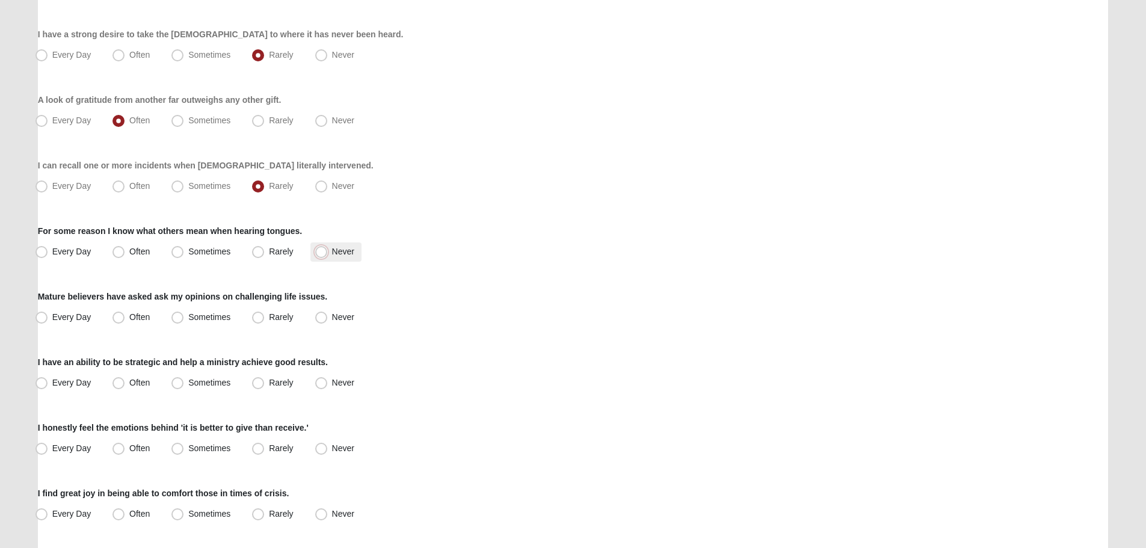
click at [328, 250] on input "Never" at bounding box center [324, 252] width 8 height 8
radio input "true"
click at [335, 315] on span "Never" at bounding box center [343, 317] width 22 height 10
click at [328, 315] on input "Never" at bounding box center [324, 317] width 8 height 8
radio input "true"
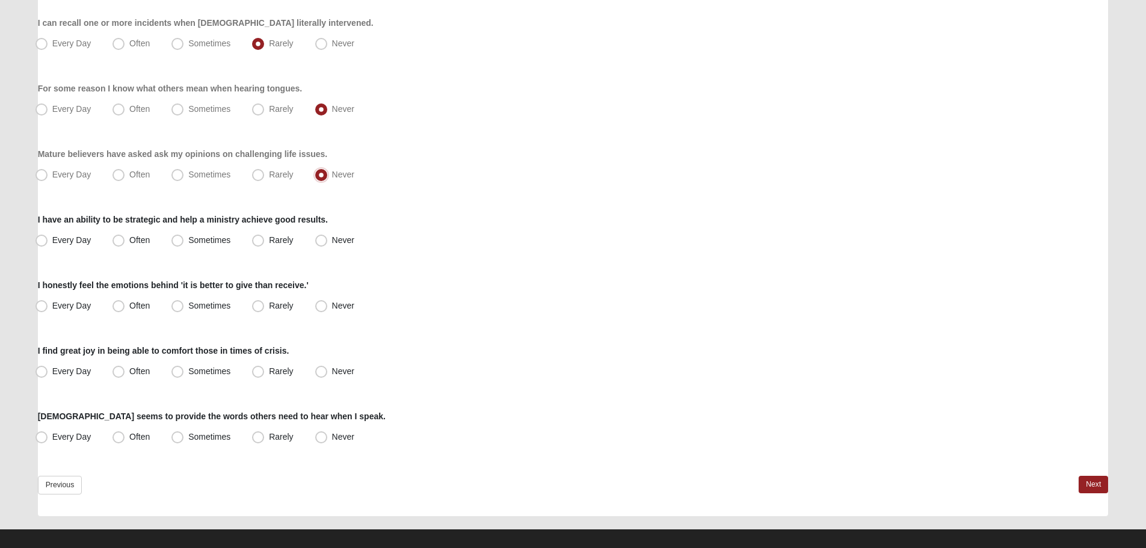
scroll to position [816, 0]
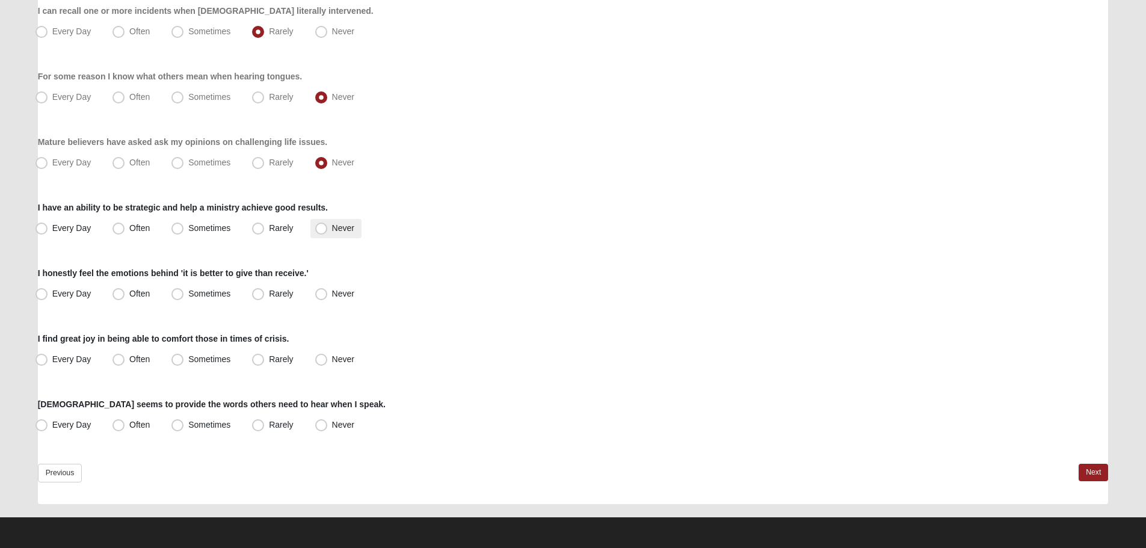
click at [335, 229] on span "Never" at bounding box center [343, 228] width 22 height 10
click at [328, 229] on input "Never" at bounding box center [324, 228] width 8 height 8
radio input "true"
click at [56, 289] on span "Every Day" at bounding box center [71, 294] width 39 height 10
click at [48, 290] on input "Every Day" at bounding box center [44, 294] width 8 height 8
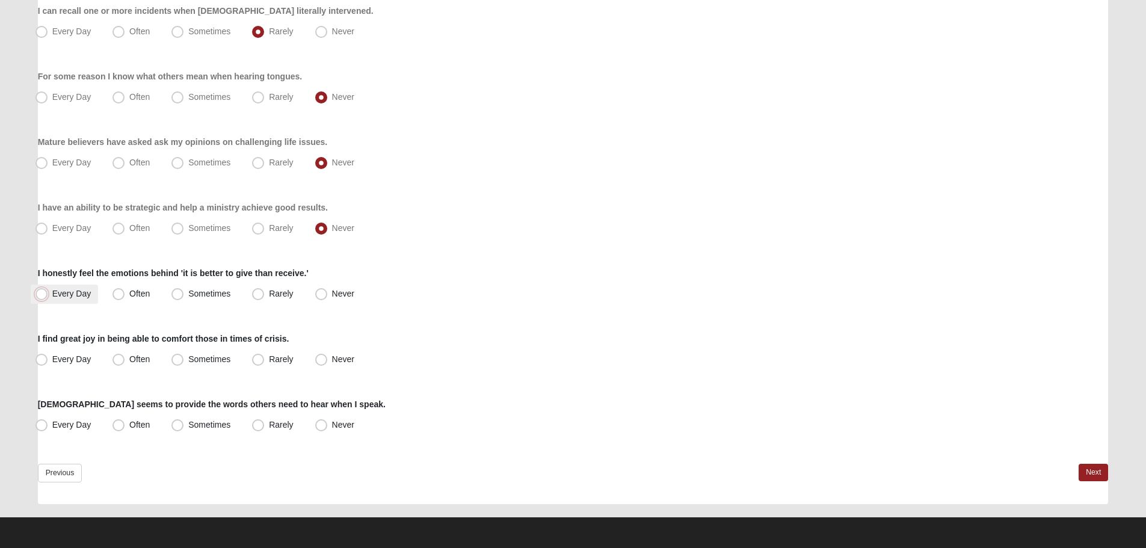
radio input "true"
click at [131, 355] on span "Often" at bounding box center [139, 359] width 20 height 10
click at [125, 356] on input "Often" at bounding box center [121, 360] width 8 height 8
radio input "true"
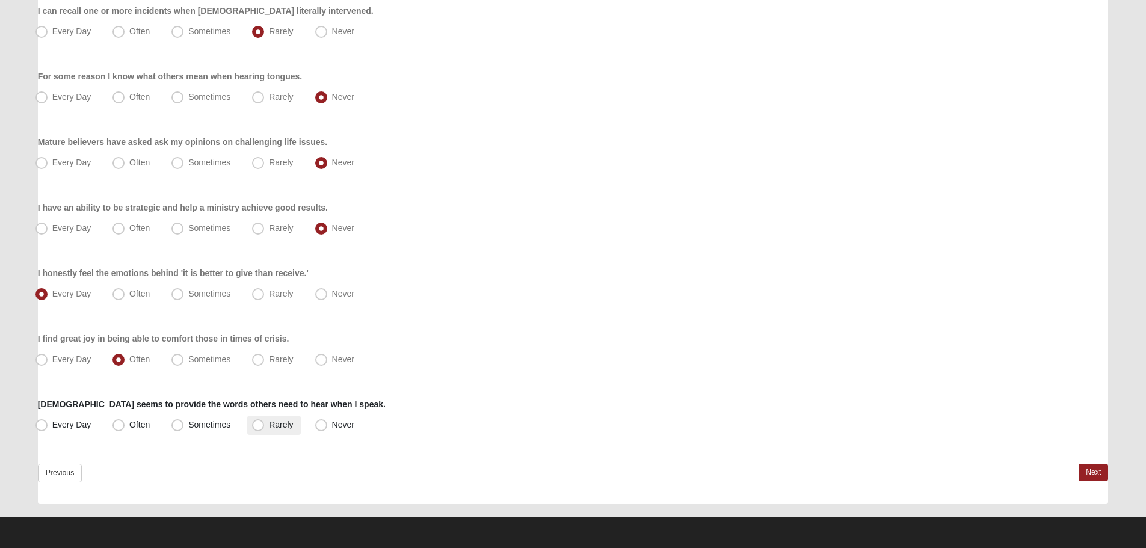
click at [280, 422] on span "Rarely" at bounding box center [281, 425] width 24 height 10
click at [265, 422] on input "Rarely" at bounding box center [261, 425] width 8 height 8
radio input "true"
click at [1097, 469] on link "Next" at bounding box center [1093, 472] width 29 height 17
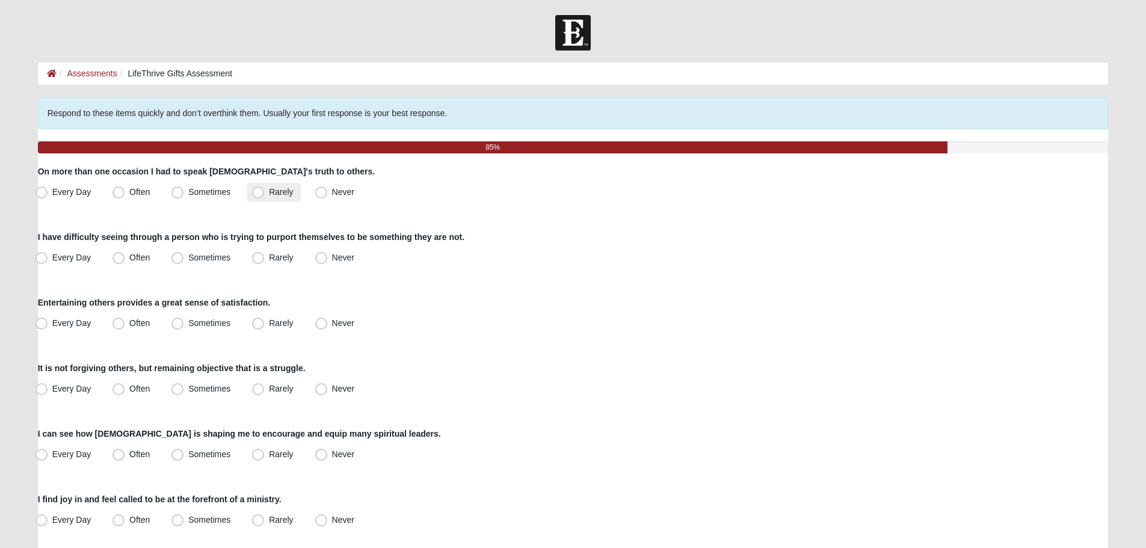
click at [283, 185] on label "Rarely" at bounding box center [273, 192] width 53 height 19
click at [265, 188] on input "Rarely" at bounding box center [261, 192] width 8 height 8
radio input "true"
click at [269, 256] on span "Rarely" at bounding box center [281, 258] width 24 height 10
click at [262, 256] on input "Rarely" at bounding box center [261, 258] width 8 height 8
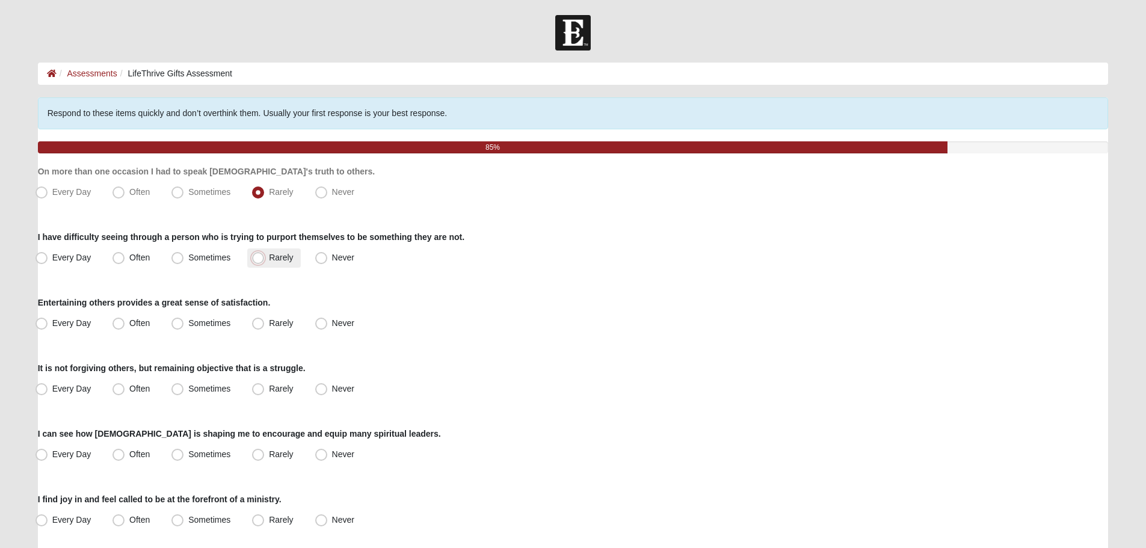
radio input "true"
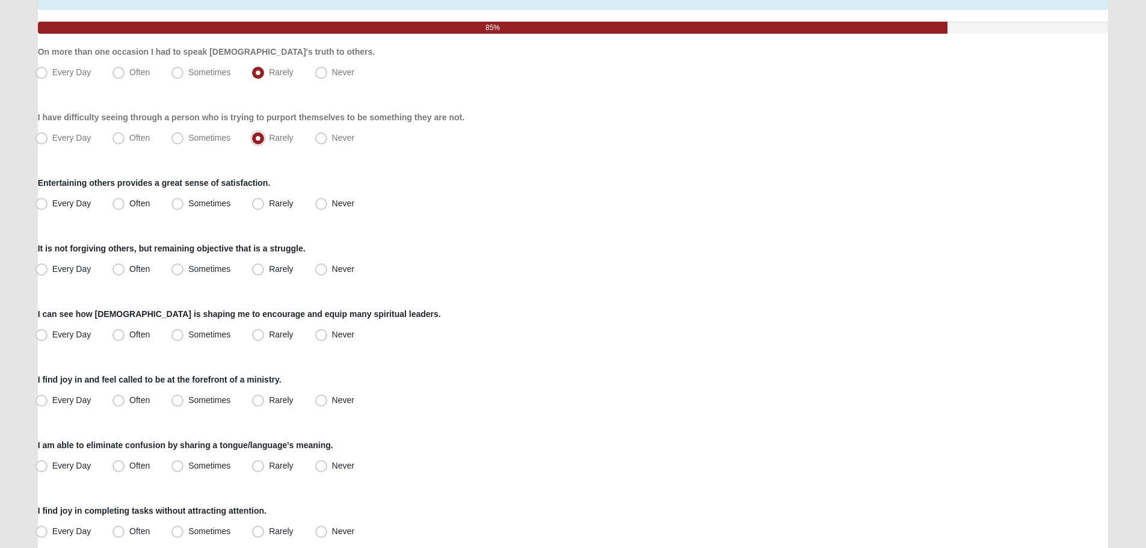
scroll to position [120, 0]
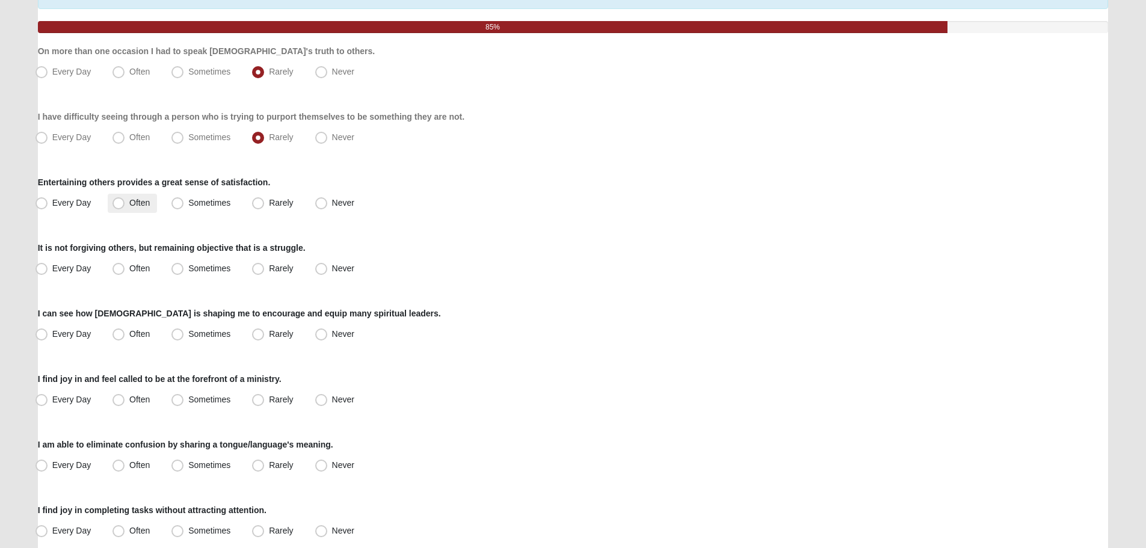
click at [143, 195] on label "Often" at bounding box center [132, 203] width 49 height 19
click at [125, 199] on input "Often" at bounding box center [121, 203] width 8 height 8
radio input "true"
click at [188, 269] on span "Sometimes" at bounding box center [209, 269] width 42 height 10
click at [182, 269] on input "Sometimes" at bounding box center [180, 269] width 8 height 8
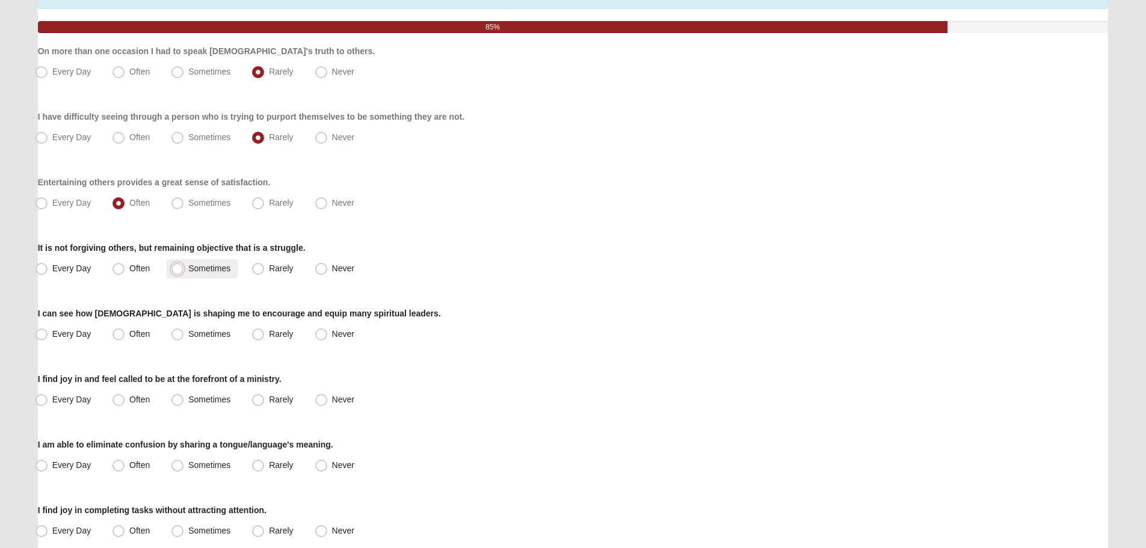
radio input "true"
click at [357, 336] on label "Never" at bounding box center [335, 334] width 51 height 19
click at [328, 336] on input "Never" at bounding box center [324, 334] width 8 height 8
radio input "true"
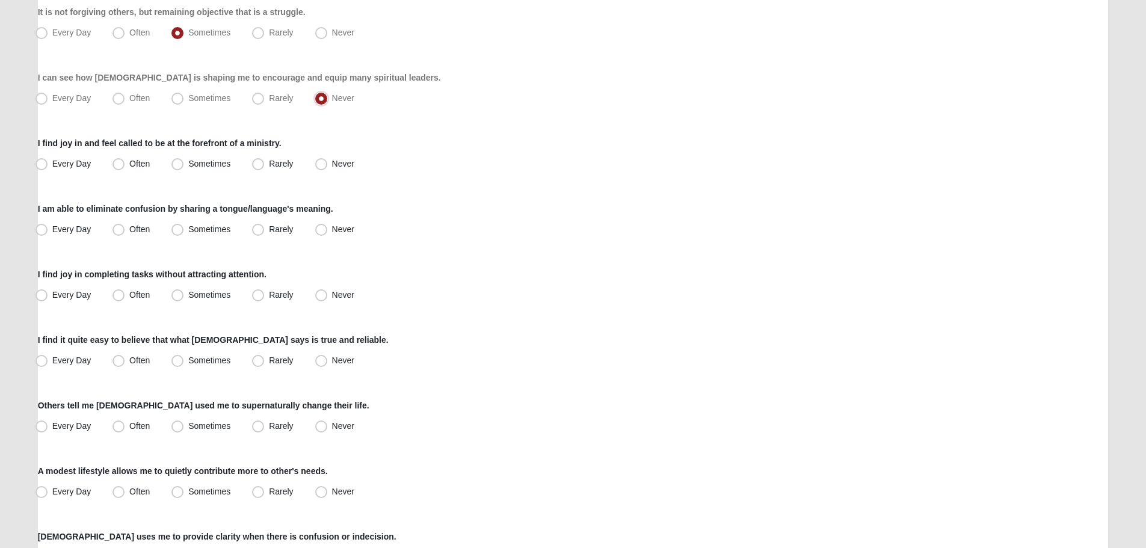
scroll to position [361, 0]
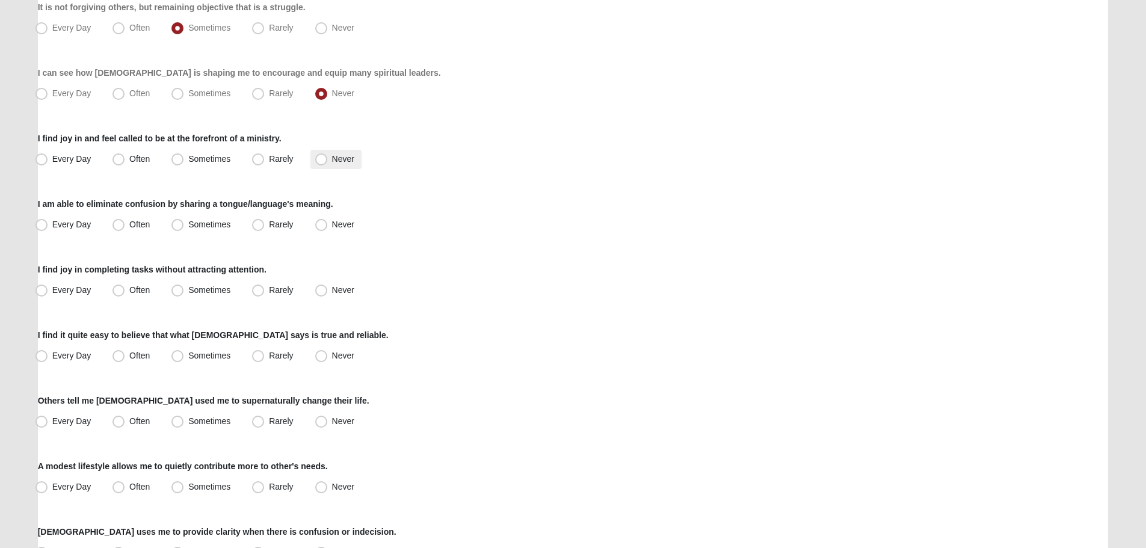
click at [341, 164] on label "Never" at bounding box center [335, 159] width 51 height 19
click at [328, 163] on input "Never" at bounding box center [324, 159] width 8 height 8
radio input "true"
click at [342, 227] on span "Never" at bounding box center [343, 225] width 22 height 10
click at [328, 227] on input "Never" at bounding box center [324, 225] width 8 height 8
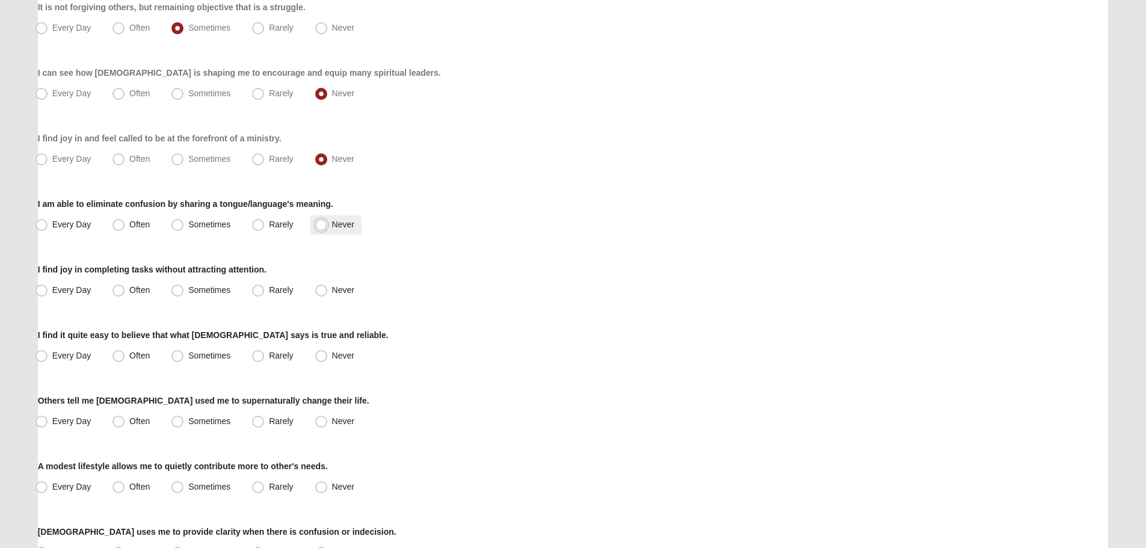
radio input "true"
click at [125, 290] on label "Often" at bounding box center [132, 290] width 49 height 19
click at [125, 290] on input "Often" at bounding box center [121, 290] width 8 height 8
radio input "true"
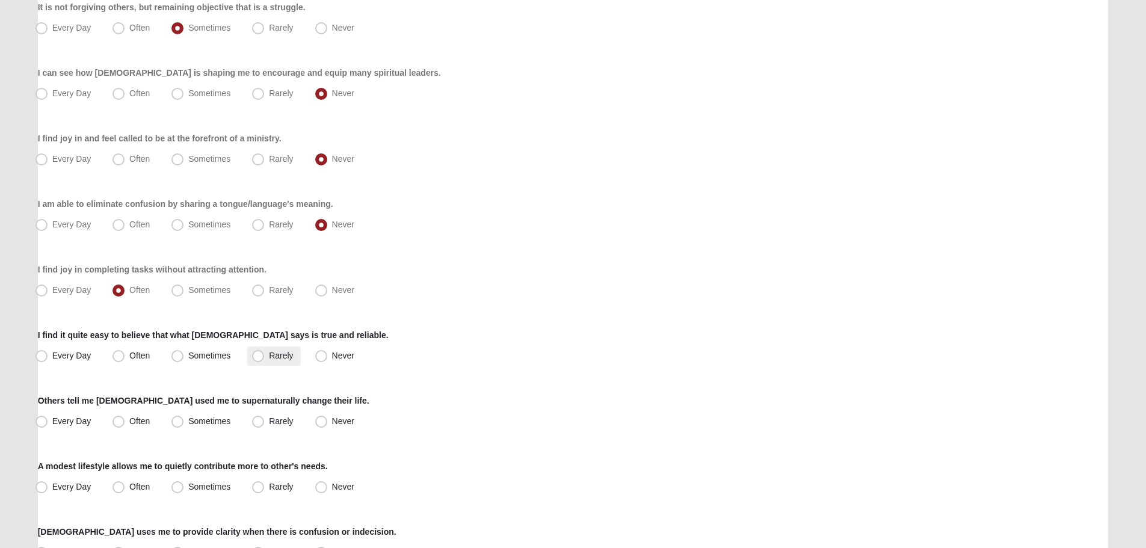
click at [280, 354] on span "Rarely" at bounding box center [281, 356] width 24 height 10
click at [265, 354] on input "Rarely" at bounding box center [261, 356] width 8 height 8
radio input "true"
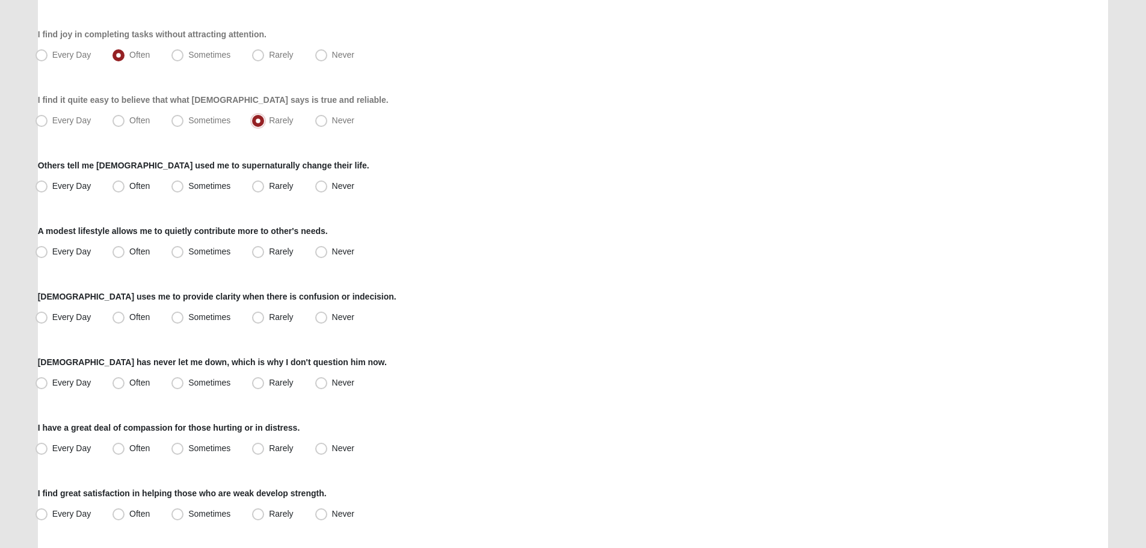
scroll to position [602, 0]
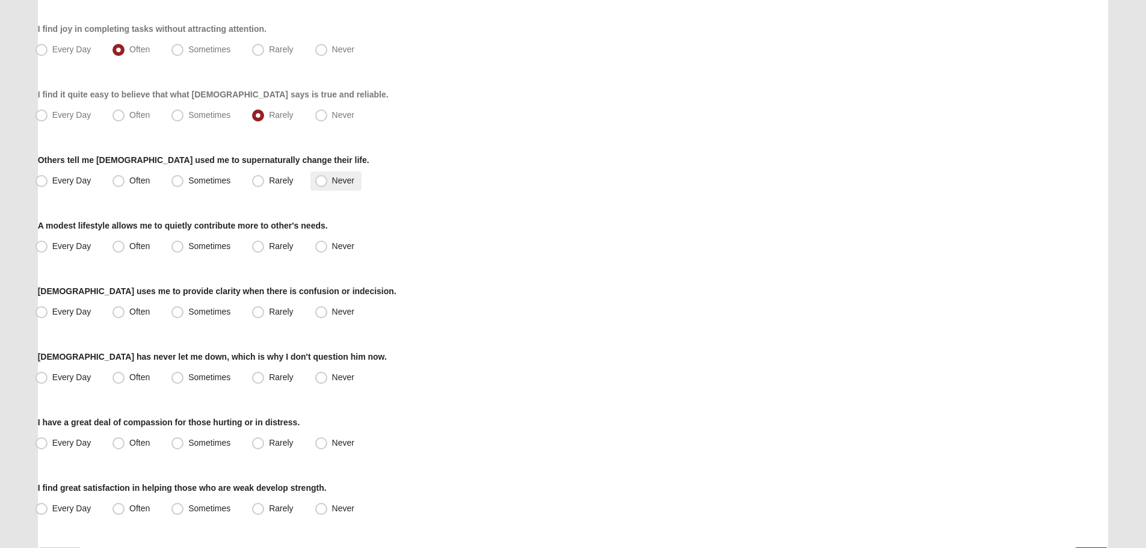
click at [336, 183] on span "Never" at bounding box center [343, 181] width 22 height 10
click at [328, 183] on input "Never" at bounding box center [324, 181] width 8 height 8
radio input "true"
click at [196, 253] on label "Sometimes" at bounding box center [202, 246] width 71 height 19
click at [184, 250] on input "Sometimes" at bounding box center [180, 246] width 8 height 8
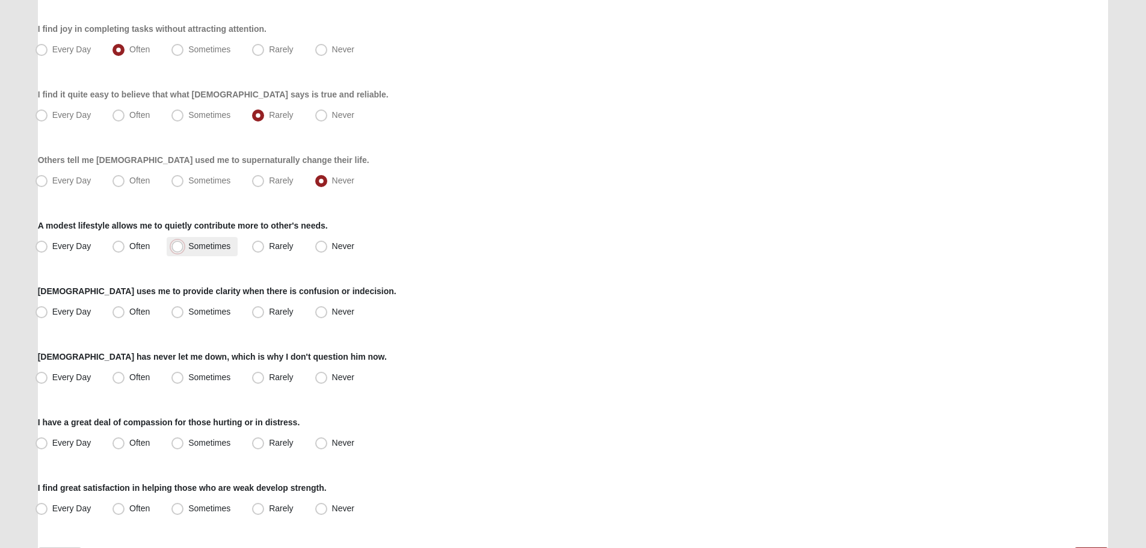
radio input "true"
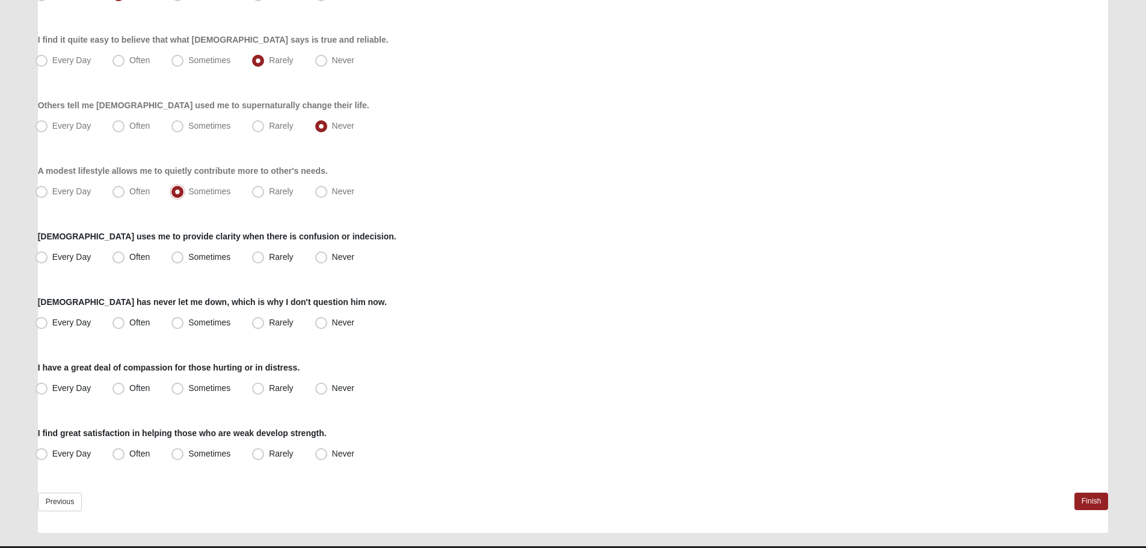
scroll to position [685, 0]
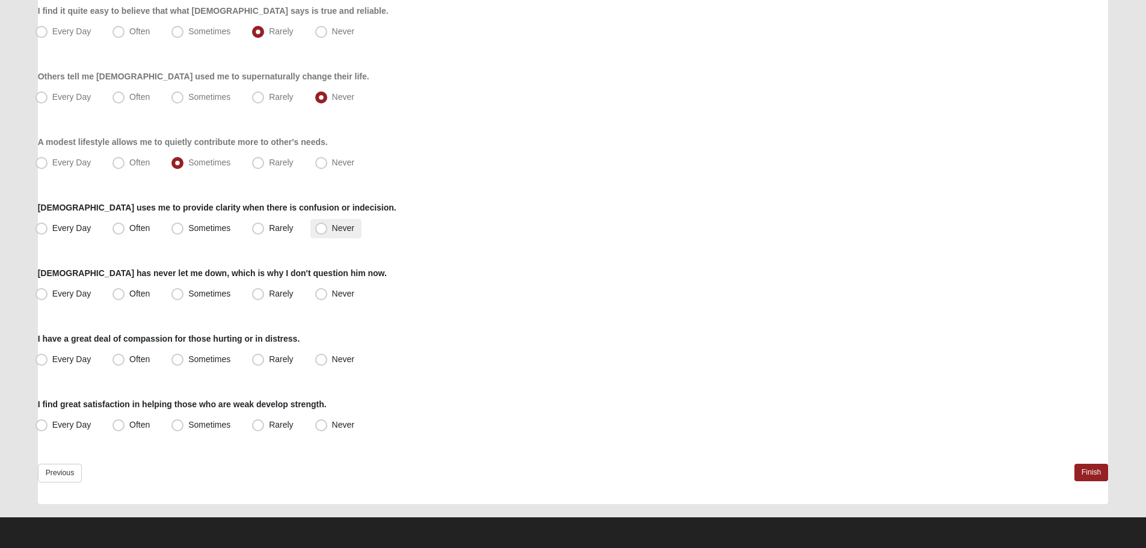
click at [335, 229] on span "Never" at bounding box center [343, 228] width 22 height 10
click at [328, 229] on input "Never" at bounding box center [324, 228] width 8 height 8
radio input "true"
click at [282, 295] on span "Rarely" at bounding box center [281, 294] width 24 height 10
click at [265, 295] on input "Rarely" at bounding box center [261, 294] width 8 height 8
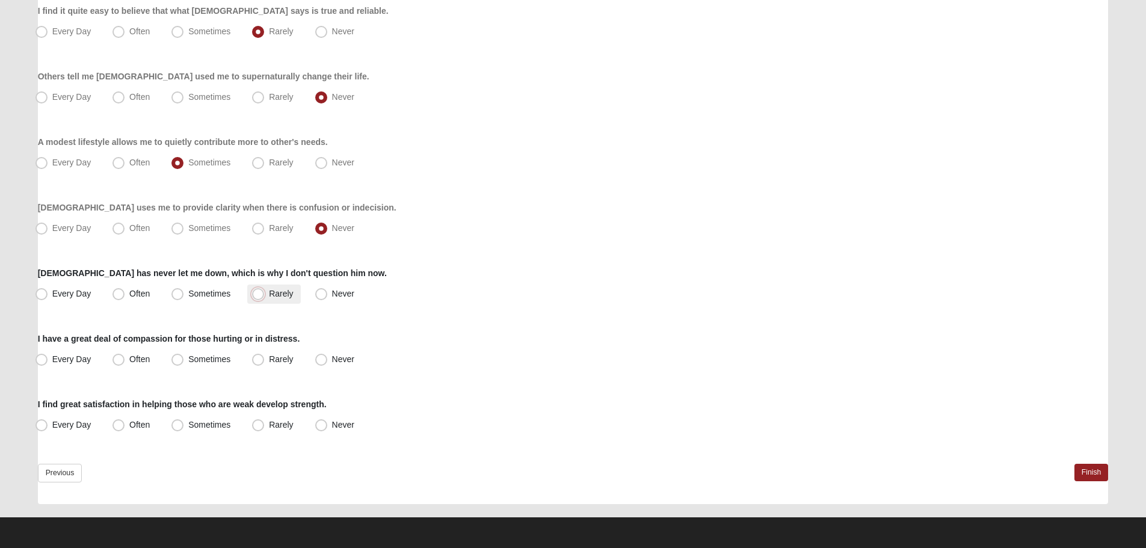
radio input "true"
click at [136, 358] on span "Often" at bounding box center [139, 359] width 20 height 10
click at [125, 358] on input "Often" at bounding box center [121, 360] width 8 height 8
radio input "true"
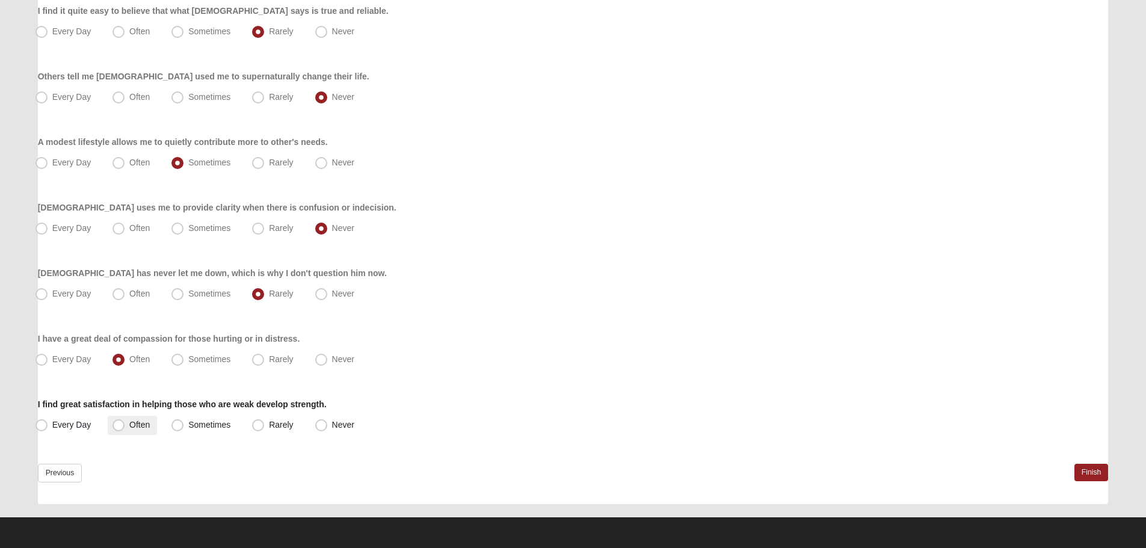
click at [129, 423] on label "Often" at bounding box center [132, 425] width 49 height 19
click at [125, 423] on input "Often" at bounding box center [121, 425] width 8 height 8
radio input "true"
click at [1096, 470] on link "Finish" at bounding box center [1092, 472] width 34 height 17
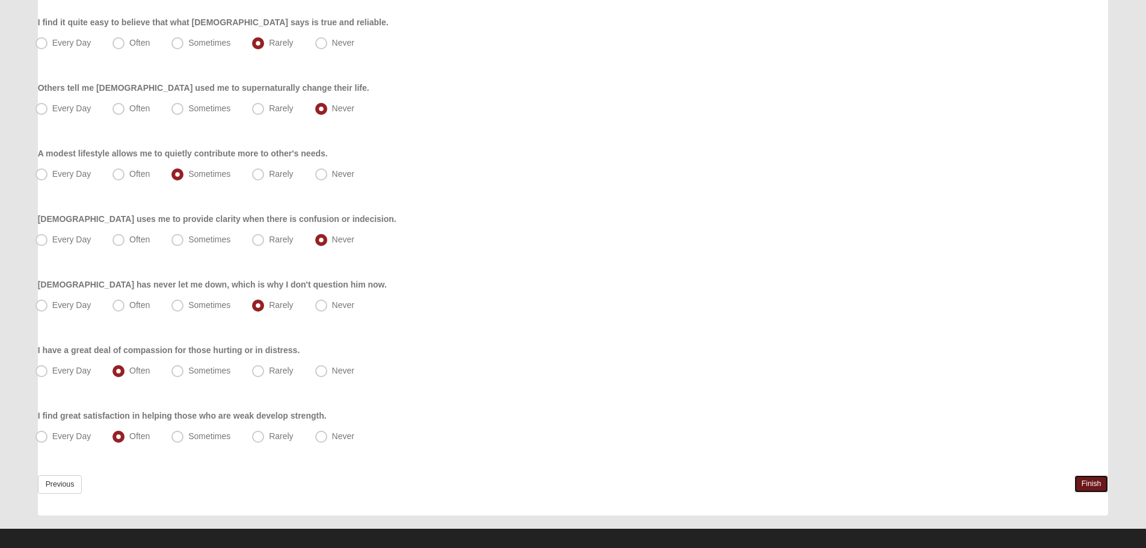
scroll to position [742, 0]
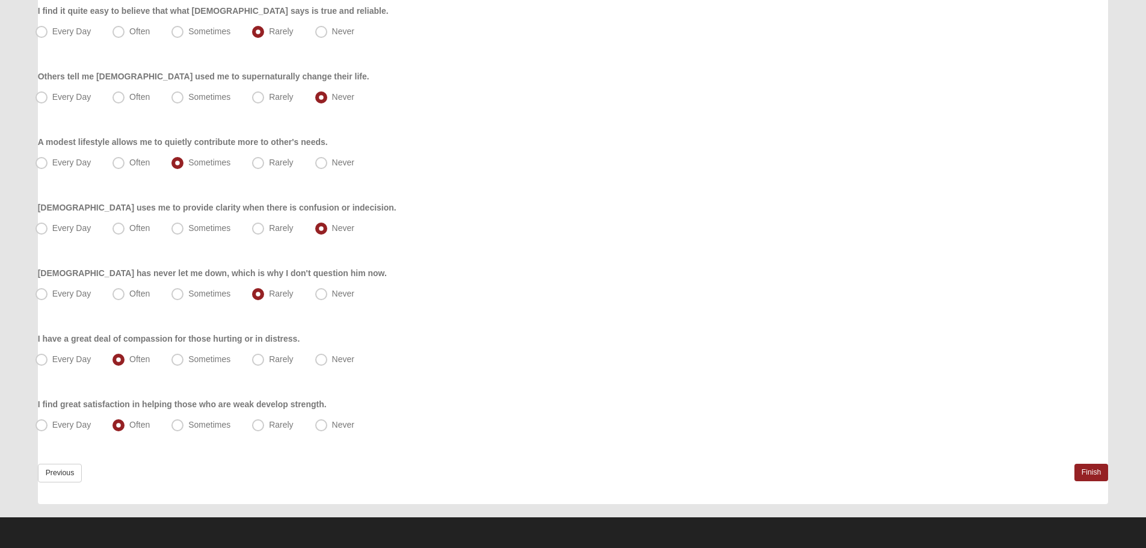
click at [1097, 472] on link "Finish" at bounding box center [1092, 472] width 34 height 17
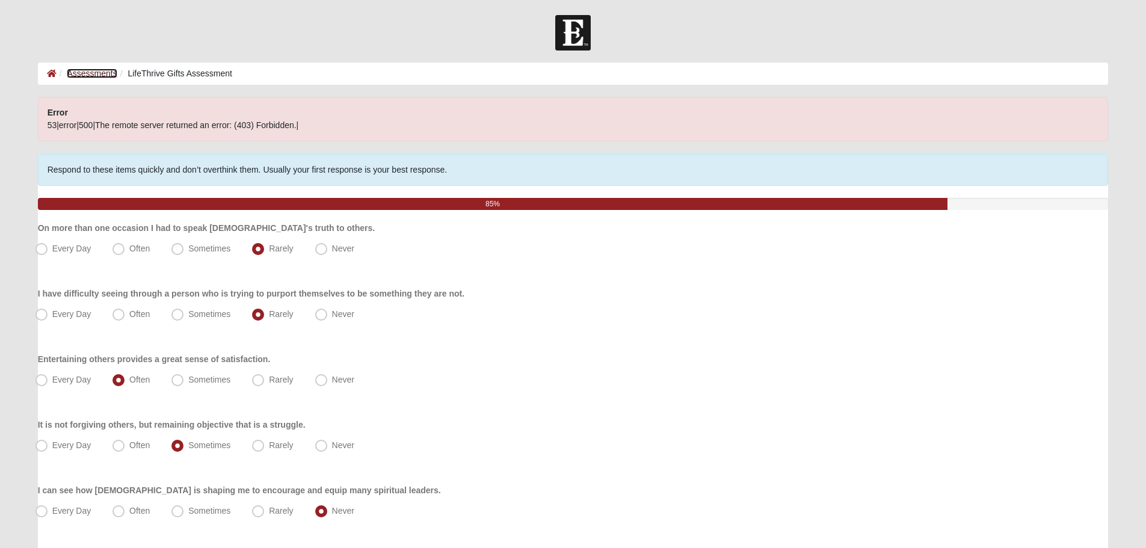
click at [89, 72] on link "Assessments" at bounding box center [92, 74] width 50 height 10
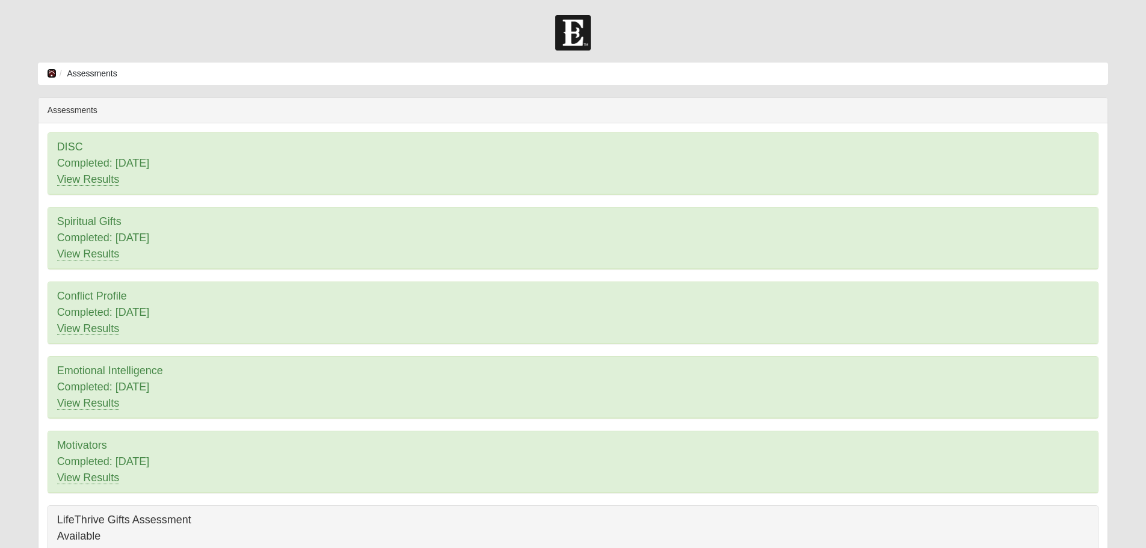
click at [49, 72] on icon at bounding box center [52, 73] width 10 height 8
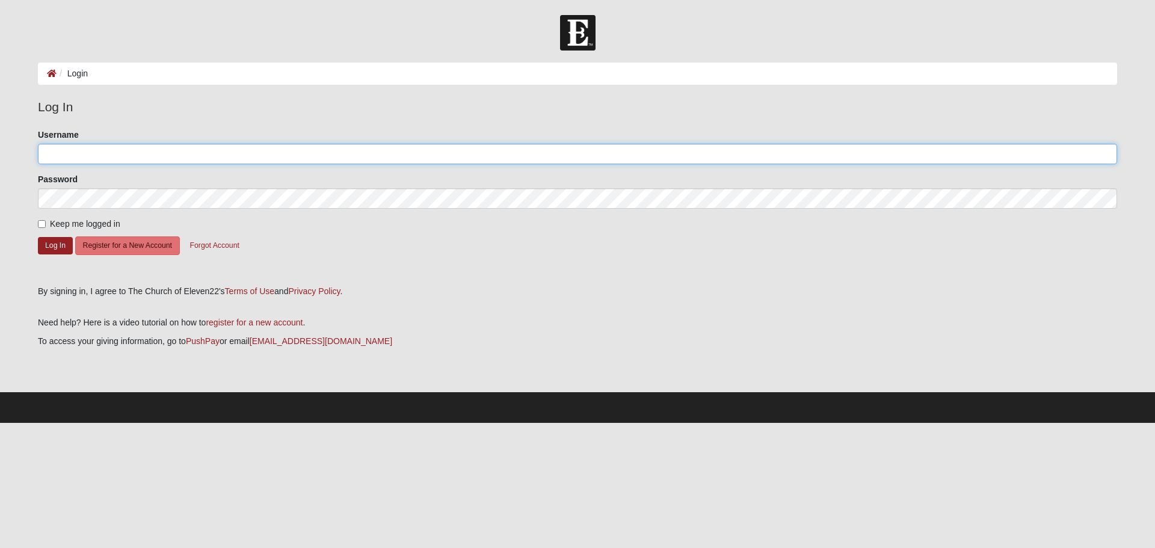
click at [106, 148] on input "Username" at bounding box center [577, 154] width 1079 height 20
type input "embrady79@gmail.com"
click at [53, 240] on button "Log In" at bounding box center [55, 245] width 35 height 17
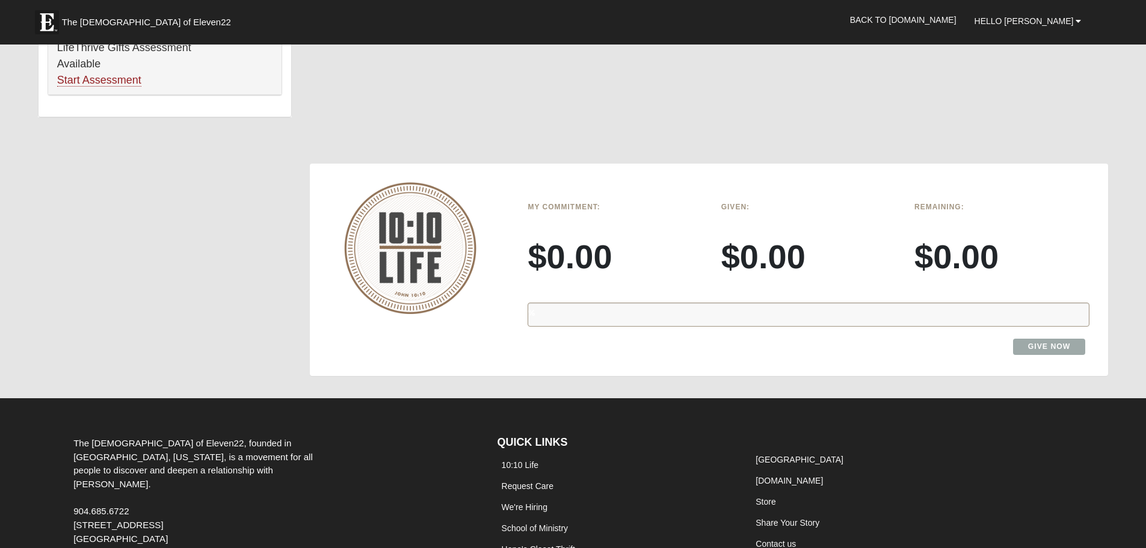
scroll to position [958, 0]
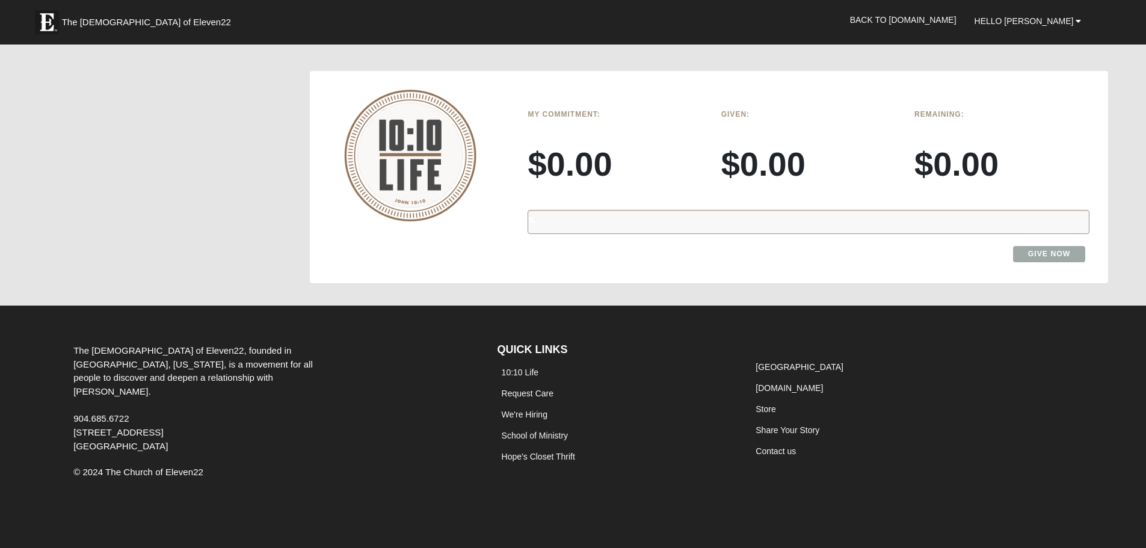
click at [660, 218] on div "%" at bounding box center [809, 222] width 562 height 24
drag, startPoint x: 564, startPoint y: 218, endPoint x: 566, endPoint y: 210, distance: 8.5
click at [564, 218] on div "%" at bounding box center [809, 222] width 562 height 24
click at [568, 143] on div "My Commitment: $0.00" at bounding box center [615, 153] width 193 height 97
click at [576, 161] on h3 "$0.00" at bounding box center [615, 164] width 175 height 40
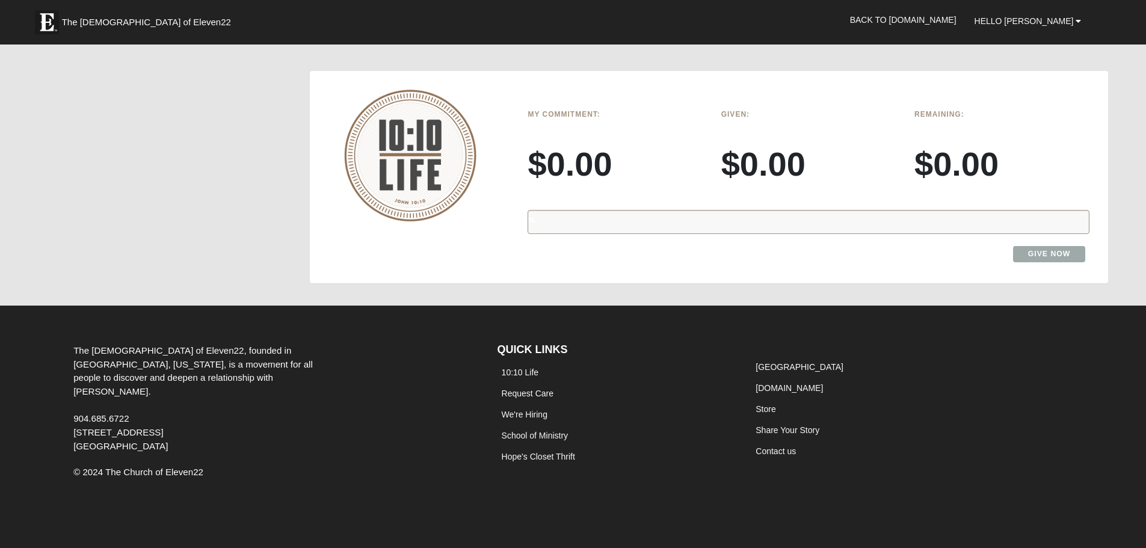
click at [738, 171] on h3 "$0.00" at bounding box center [808, 164] width 175 height 40
click at [952, 176] on h3 "$0.00" at bounding box center [1002, 164] width 175 height 40
click at [1055, 253] on link "Give Now" at bounding box center [1049, 254] width 73 height 16
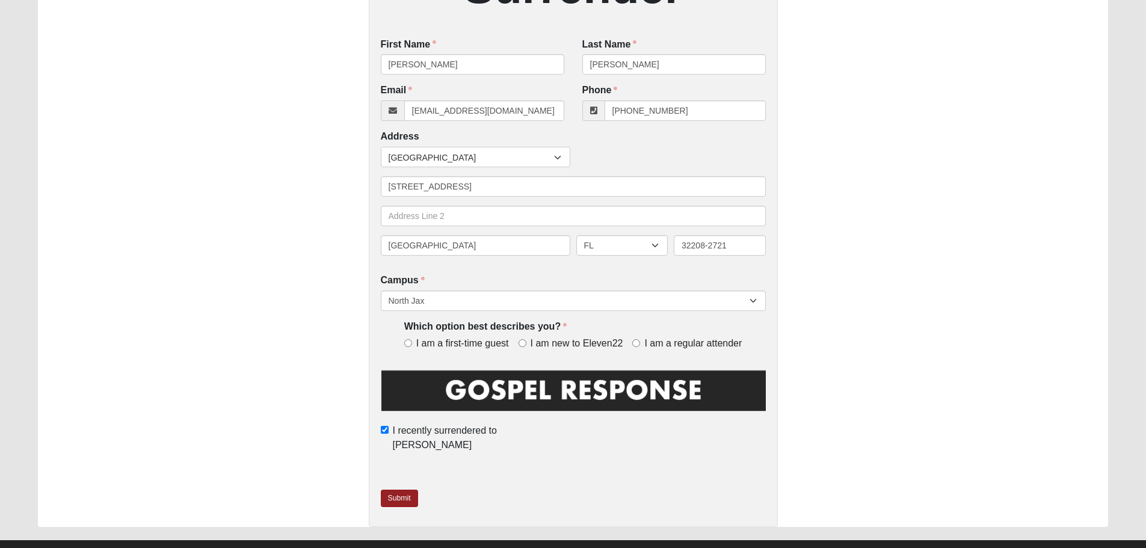
scroll to position [288, 0]
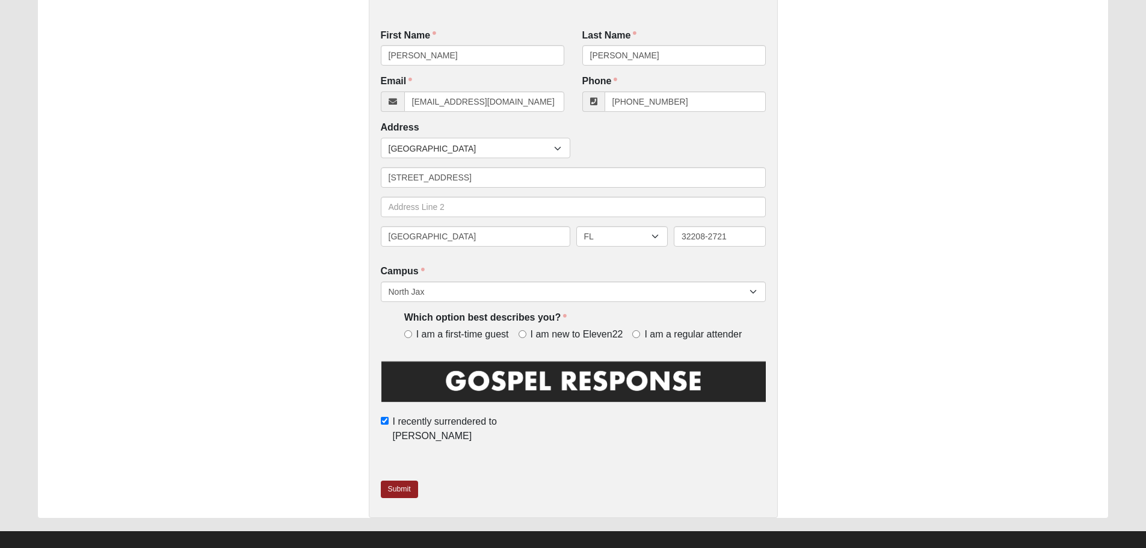
click at [657, 336] on span "I am a regular attender" at bounding box center [692, 335] width 97 height 14
click at [640, 336] on input "I am a regular attender" at bounding box center [636, 334] width 8 height 8
radio input "true"
click at [403, 481] on link "Submit" at bounding box center [399, 489] width 37 height 17
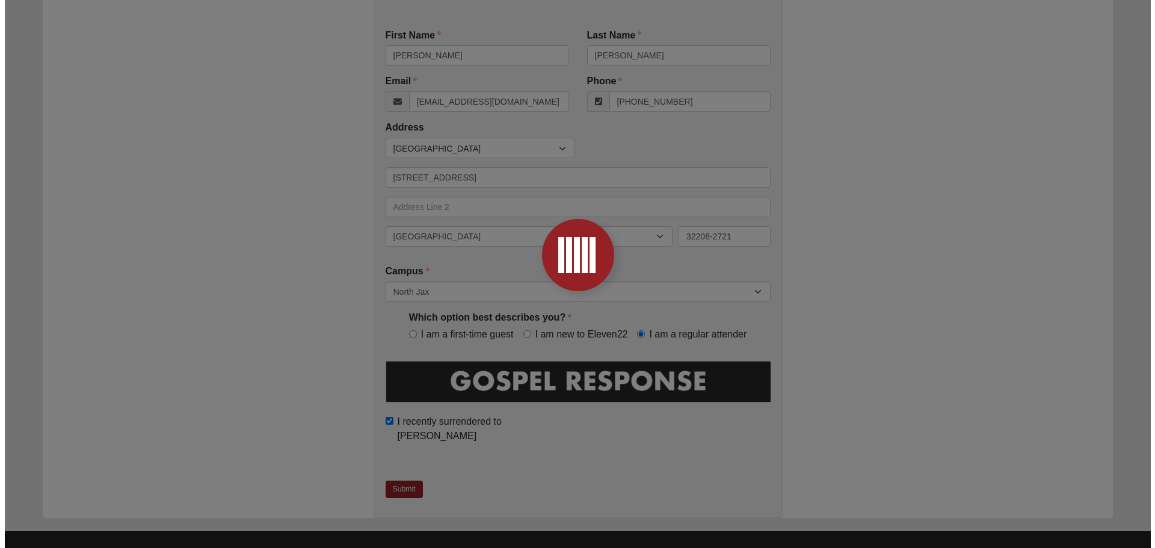
scroll to position [0, 0]
